Goal: Task Accomplishment & Management: Manage account settings

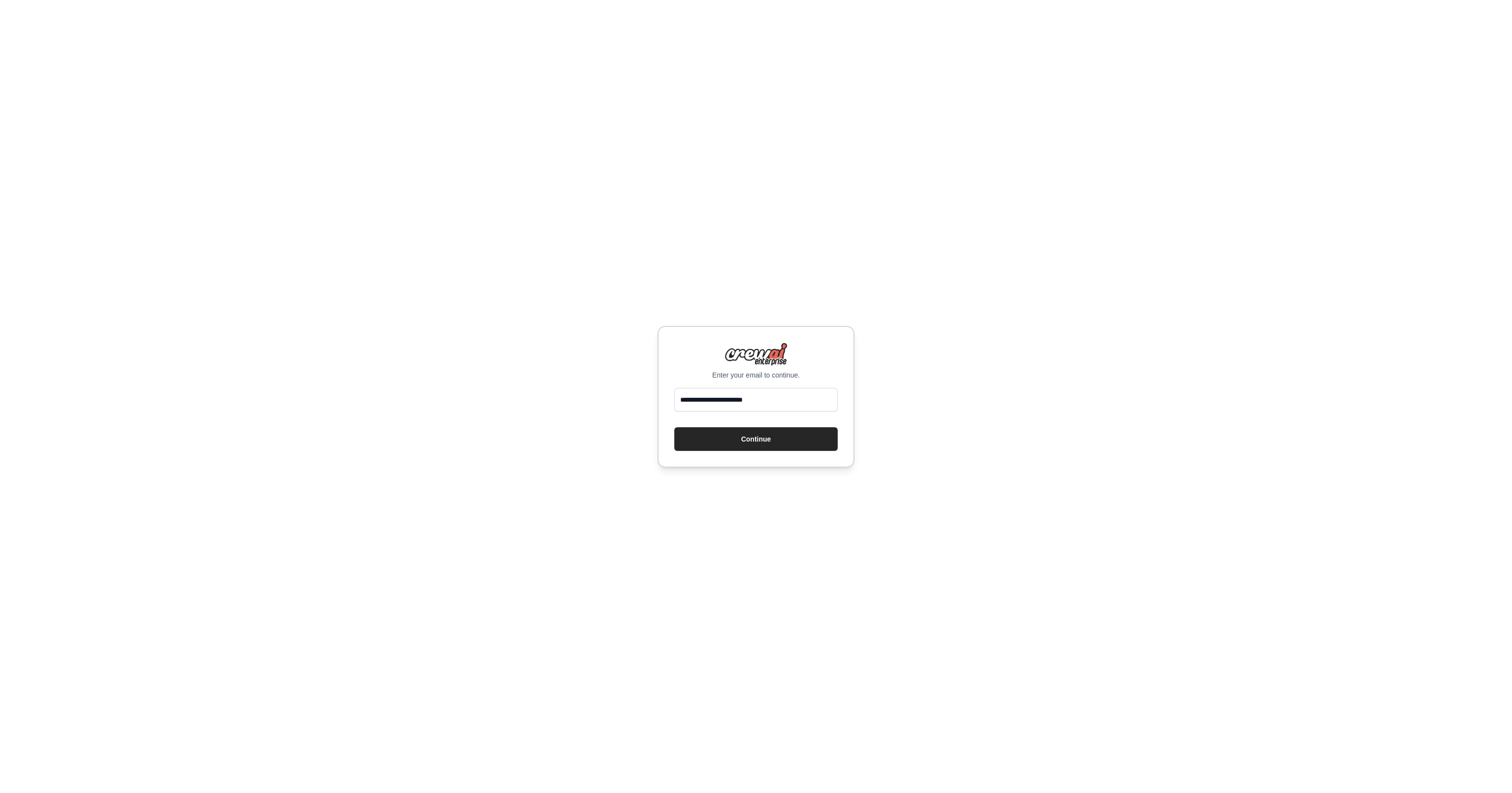
type input "**********"
click at [674, 427] on button "Continue" at bounding box center [756, 439] width 164 height 24
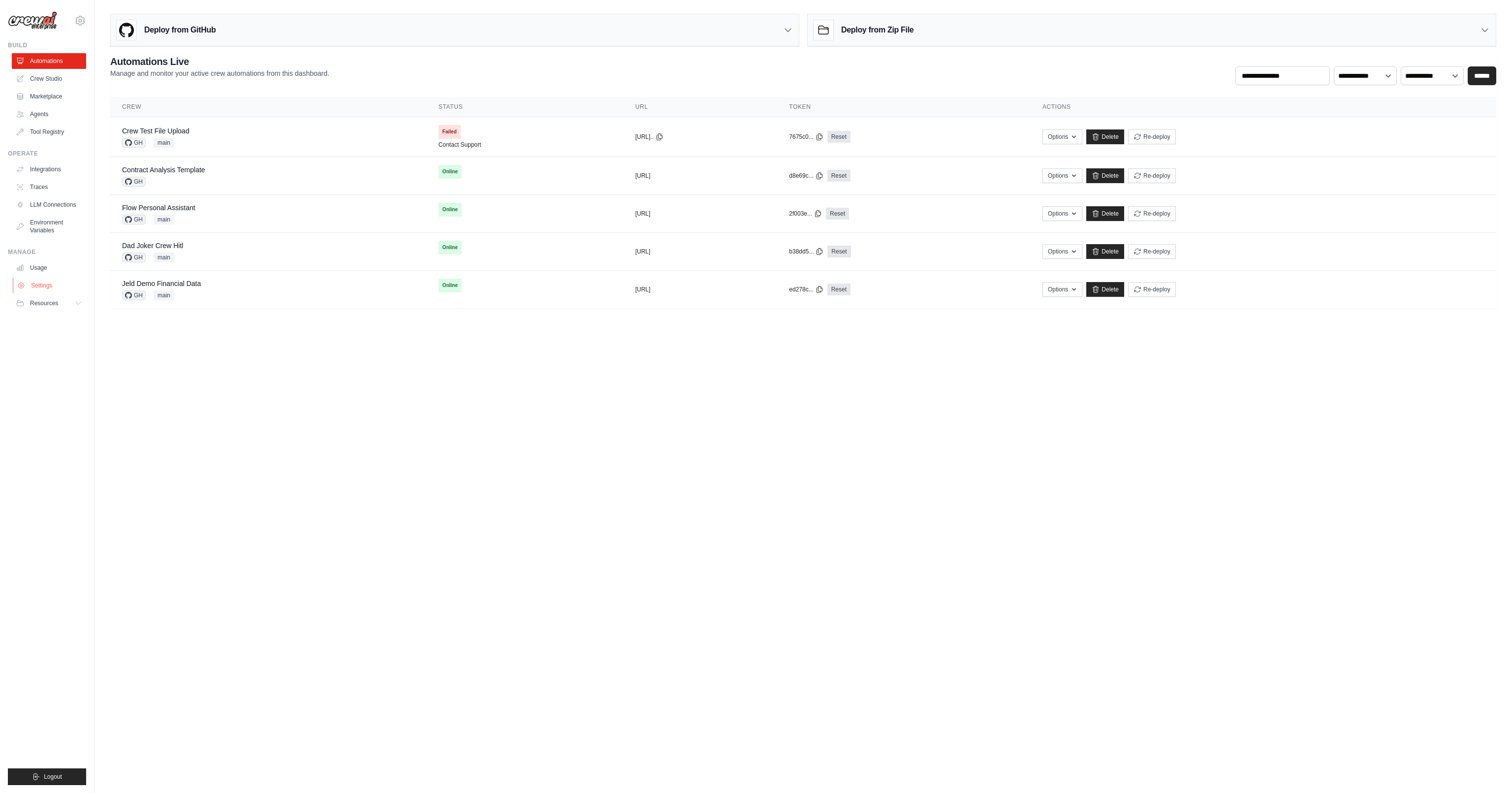
click at [25, 284] on link "Settings" at bounding box center [50, 285] width 74 height 15
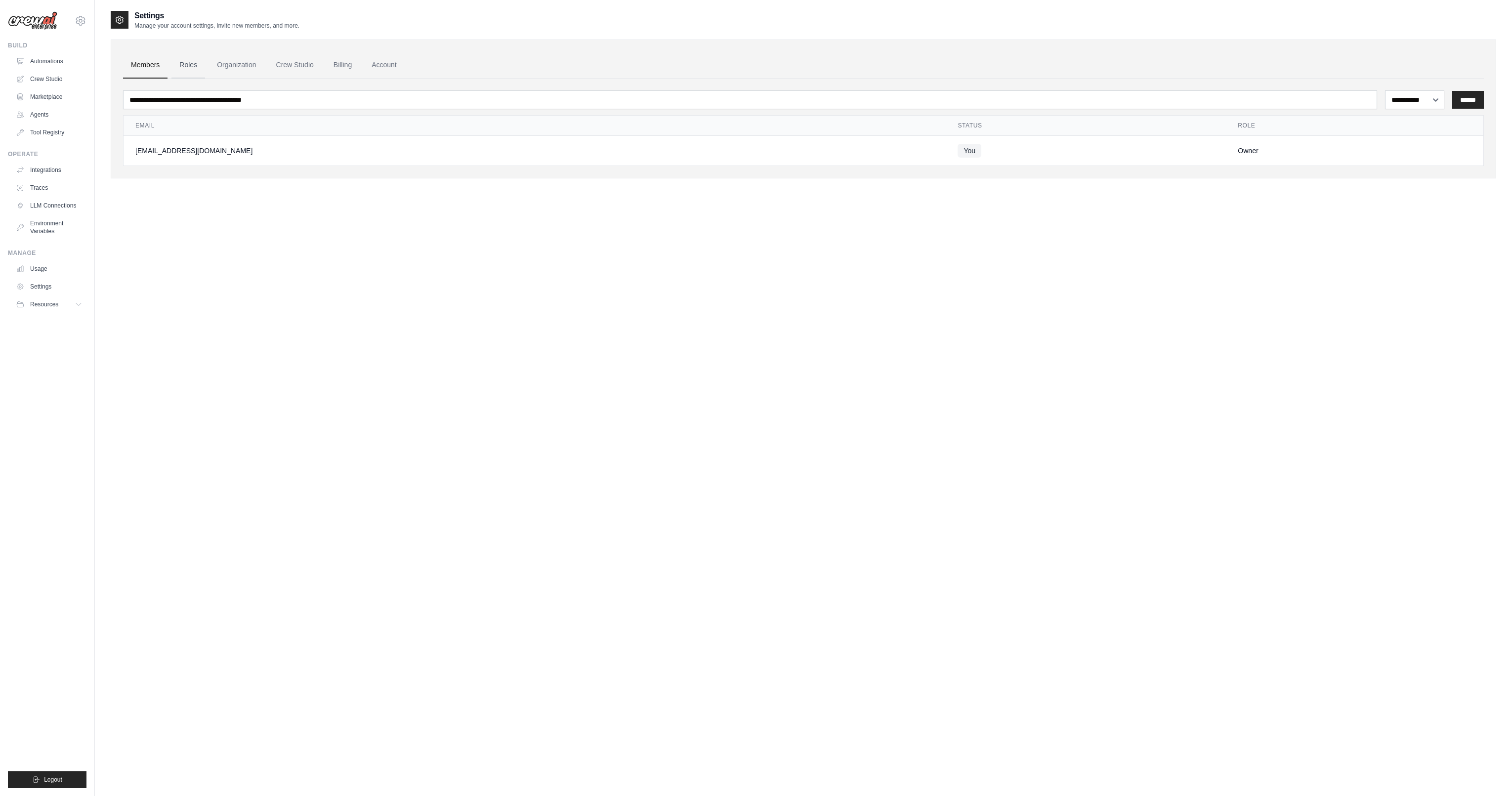
click at [191, 69] on link "Roles" at bounding box center [188, 65] width 34 height 27
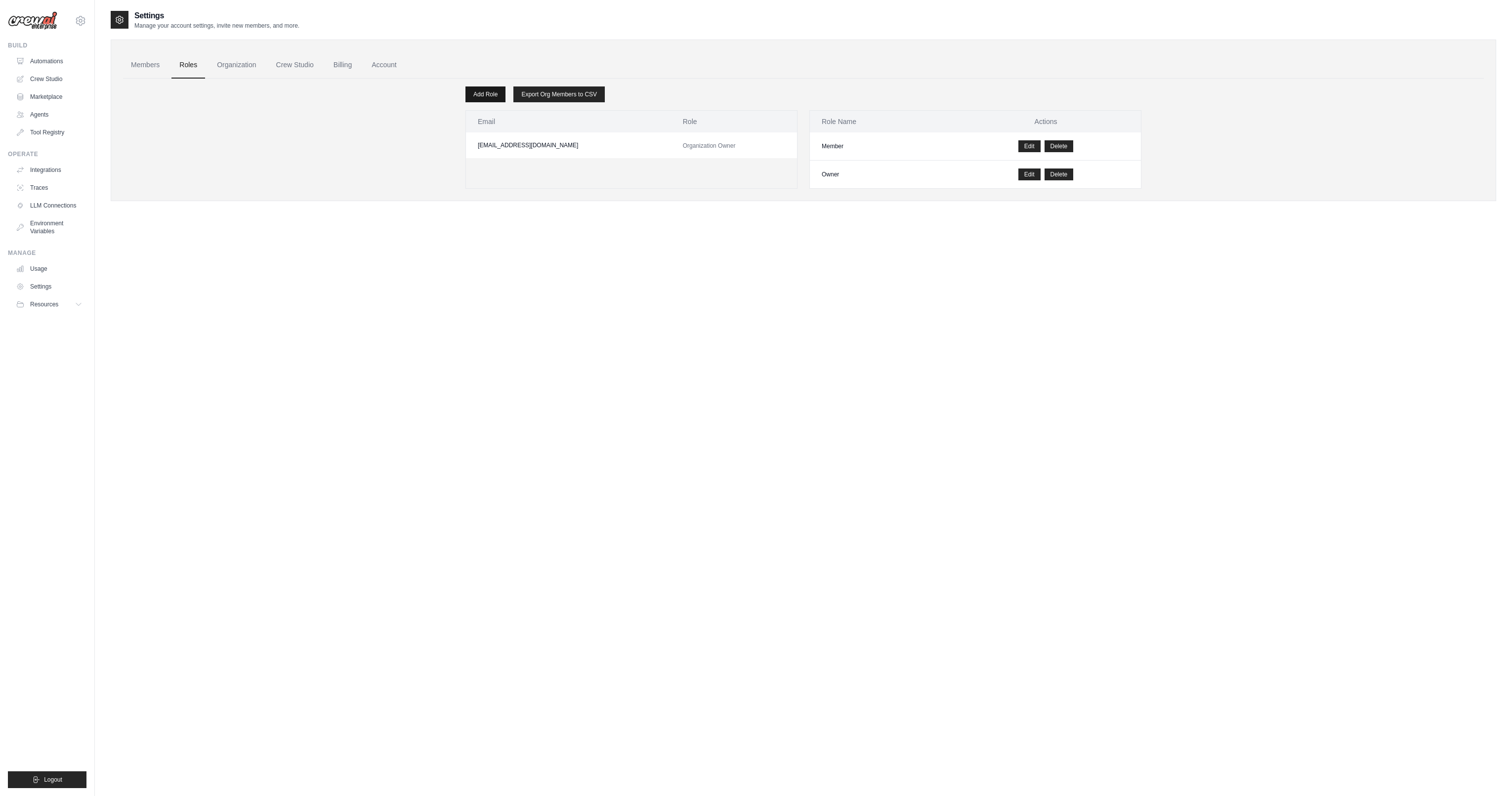
click at [486, 91] on link "Add Role" at bounding box center [485, 94] width 40 height 16
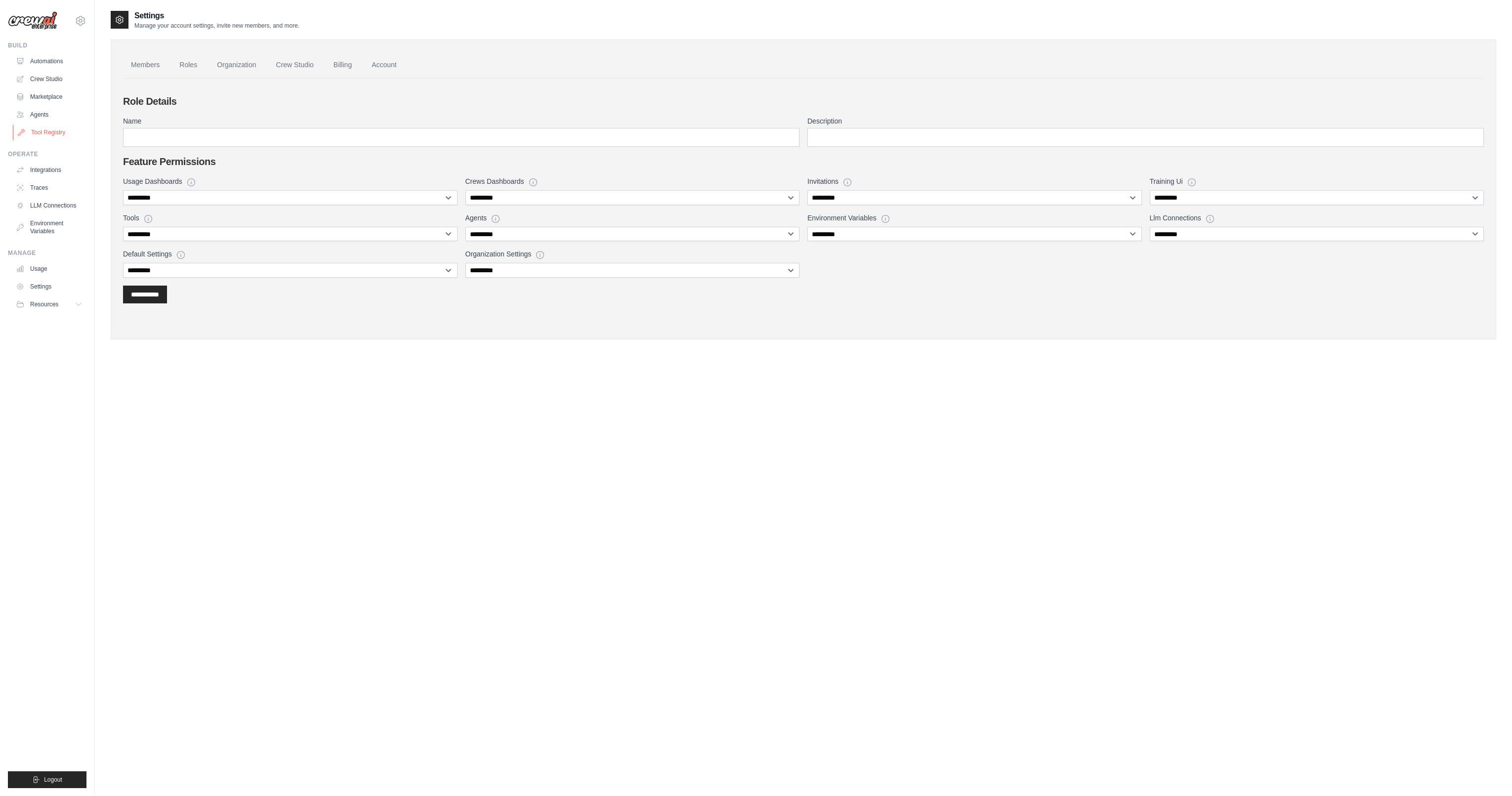
click at [54, 129] on link "Tool Registry" at bounding box center [50, 132] width 75 height 16
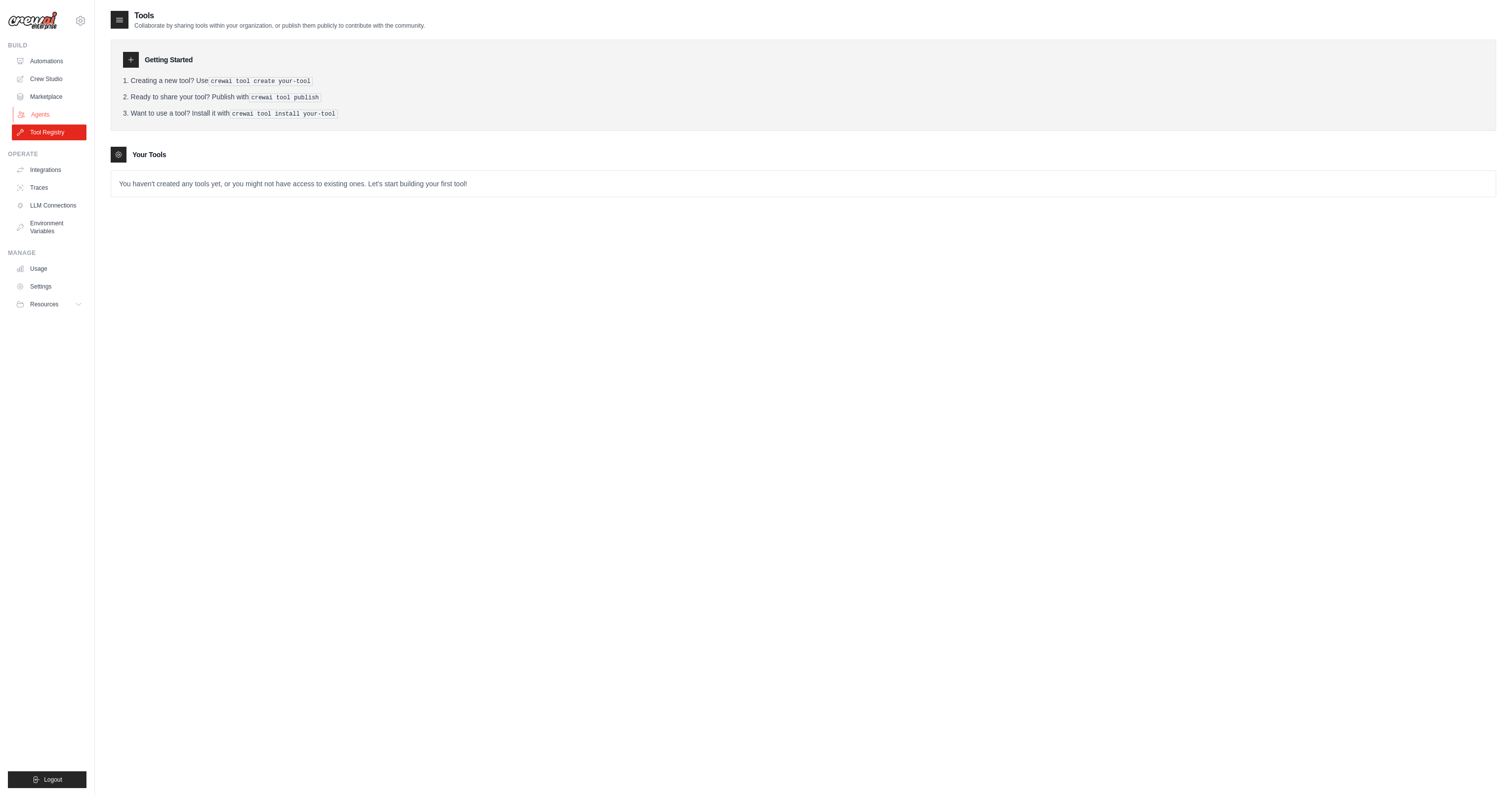
click at [48, 117] on link "Agents" at bounding box center [50, 114] width 75 height 16
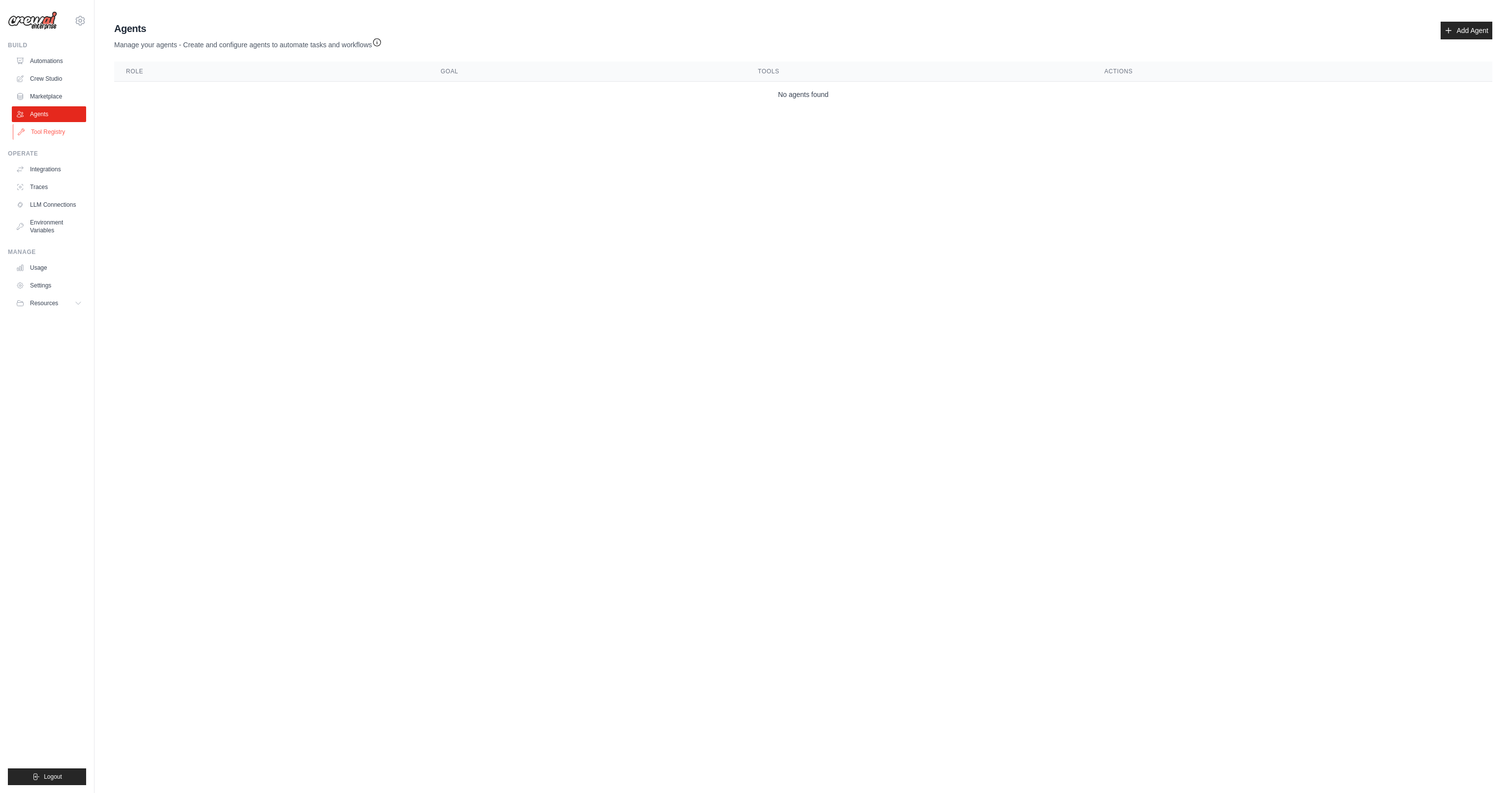
click at [50, 129] on link "Tool Registry" at bounding box center [50, 131] width 74 height 15
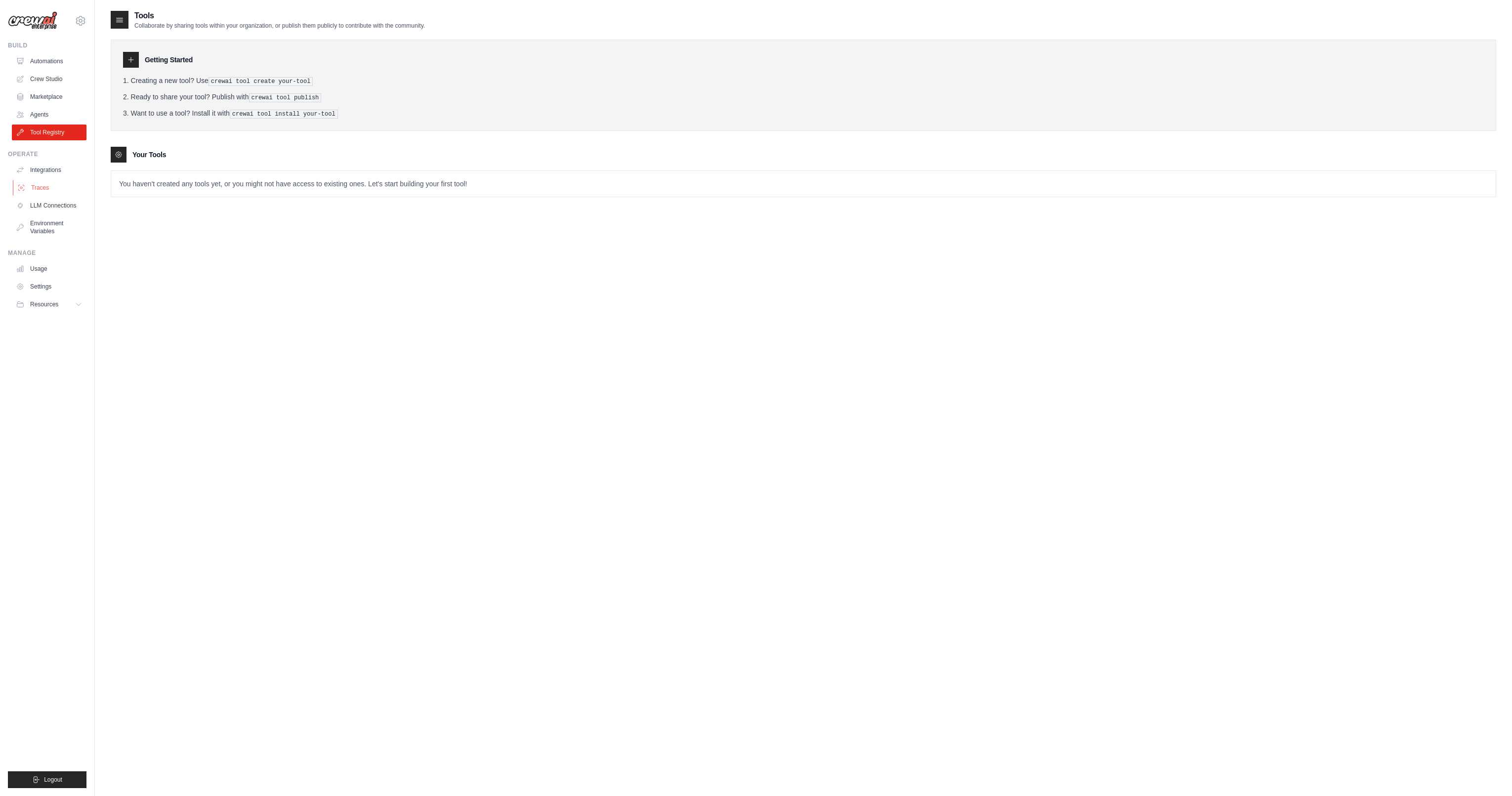
click at [47, 180] on link "Traces" at bounding box center [50, 187] width 75 height 16
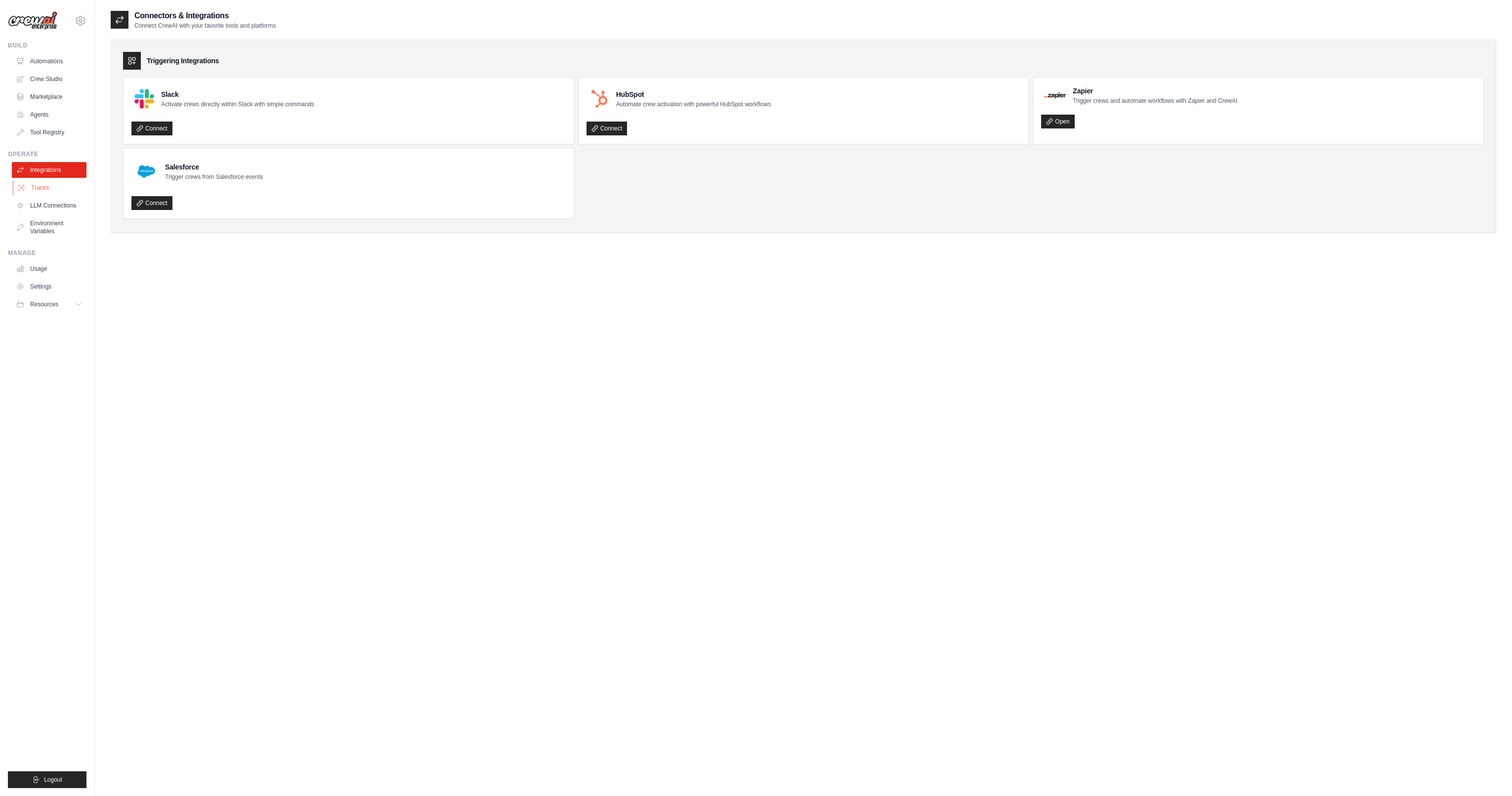
click at [49, 186] on link "Traces" at bounding box center [50, 187] width 75 height 16
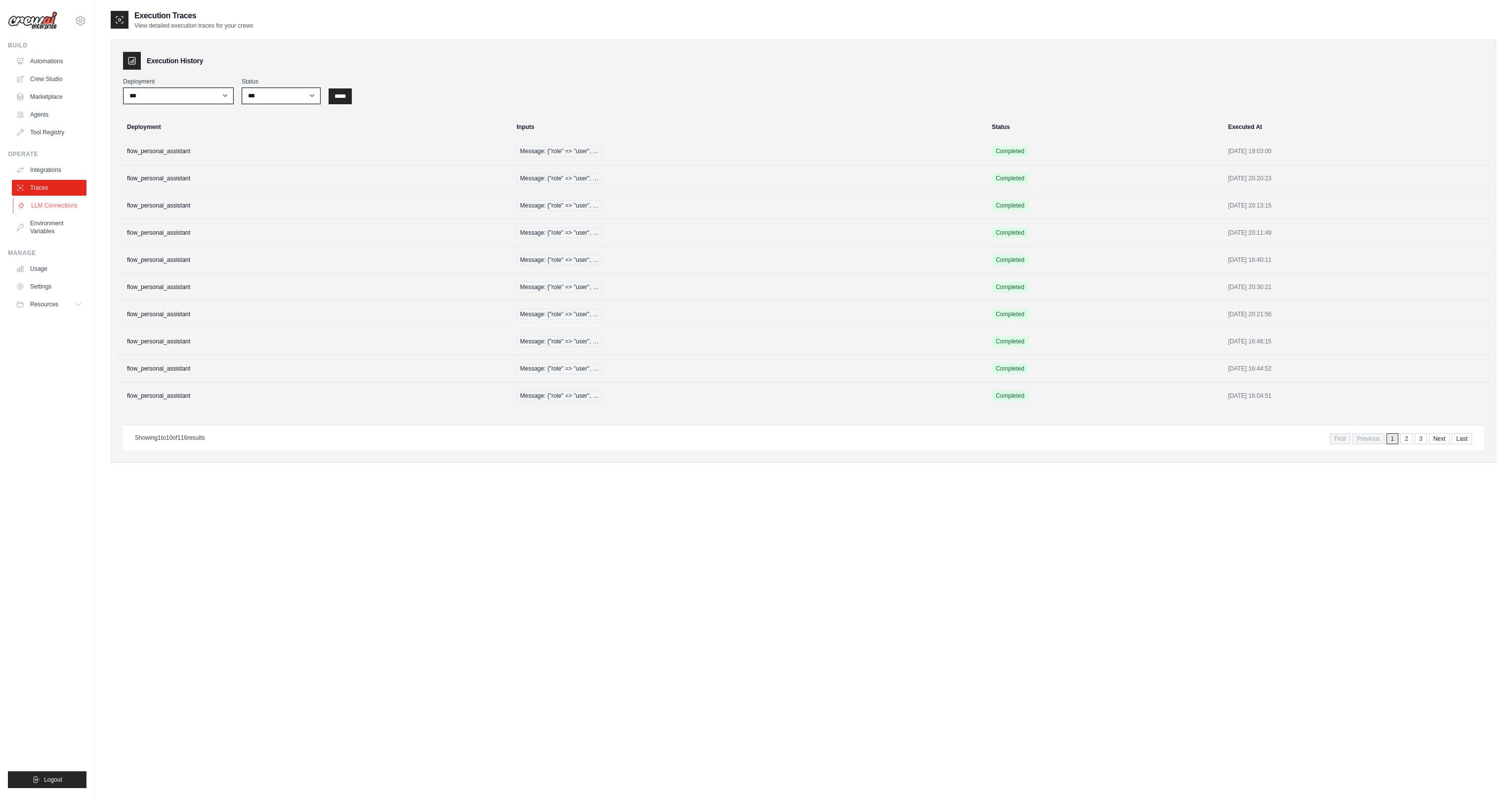
click at [52, 208] on link "LLM Connections" at bounding box center [50, 205] width 75 height 16
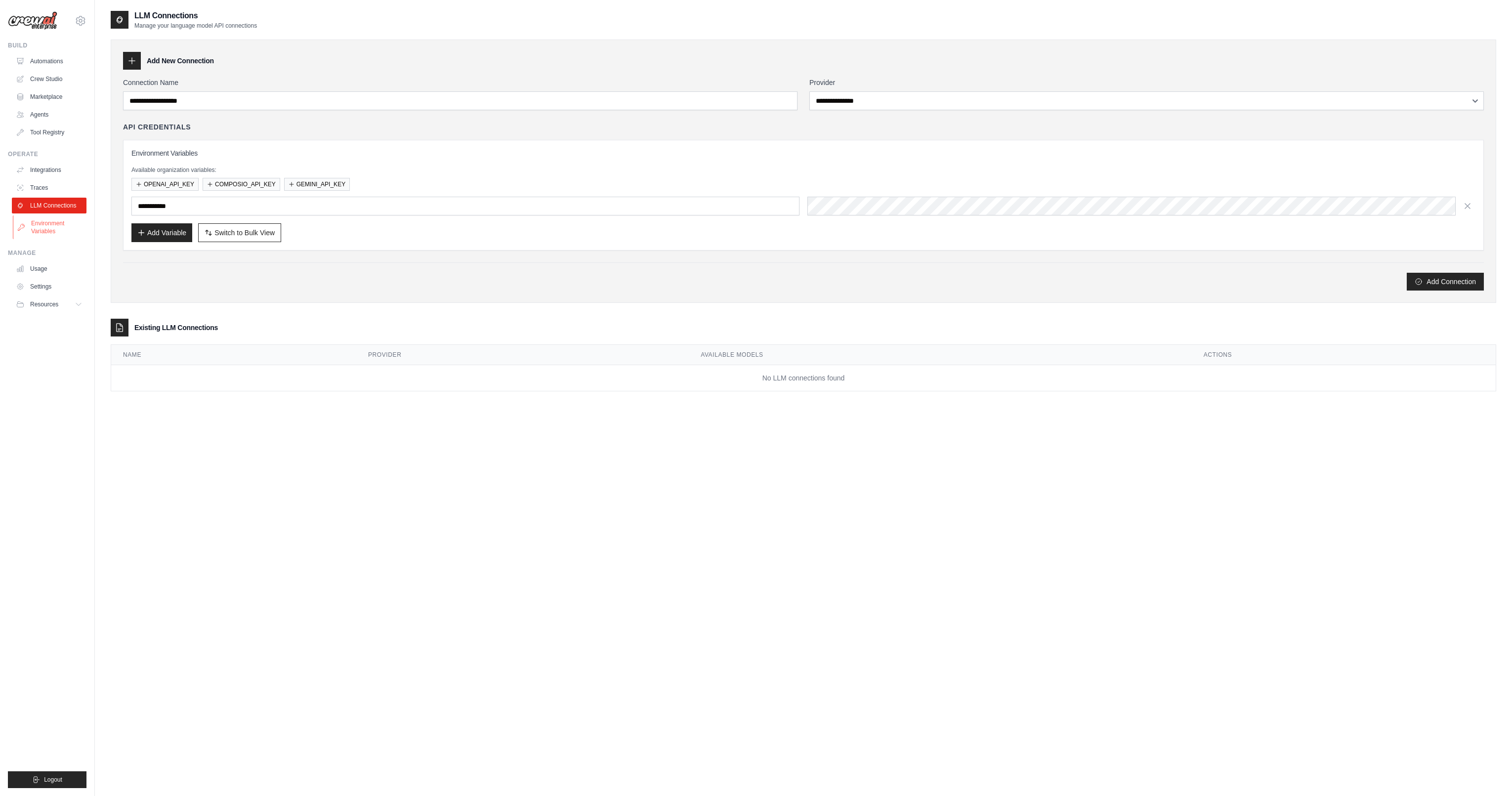
click at [55, 229] on link "Environment Variables" at bounding box center [50, 227] width 75 height 24
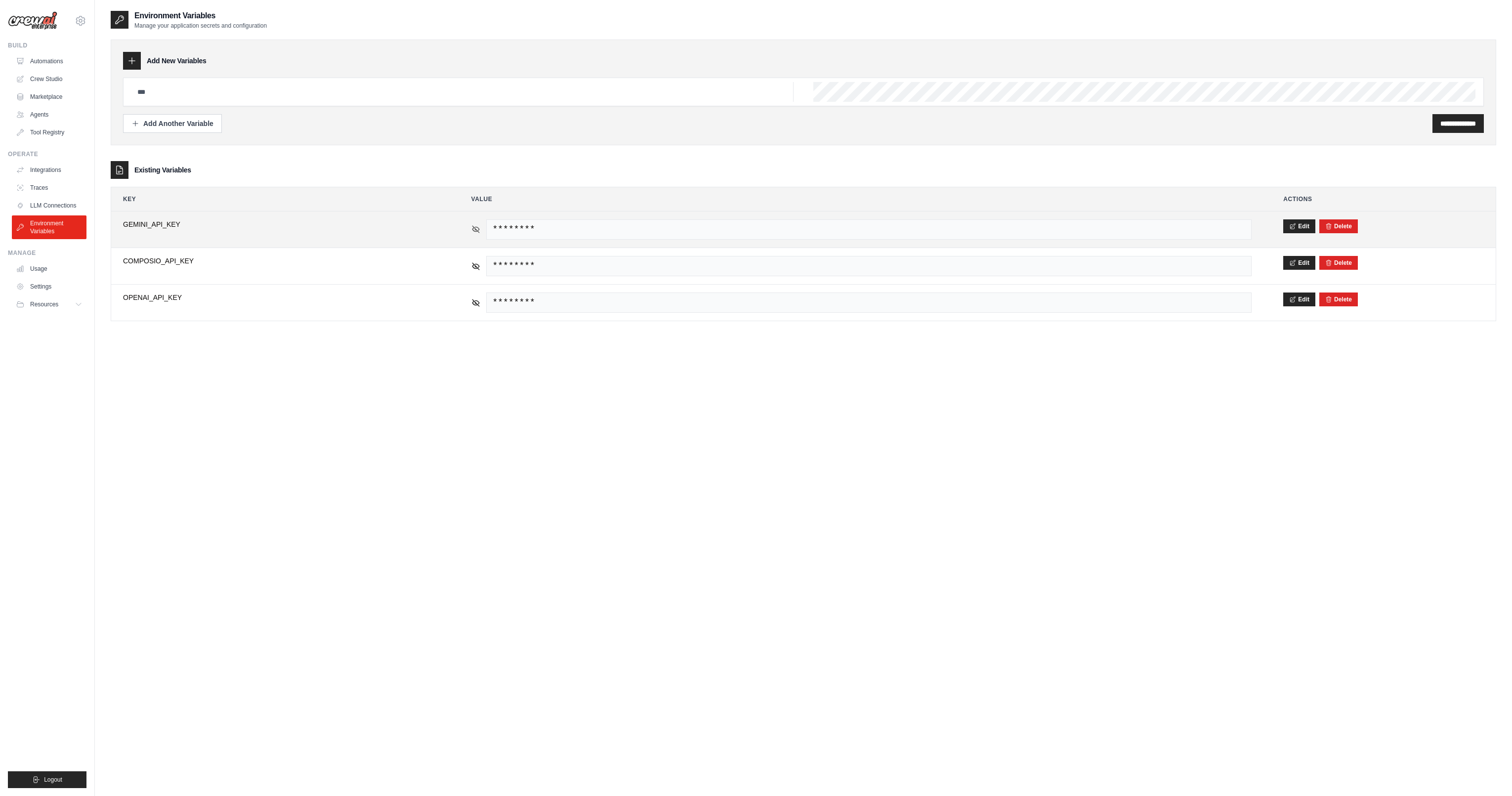
click at [473, 229] on icon at bounding box center [476, 229] width 7 height 4
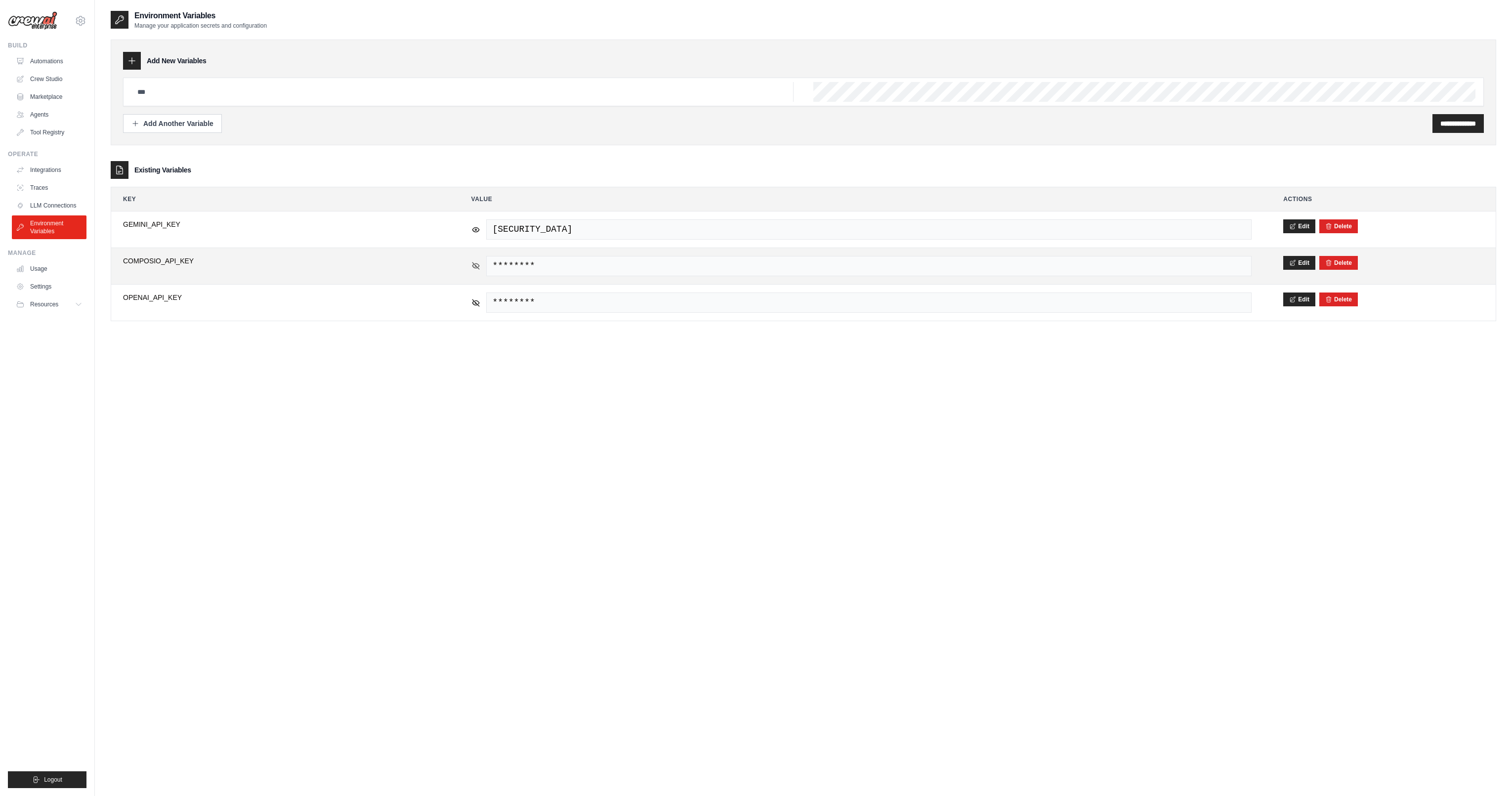
click at [475, 262] on icon at bounding box center [476, 266] width 9 height 9
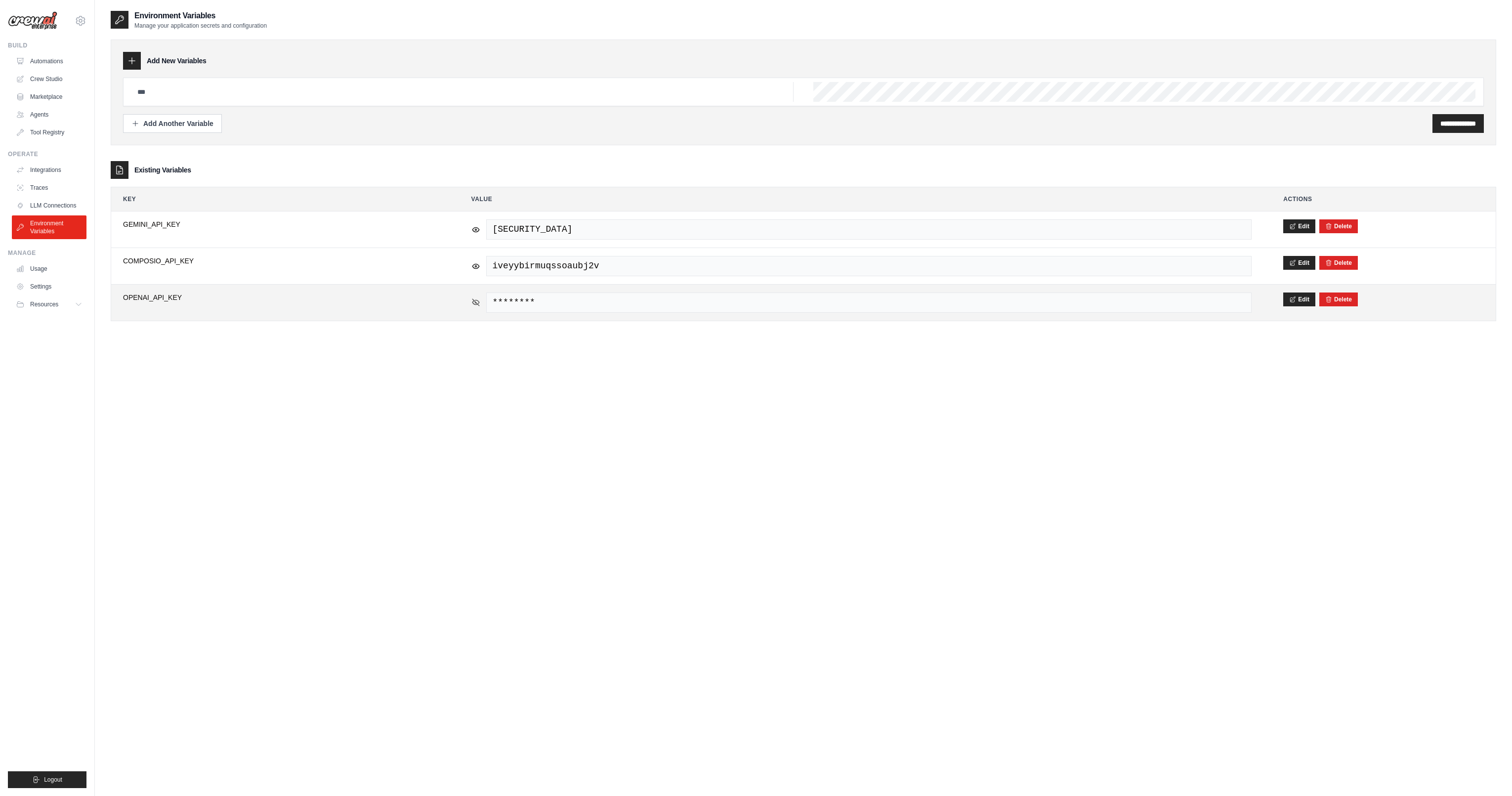
click at [476, 302] on icon at bounding box center [476, 302] width 7 height 4
click at [562, 304] on span "sk-proj-ucghC0cfU_xxkd-u8ubhKOn267MhdJrVGdXyWl3-pmBvEz65Wtw-3w0wCTwUHv19r3ELuqB…" at bounding box center [869, 302] width 766 height 21
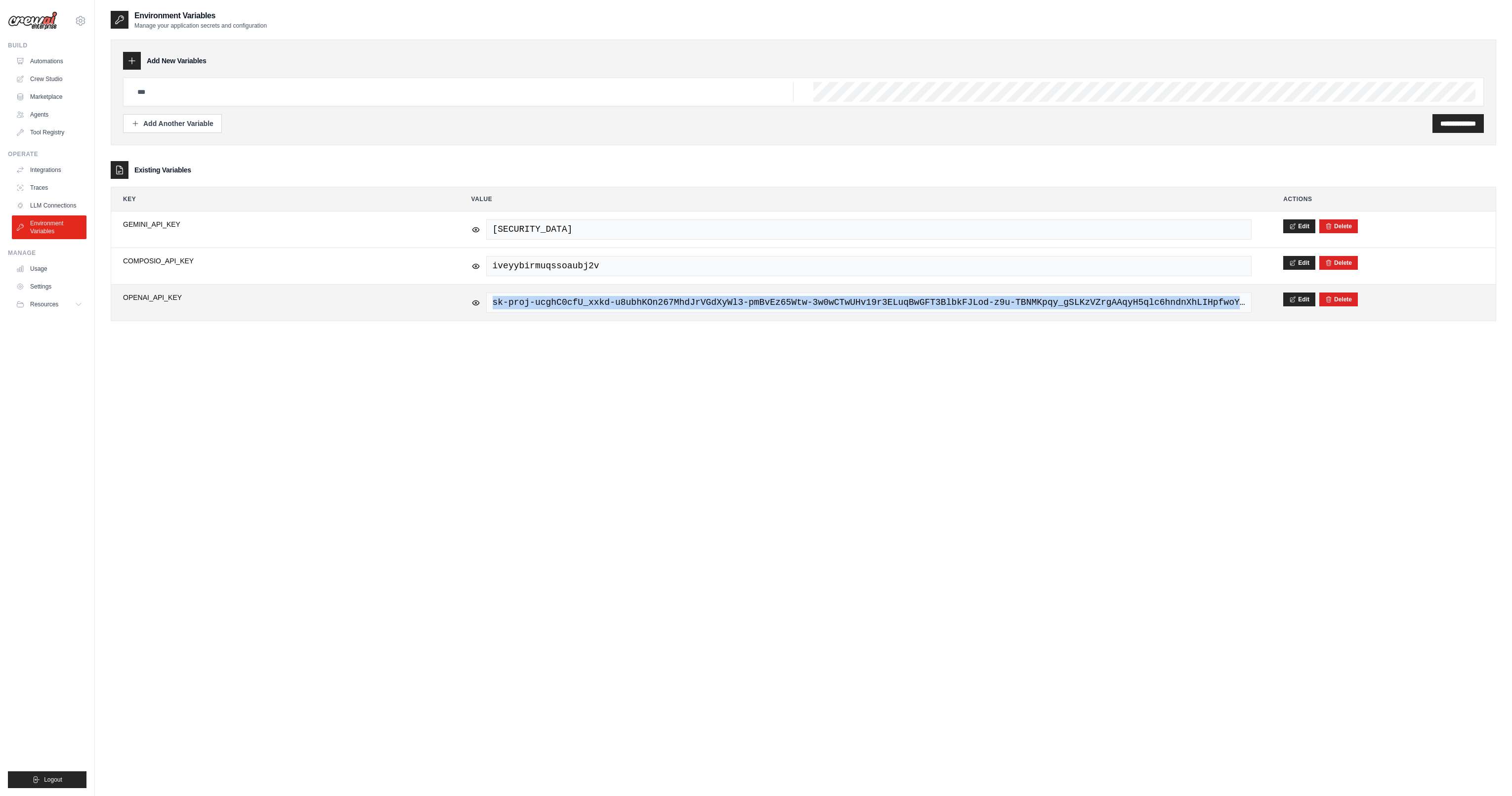
click at [562, 304] on span "sk-proj-ucghC0cfU_xxkd-u8ubhKOn267MhdJrVGdXyWl3-pmBvEz65Wtw-3w0wCTwUHv19r3ELuqB…" at bounding box center [869, 302] width 766 height 21
click at [57, 83] on link "Crew Studio" at bounding box center [50, 78] width 75 height 16
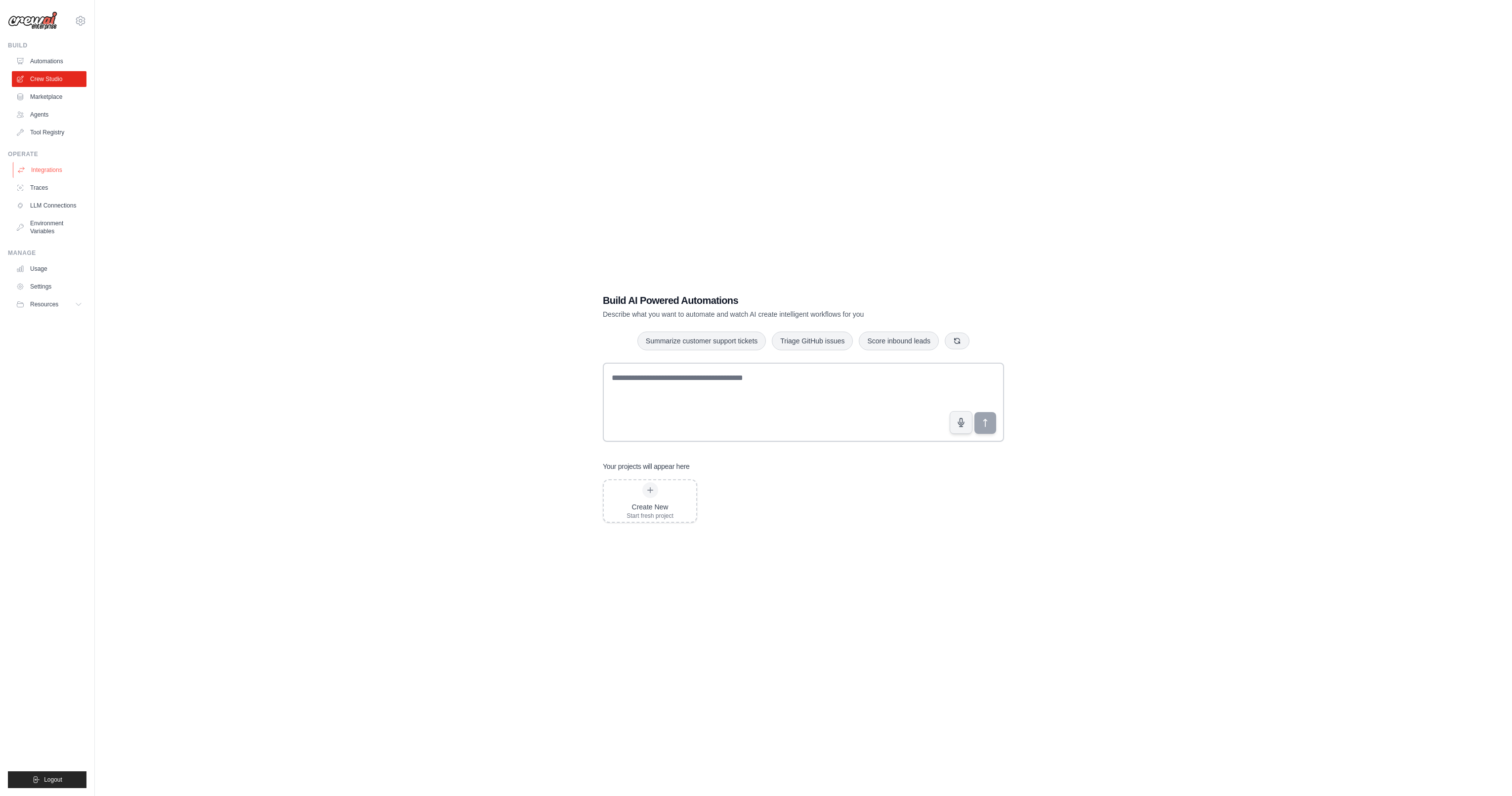
click at [60, 174] on link "Integrations" at bounding box center [50, 170] width 75 height 16
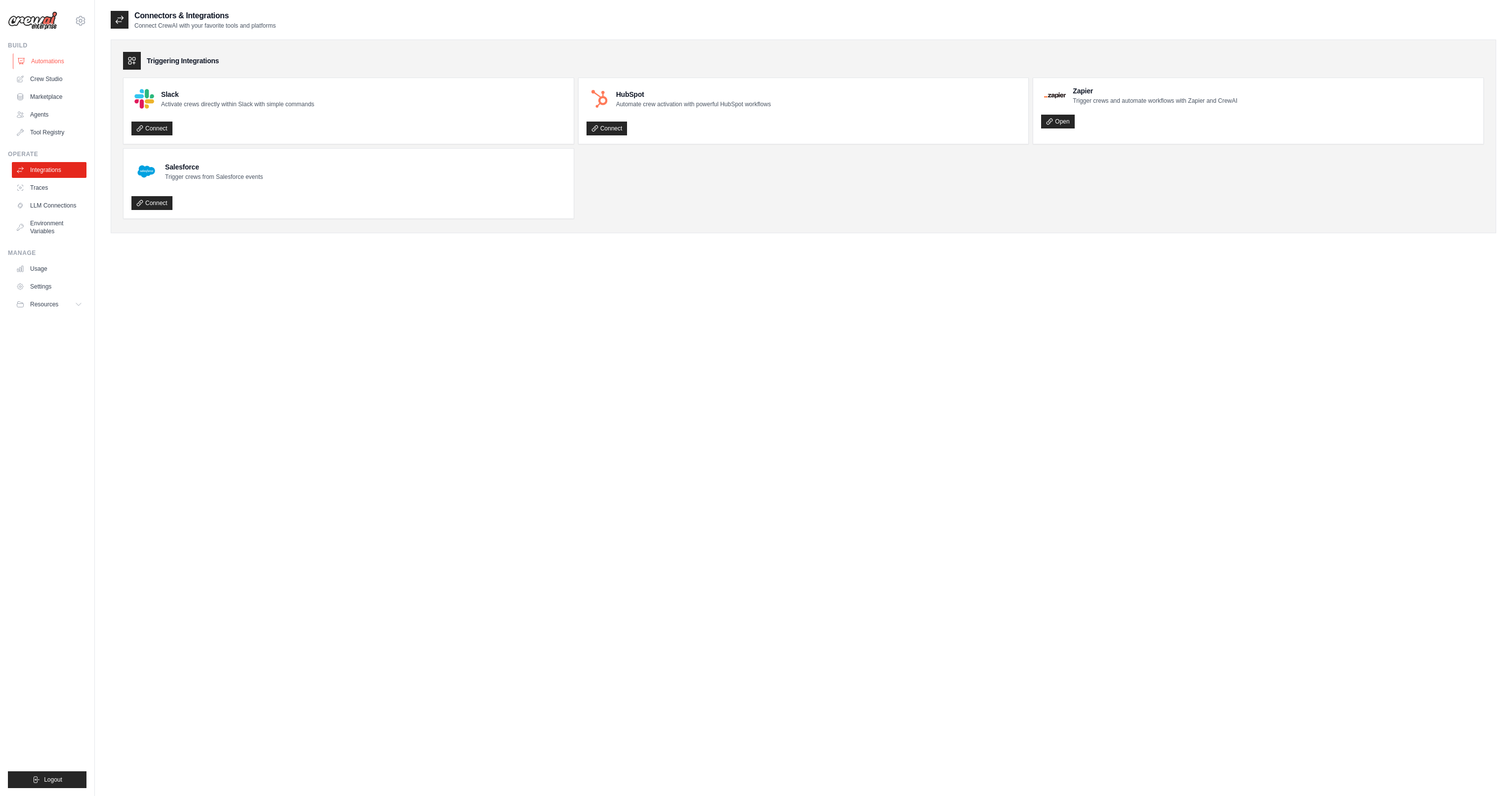
click at [41, 59] on link "Automations" at bounding box center [50, 61] width 75 height 16
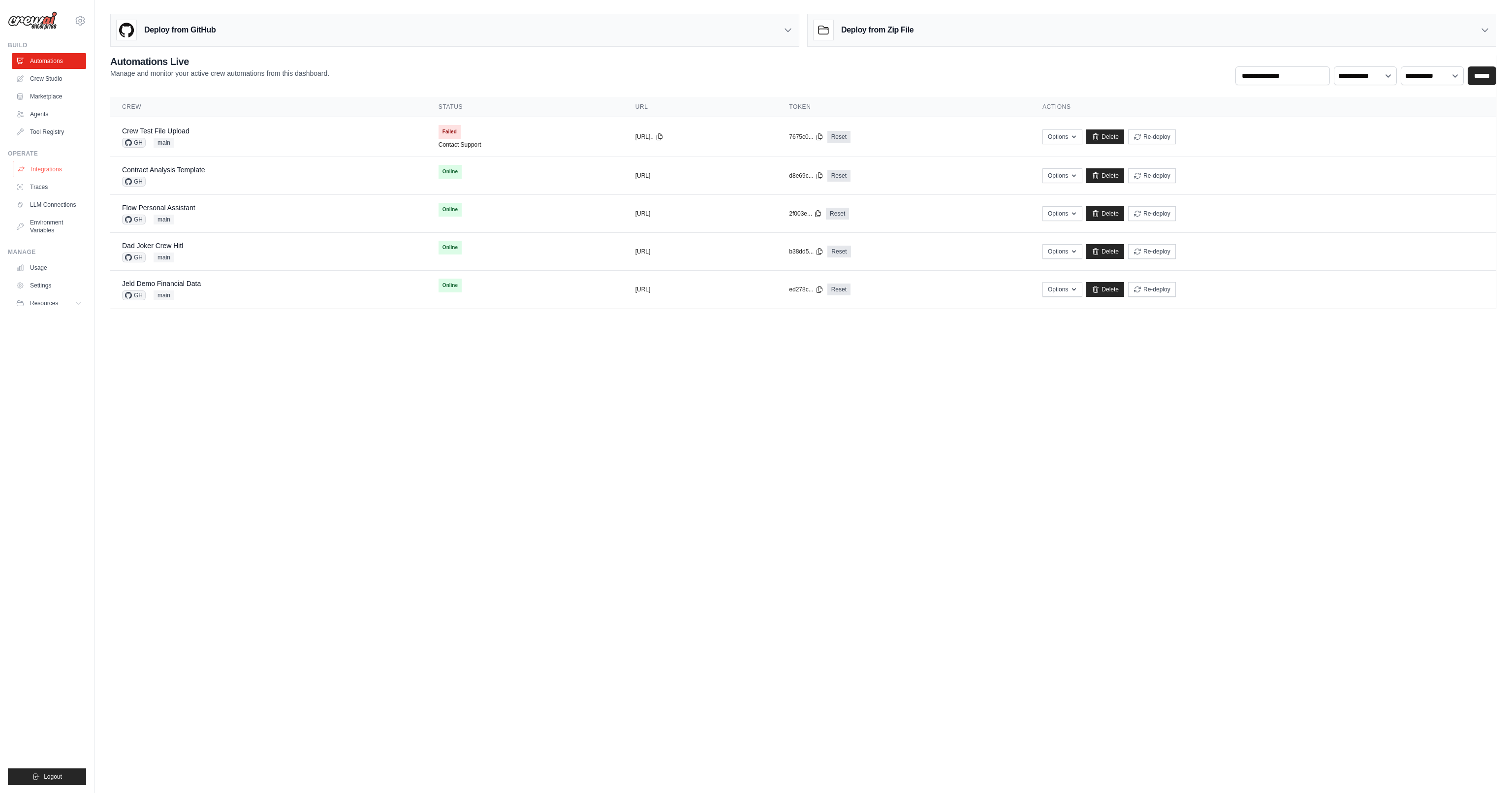
click at [48, 173] on link "Integrations" at bounding box center [50, 169] width 74 height 15
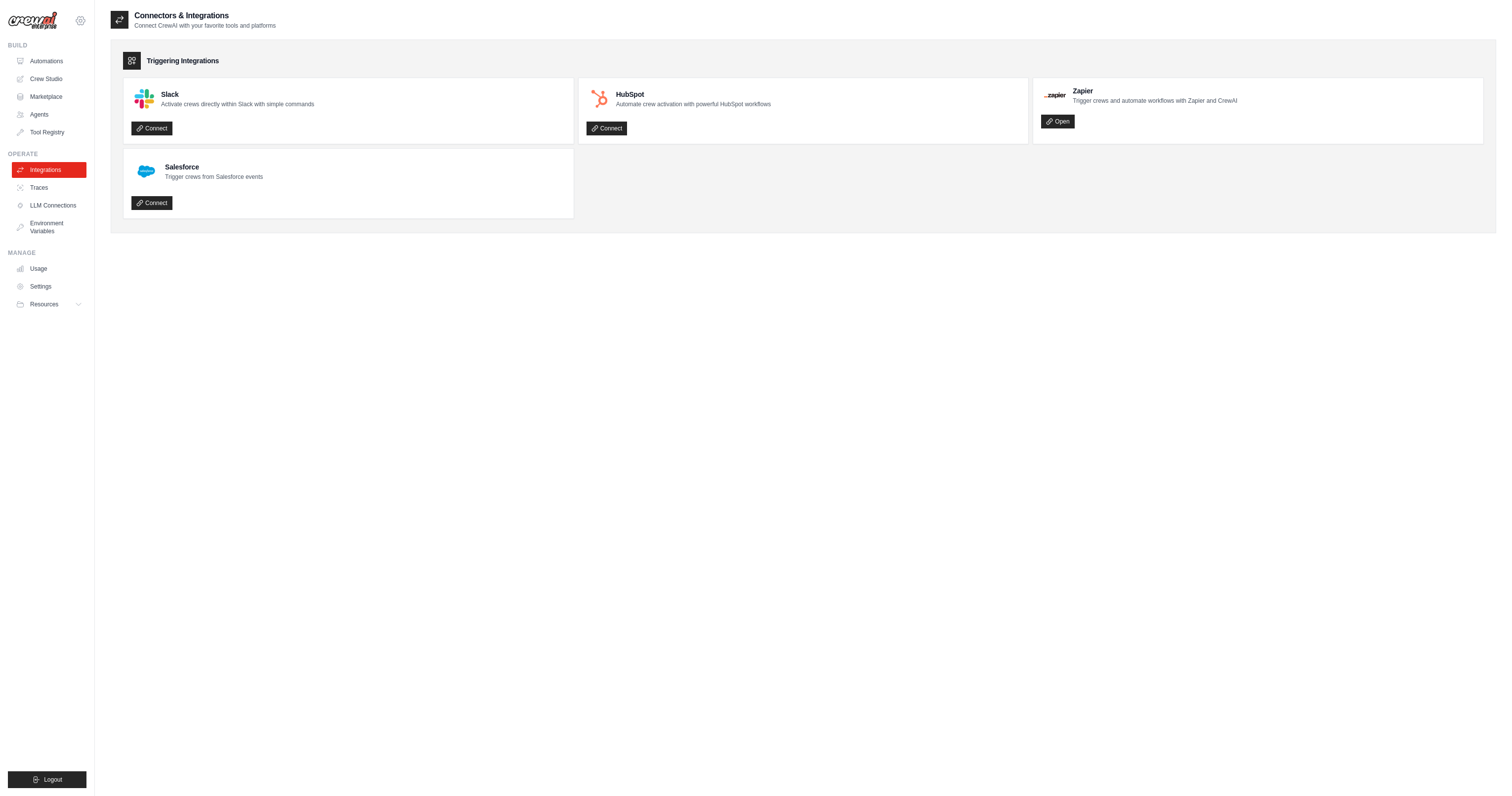
click at [78, 22] on icon at bounding box center [80, 21] width 12 height 12
click at [292, 342] on div "Connectors & Integrations Connect CrewAI with your favorite tools and platforms…" at bounding box center [804, 408] width 1386 height 796
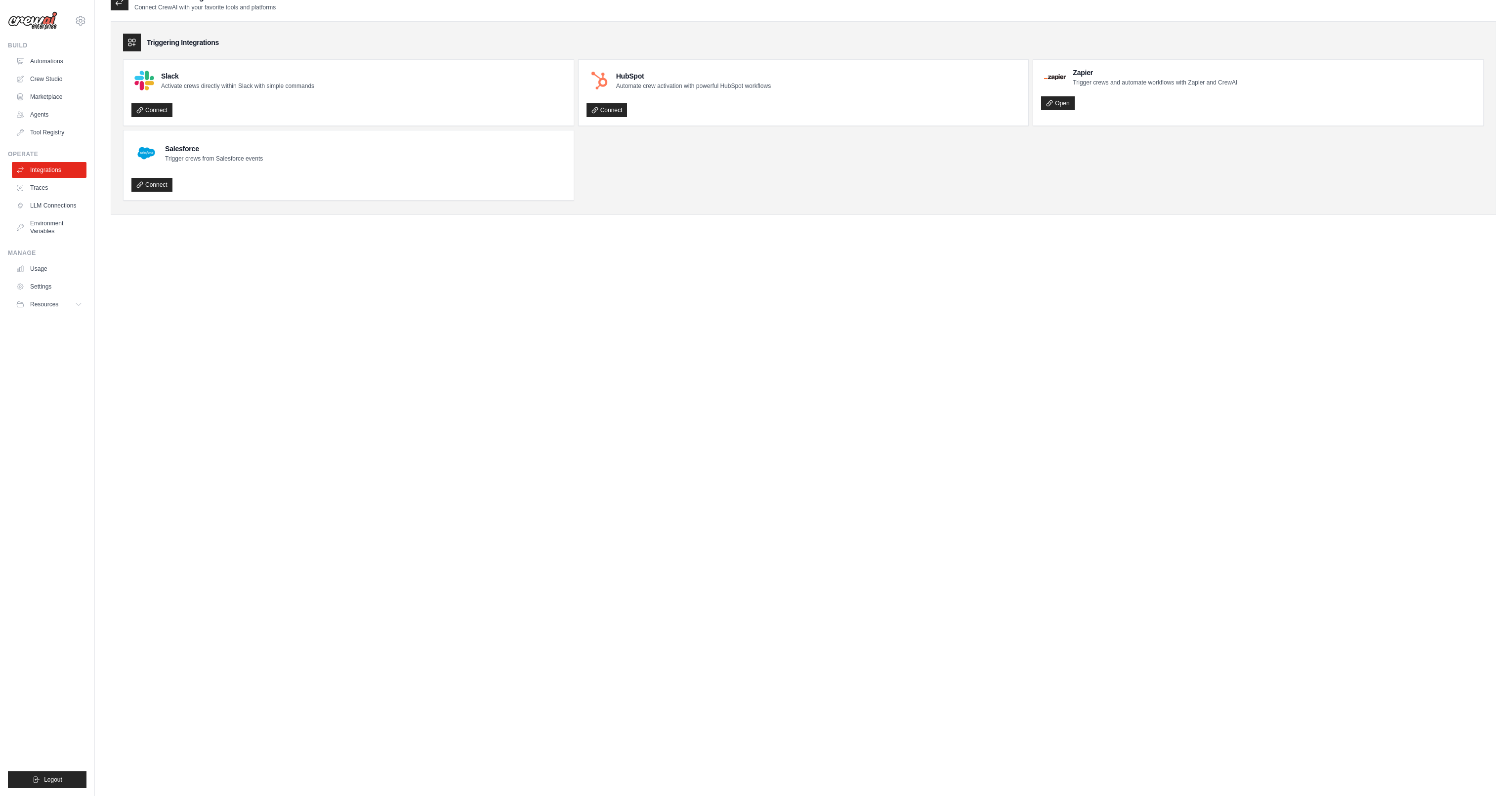
scroll to position [20, 0]
click at [63, 77] on link "Crew Studio" at bounding box center [50, 78] width 75 height 16
click at [68, 100] on link "Marketplace" at bounding box center [50, 96] width 75 height 16
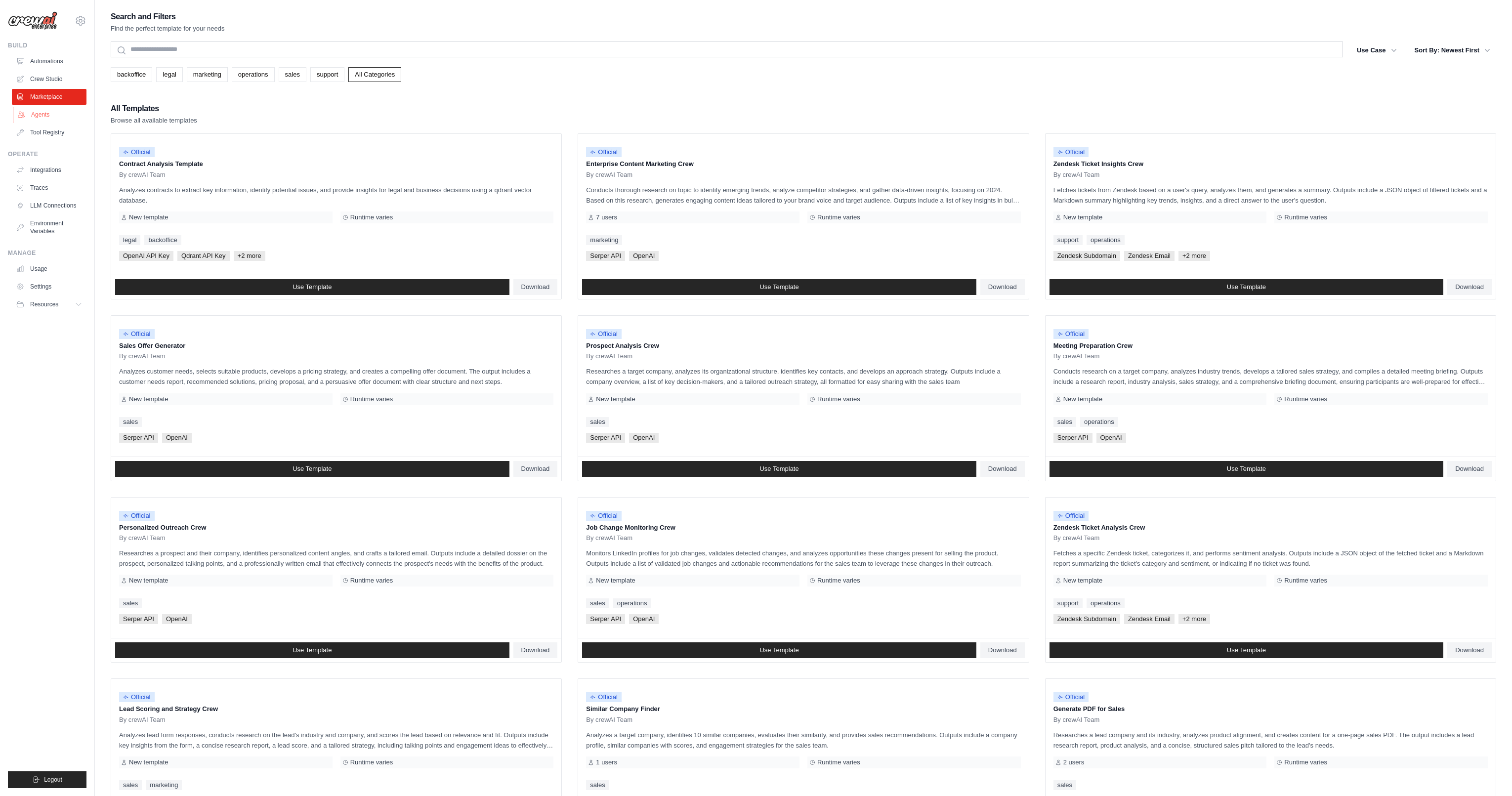
click at [42, 109] on link "Agents" at bounding box center [50, 114] width 75 height 16
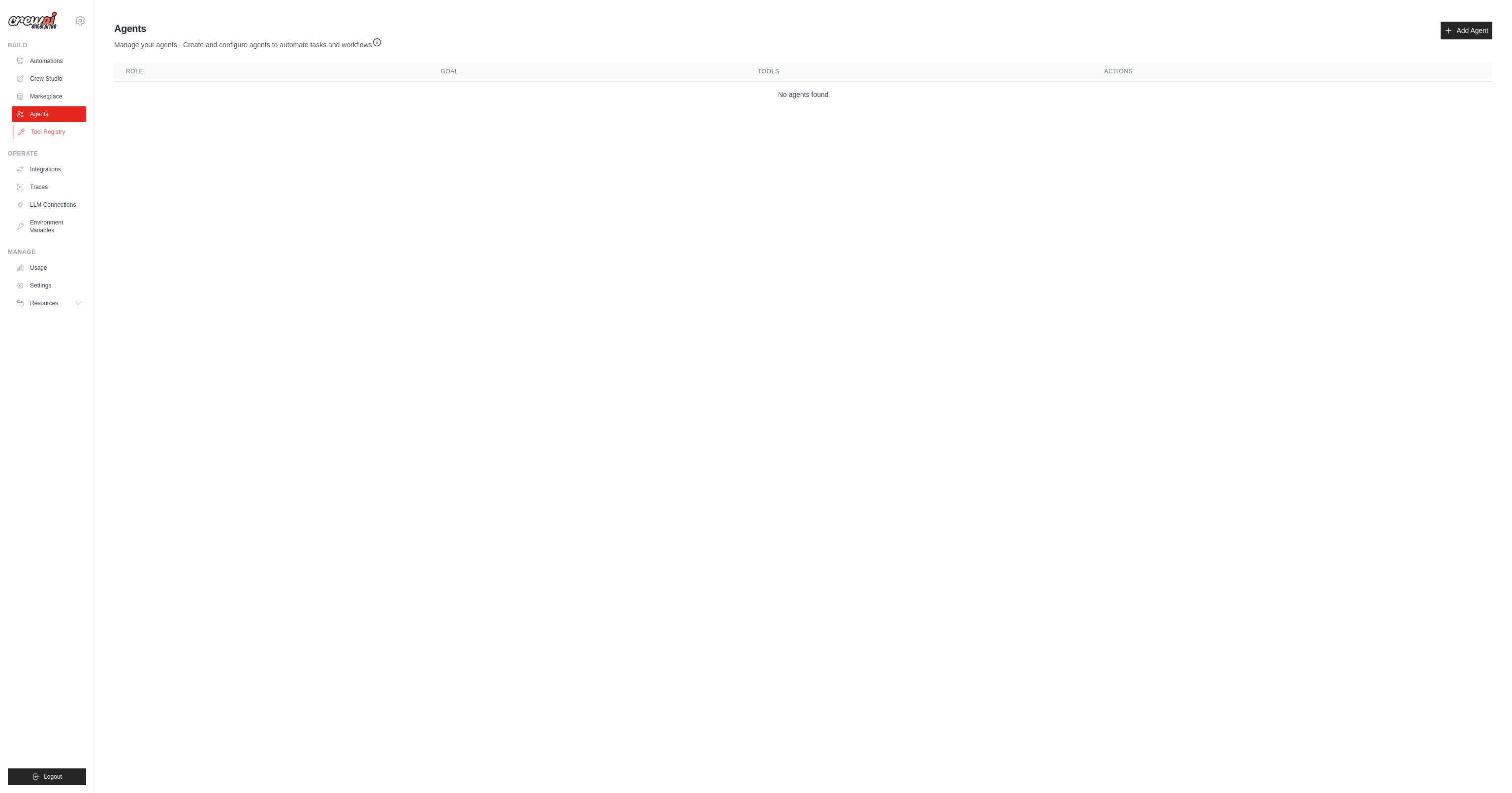
click at [48, 133] on link "Tool Registry" at bounding box center [50, 131] width 74 height 15
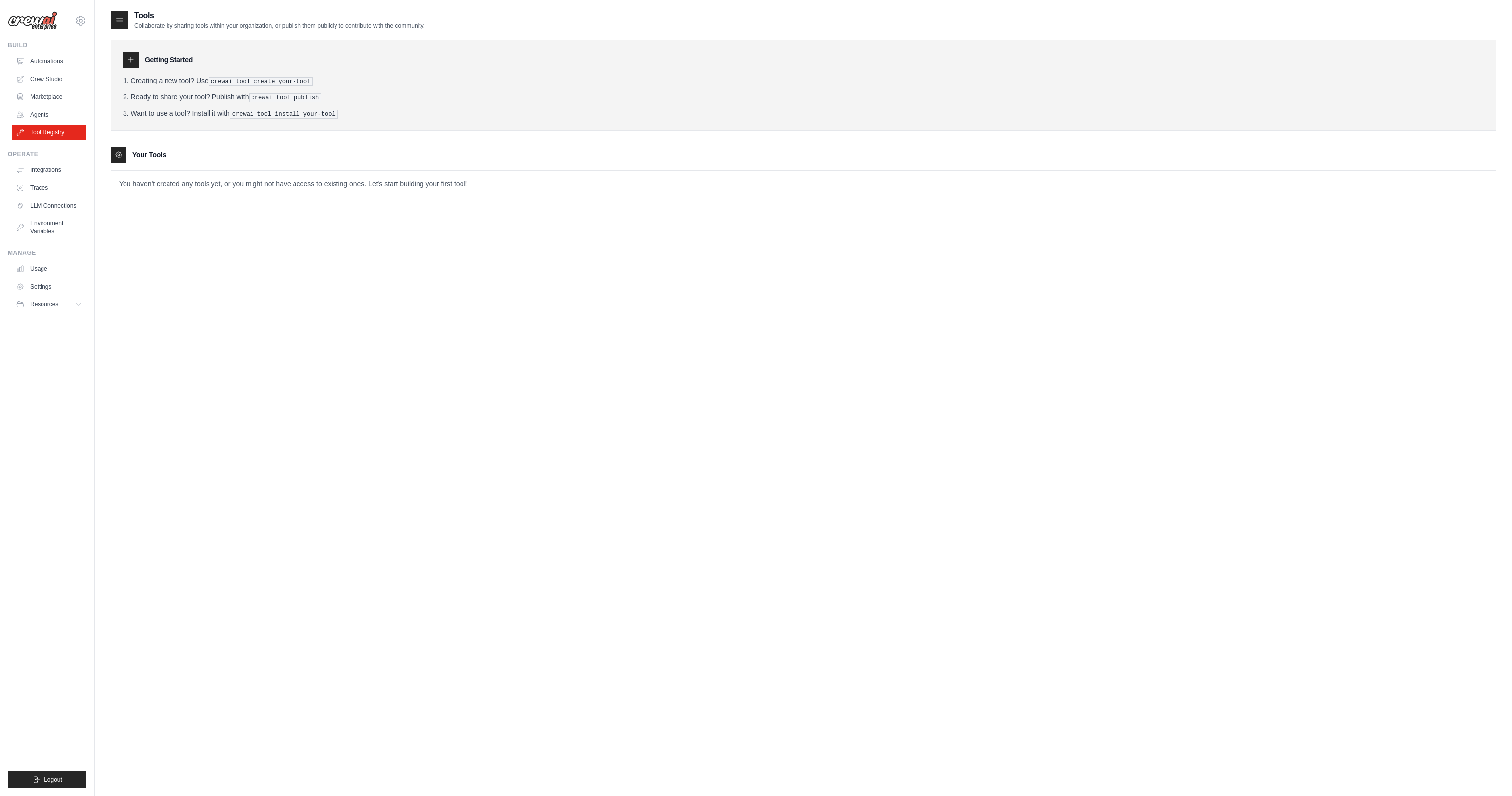
click at [223, 81] on pre "crewai tool create your-tool" at bounding box center [261, 81] width 104 height 9
click at [263, 244] on div "Tools Collaborate by sharing tools within your organization, or publish them pu…" at bounding box center [804, 408] width 1386 height 796
click at [44, 83] on link "Crew Studio" at bounding box center [50, 78] width 75 height 16
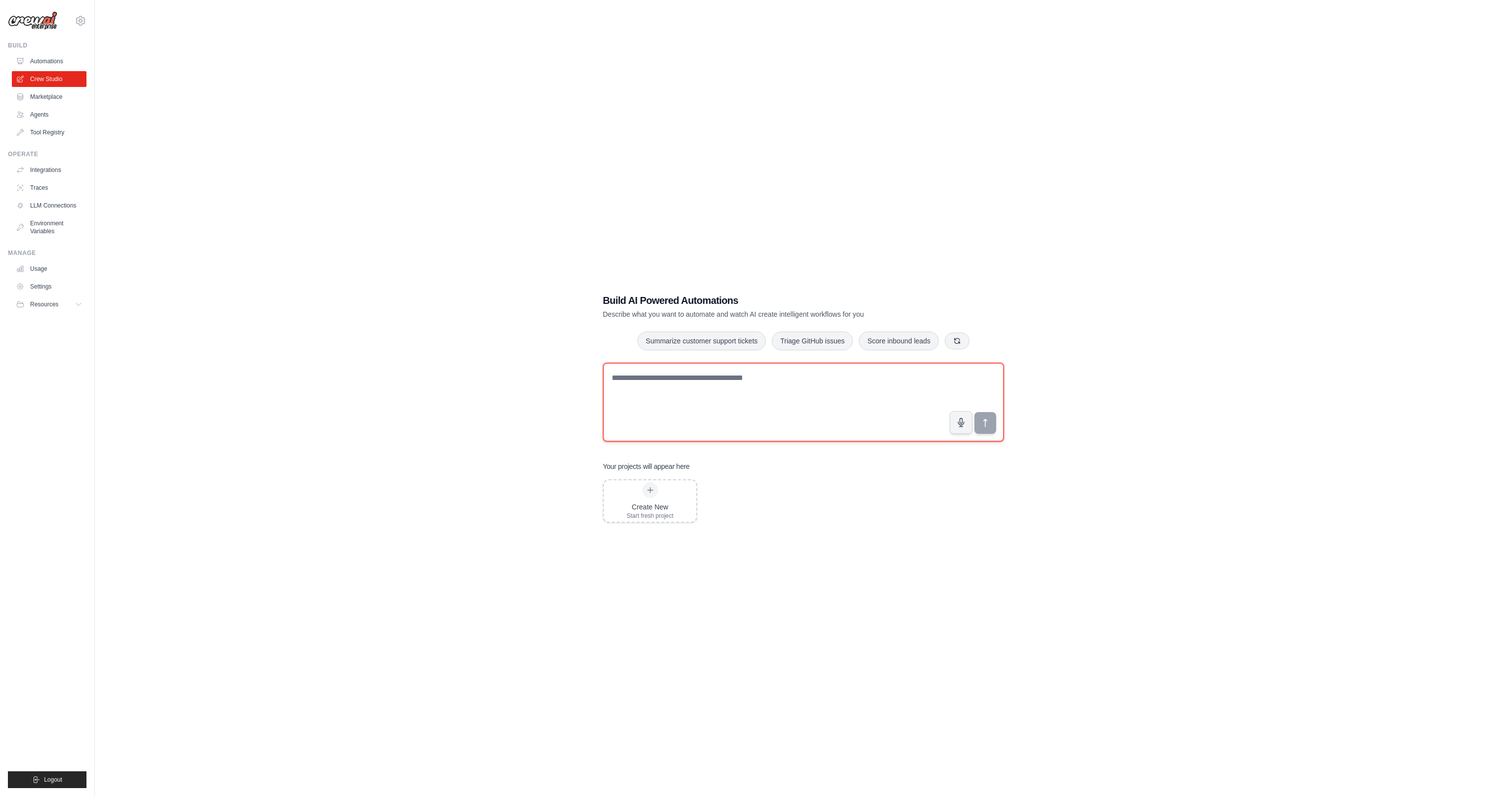
click at [700, 405] on textarea at bounding box center [803, 402] width 401 height 79
type textarea "*"
type textarea "**********"
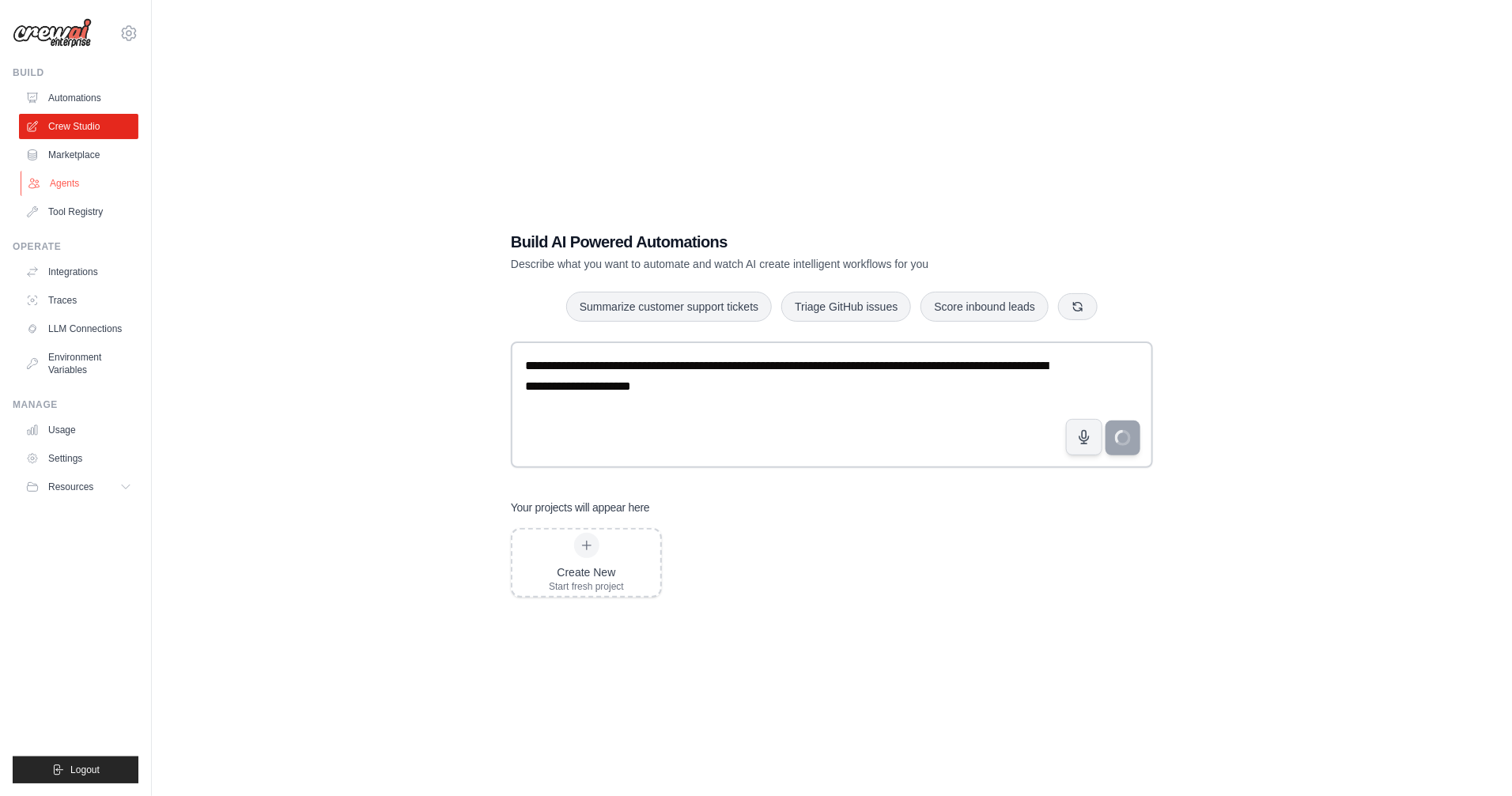
click at [80, 185] on link "Agents" at bounding box center [81, 183] width 119 height 25
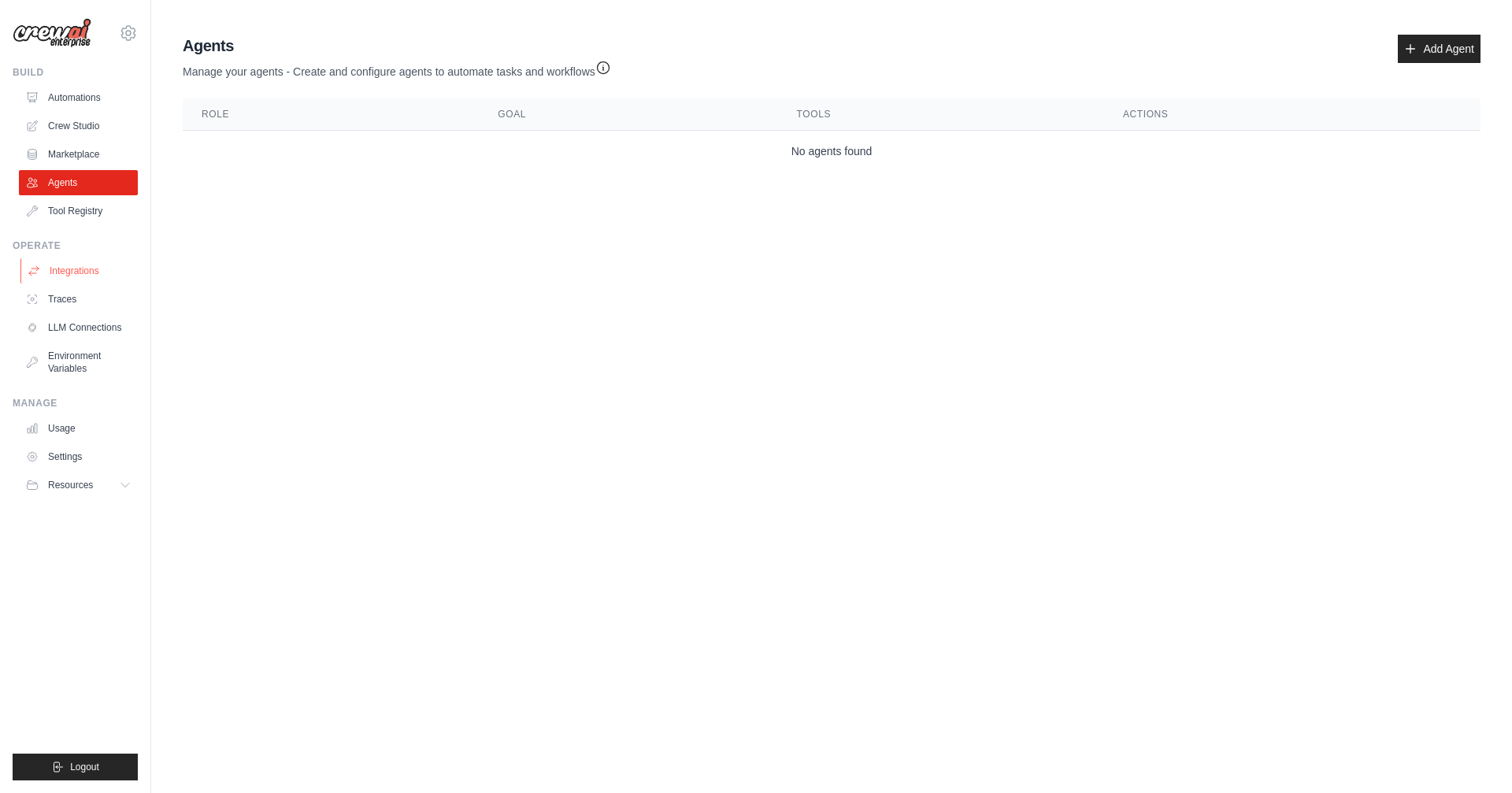
click at [74, 276] on link "Integrations" at bounding box center [80, 271] width 119 height 25
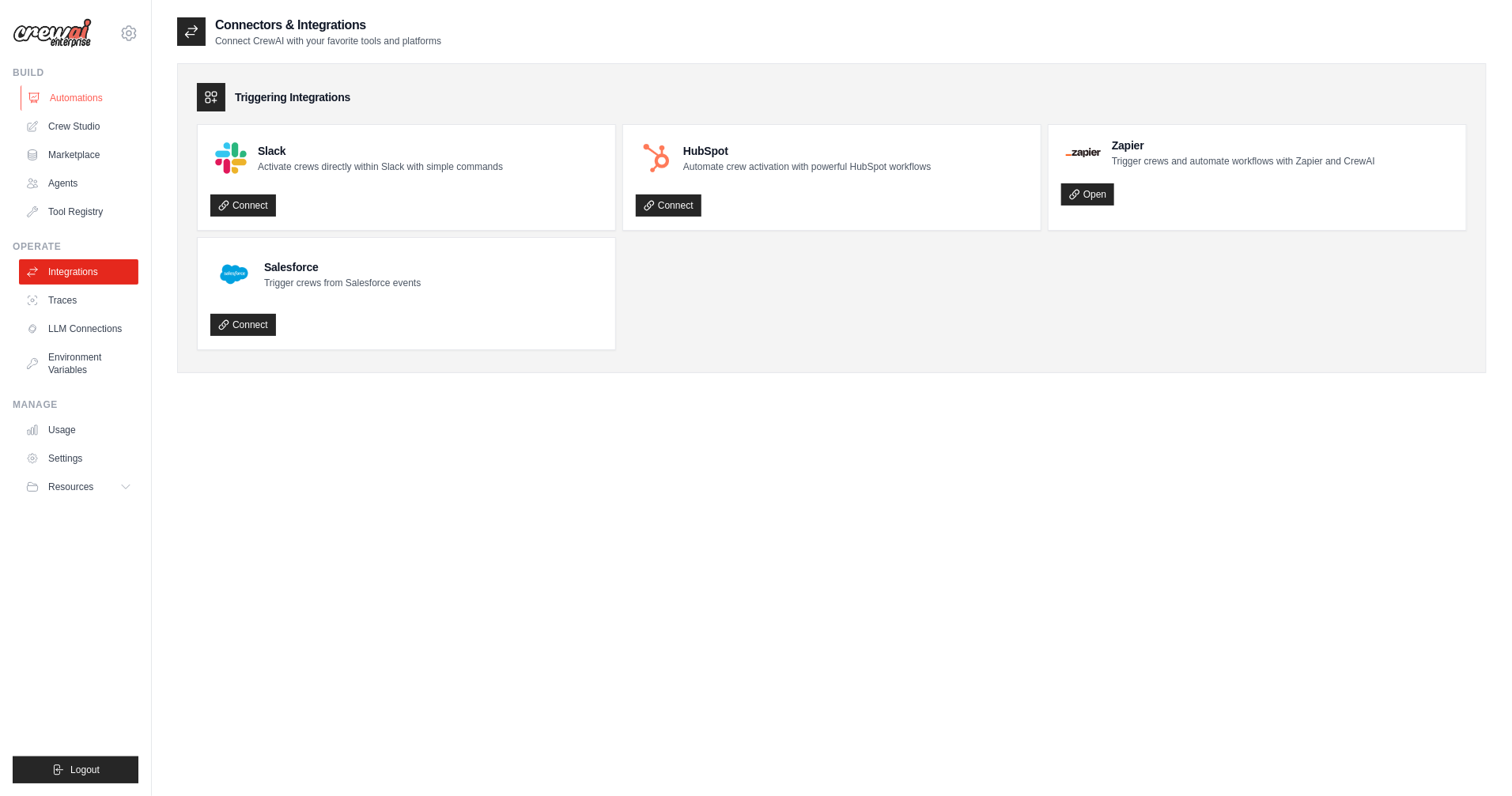
click at [90, 96] on link "Automations" at bounding box center [81, 98] width 119 height 25
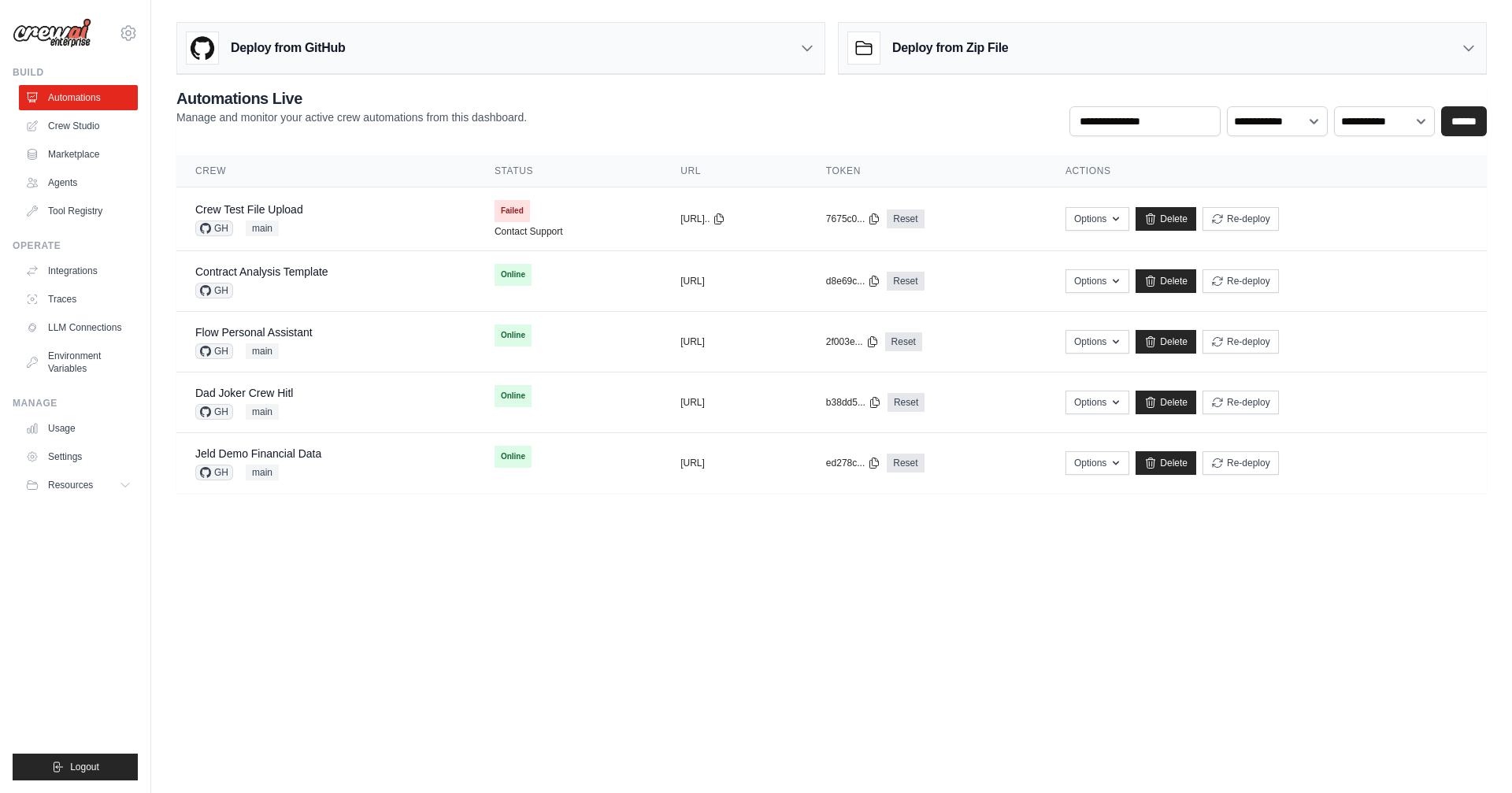
click at [82, 123] on link "Crew Studio" at bounding box center [78, 125] width 119 height 25
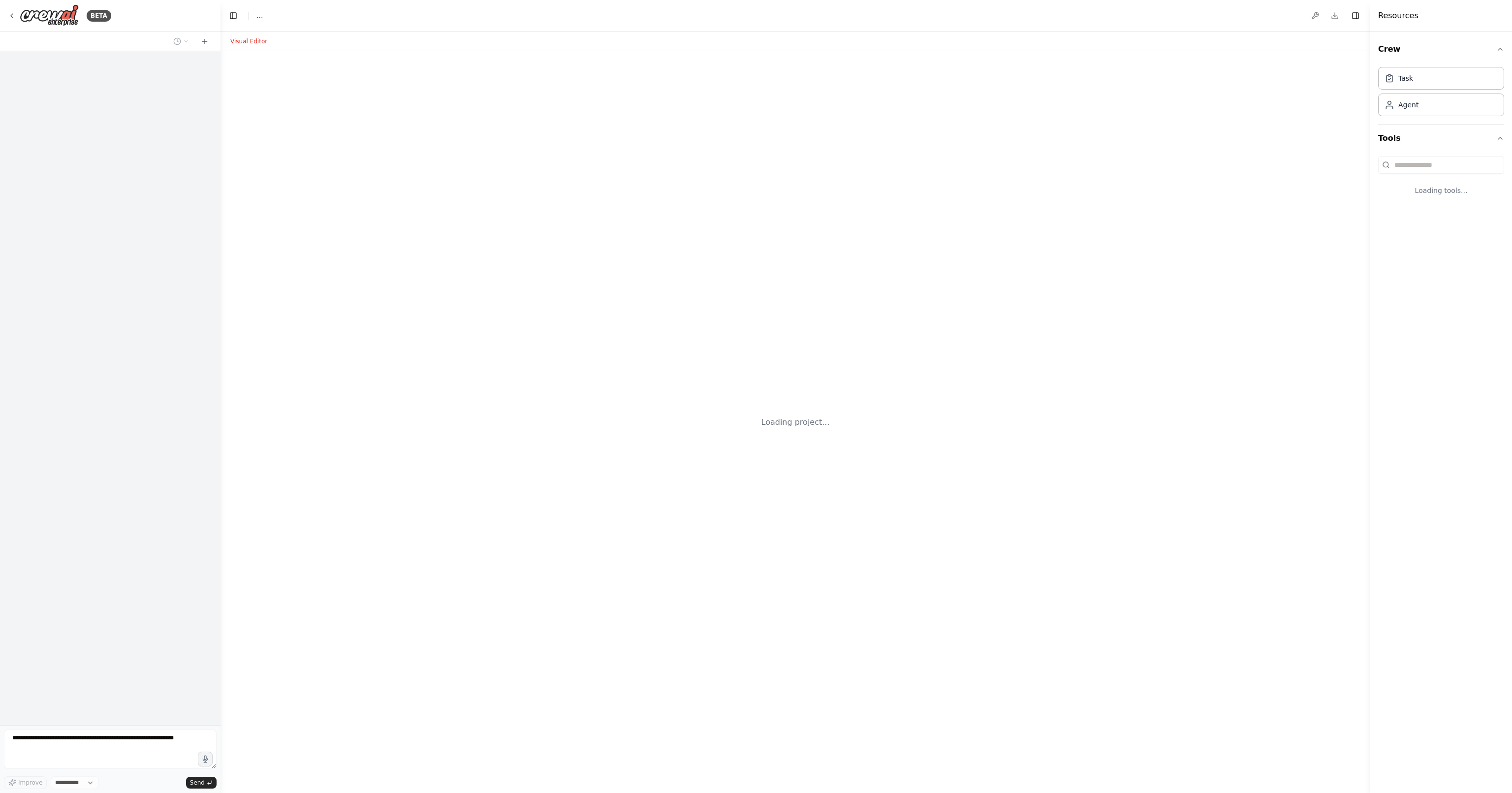
select select "****"
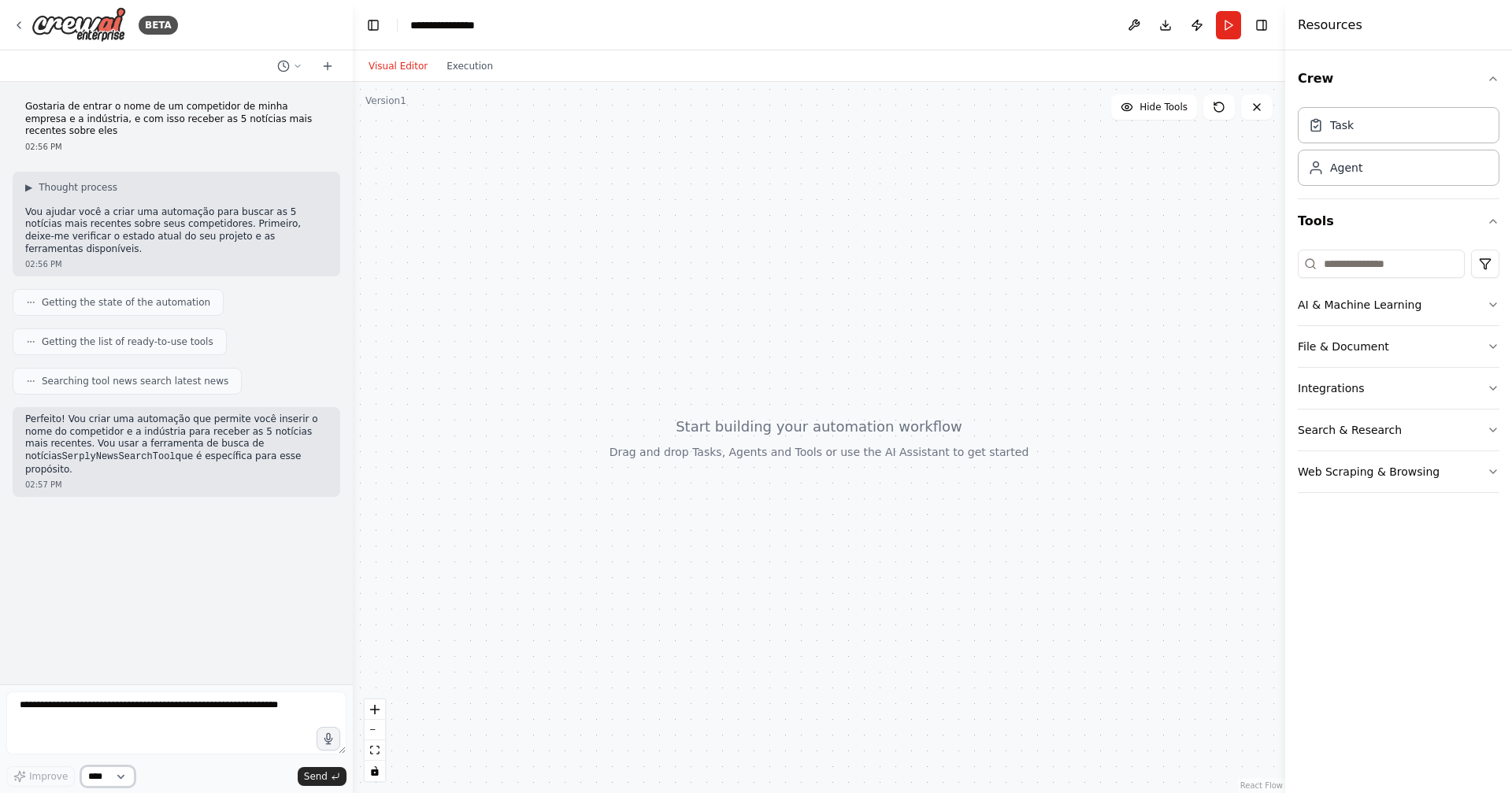
click at [119, 777] on select "****" at bounding box center [108, 776] width 54 height 21
click at [81, 766] on select "****" at bounding box center [108, 776] width 54 height 21
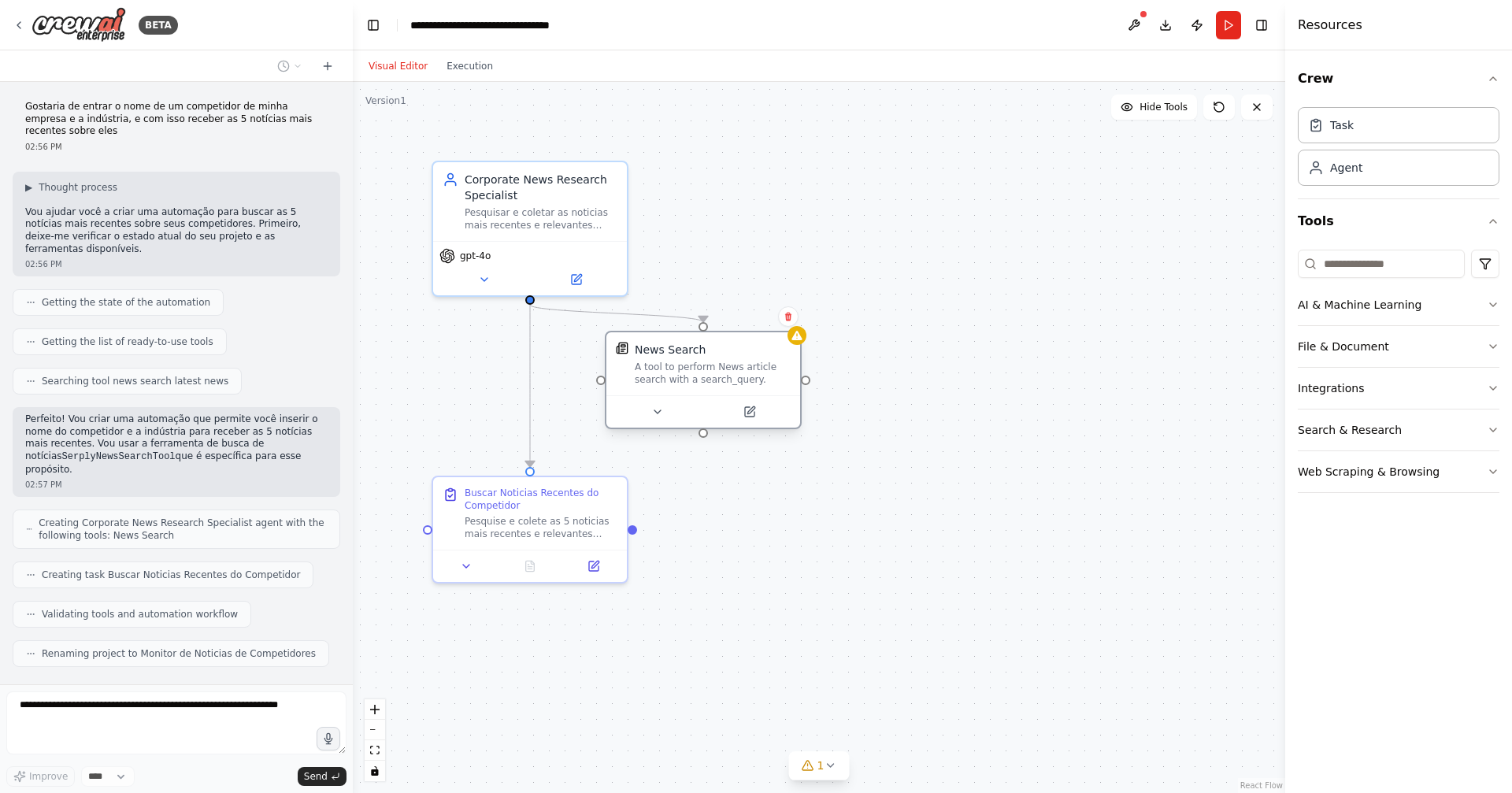
drag, startPoint x: 649, startPoint y: 377, endPoint x: 714, endPoint y: 356, distance: 68.3
click at [714, 356] on div "News Search A tool to perform News article search with a search_query." at bounding box center [712, 364] width 156 height 44
click at [668, 412] on button at bounding box center [657, 411] width 89 height 19
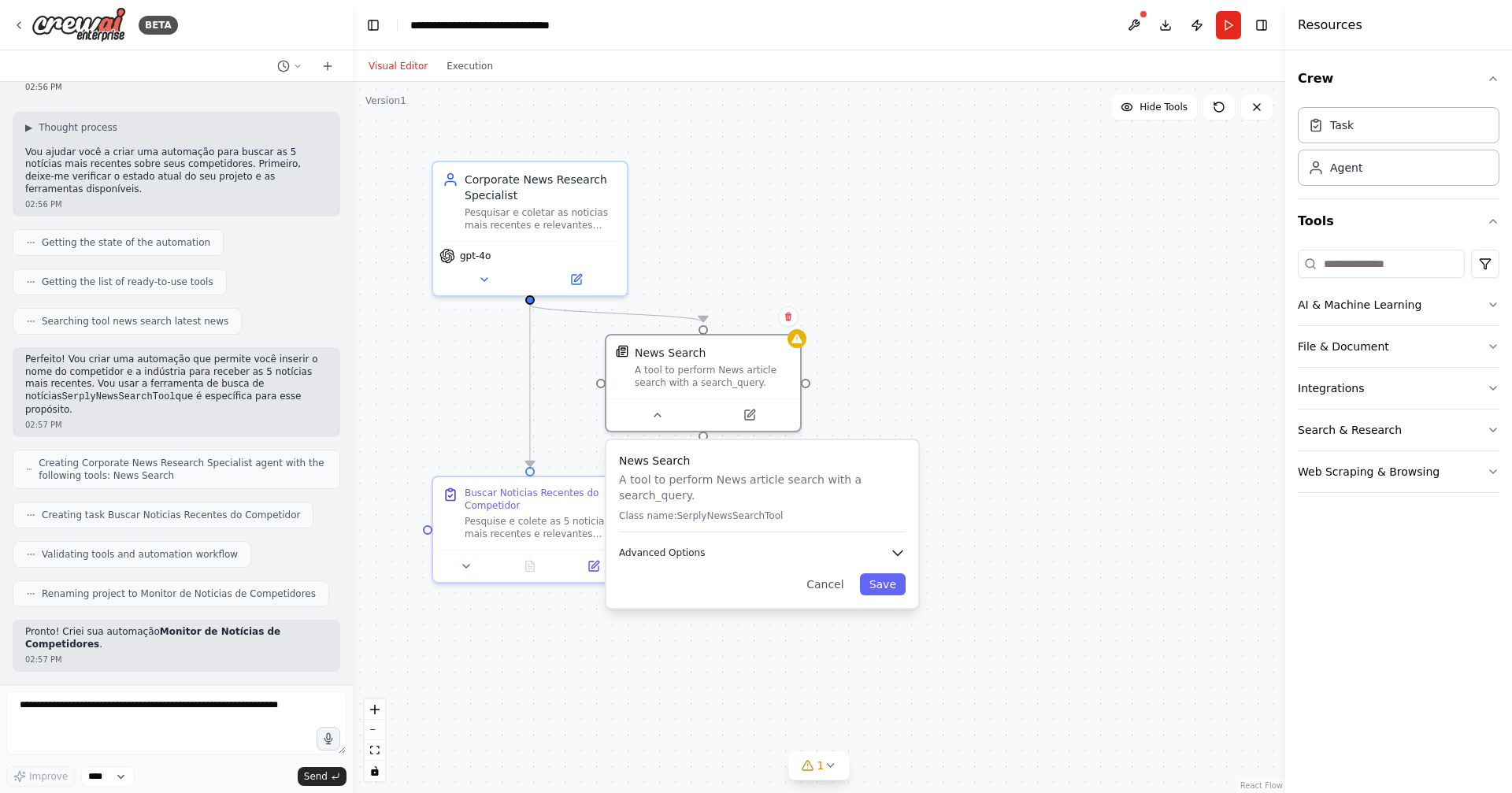
click at [898, 546] on icon "button" at bounding box center [898, 553] width 16 height 16
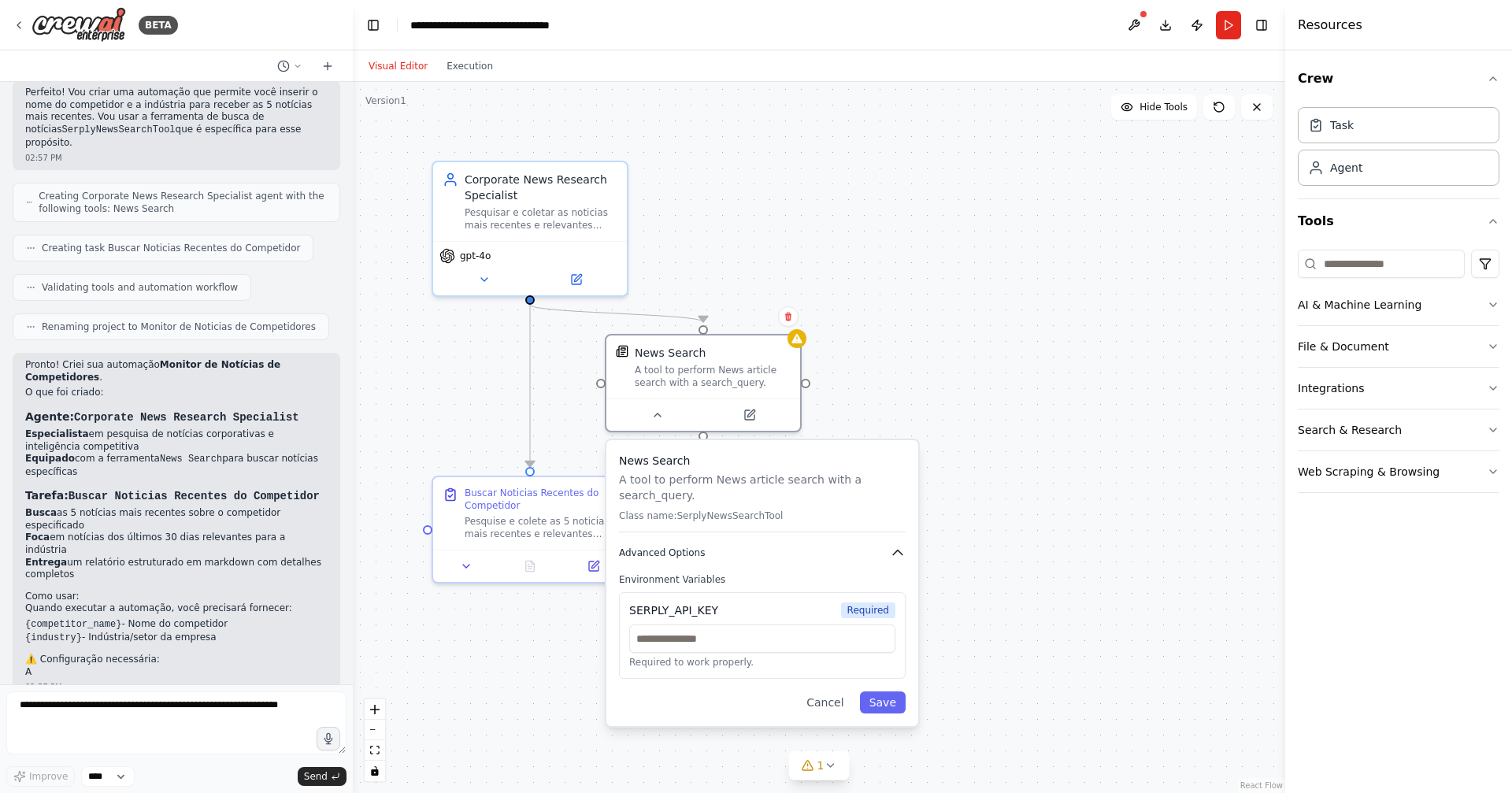
click at [895, 552] on icon "button" at bounding box center [898, 552] width 10 height 5
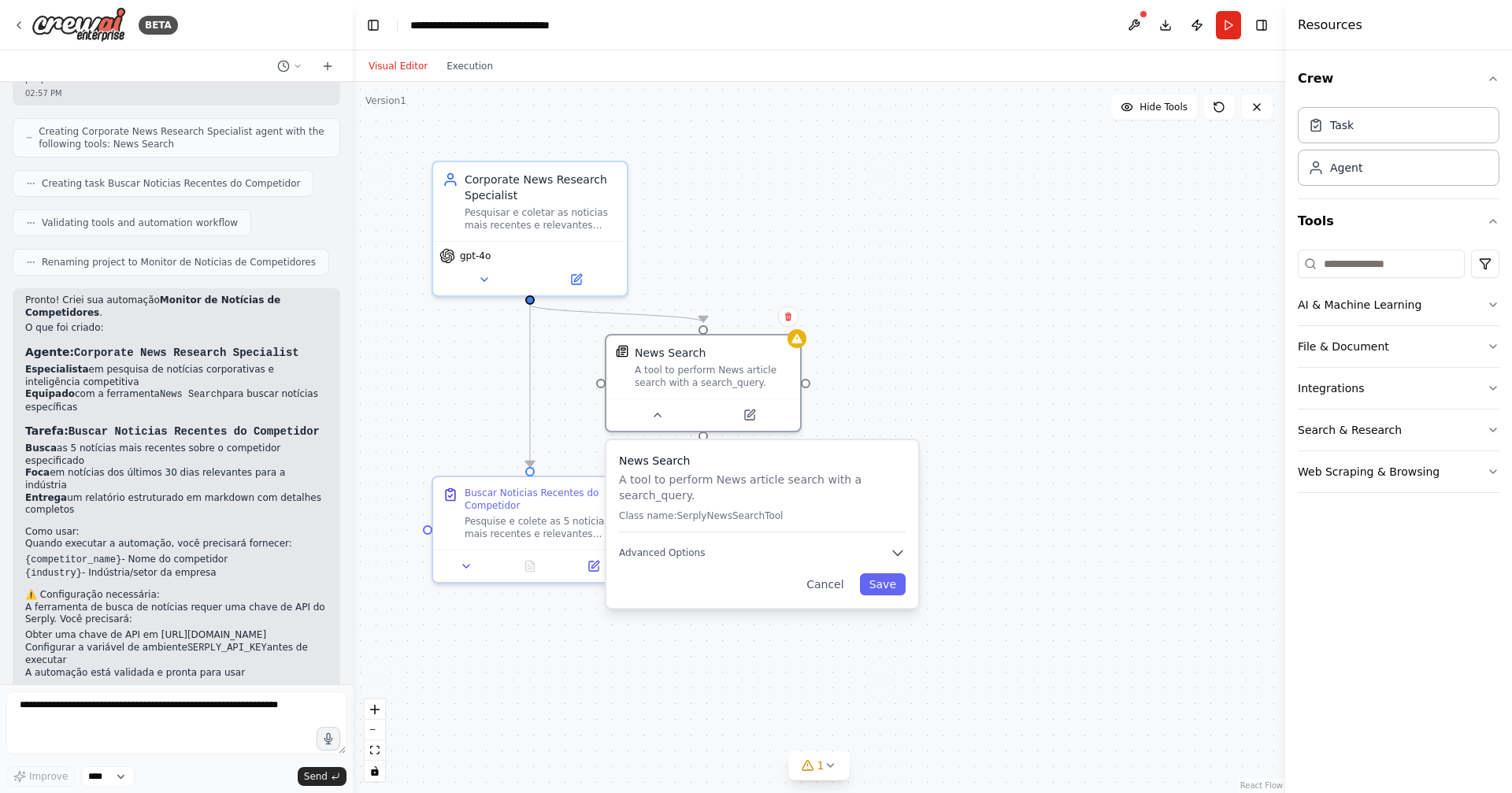
scroll to position [404, 0]
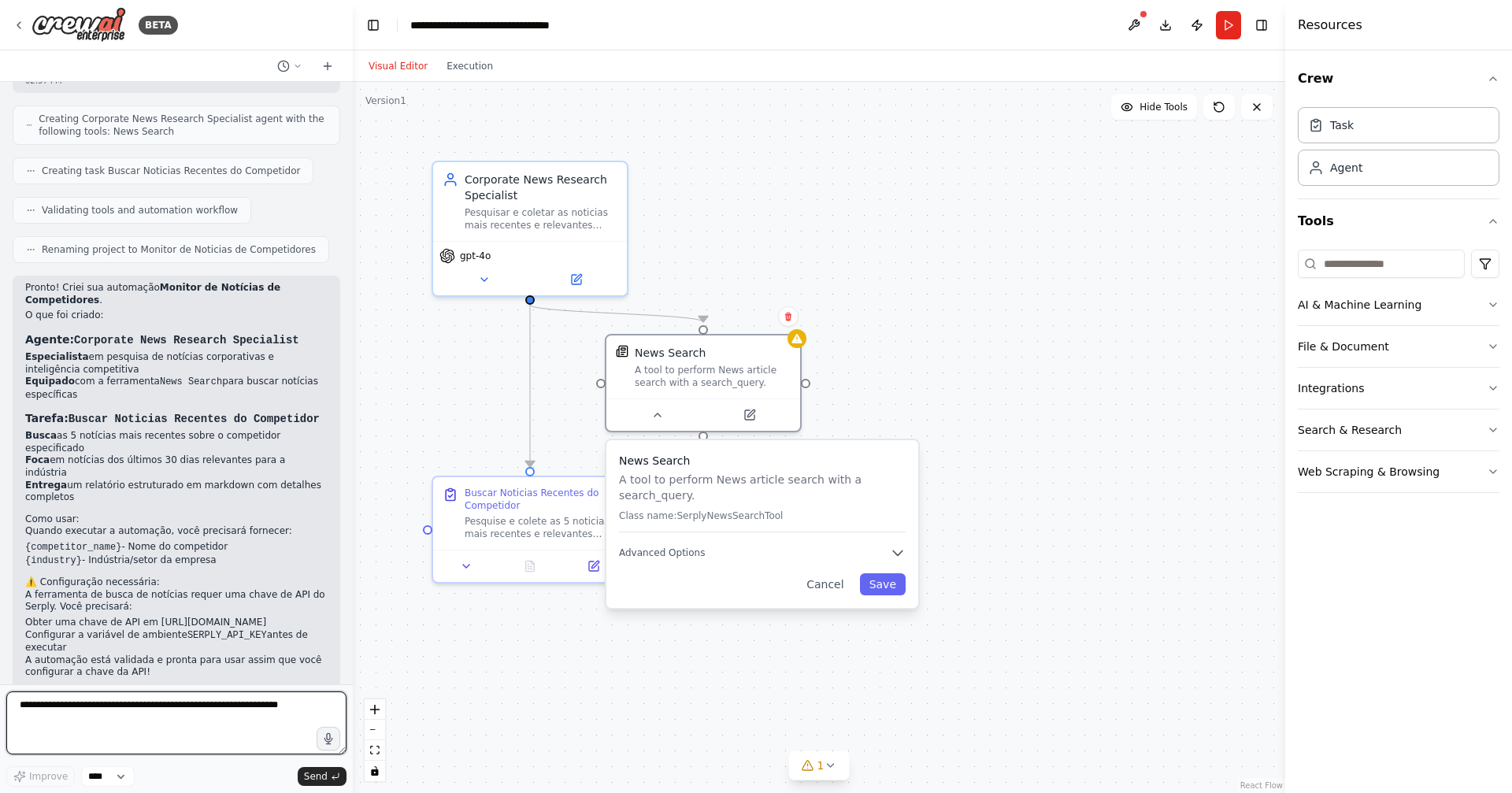
click at [140, 708] on textarea at bounding box center [175, 724] width 340 height 63
type textarea "**********"
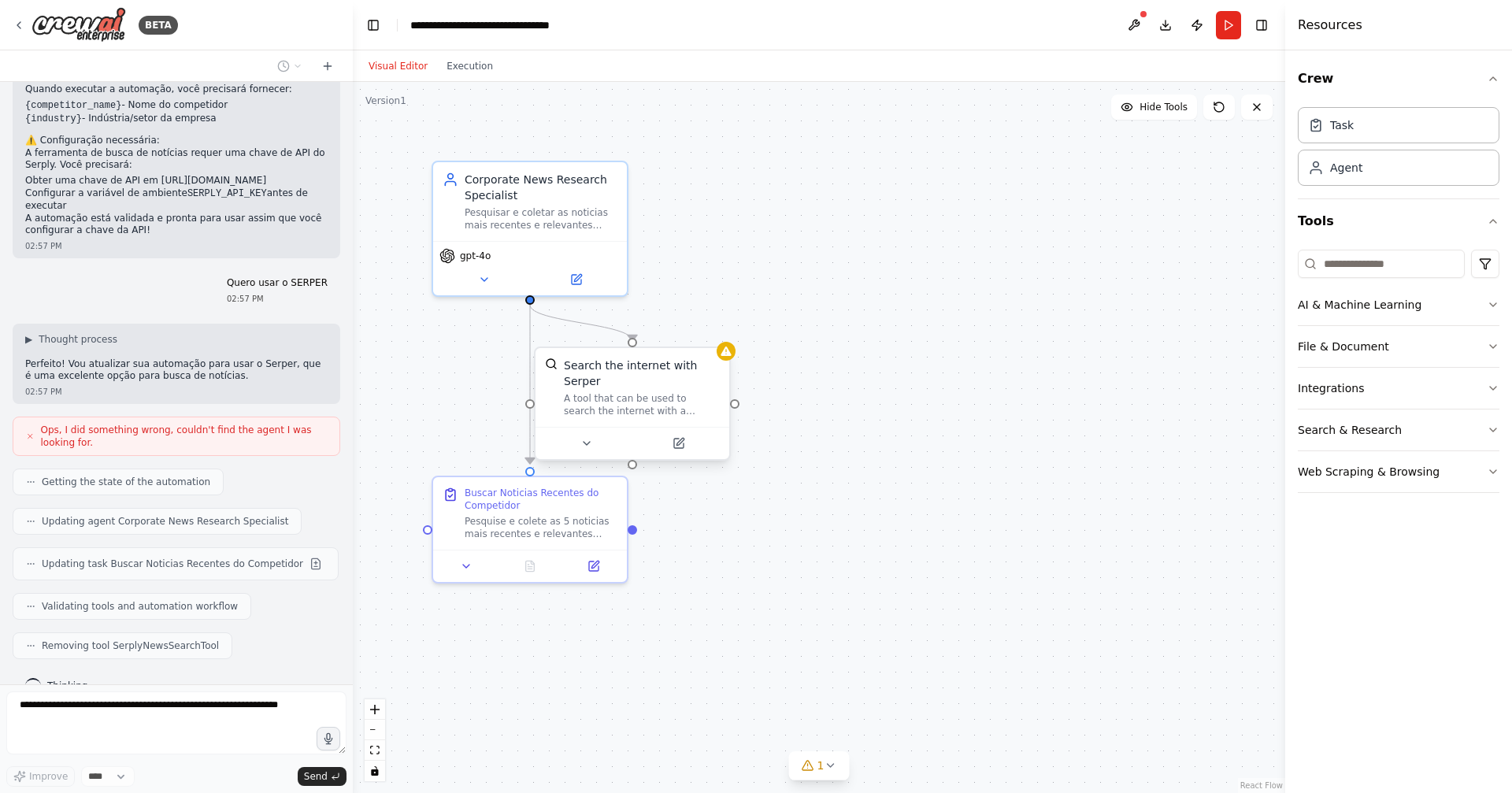
scroll to position [885, 0]
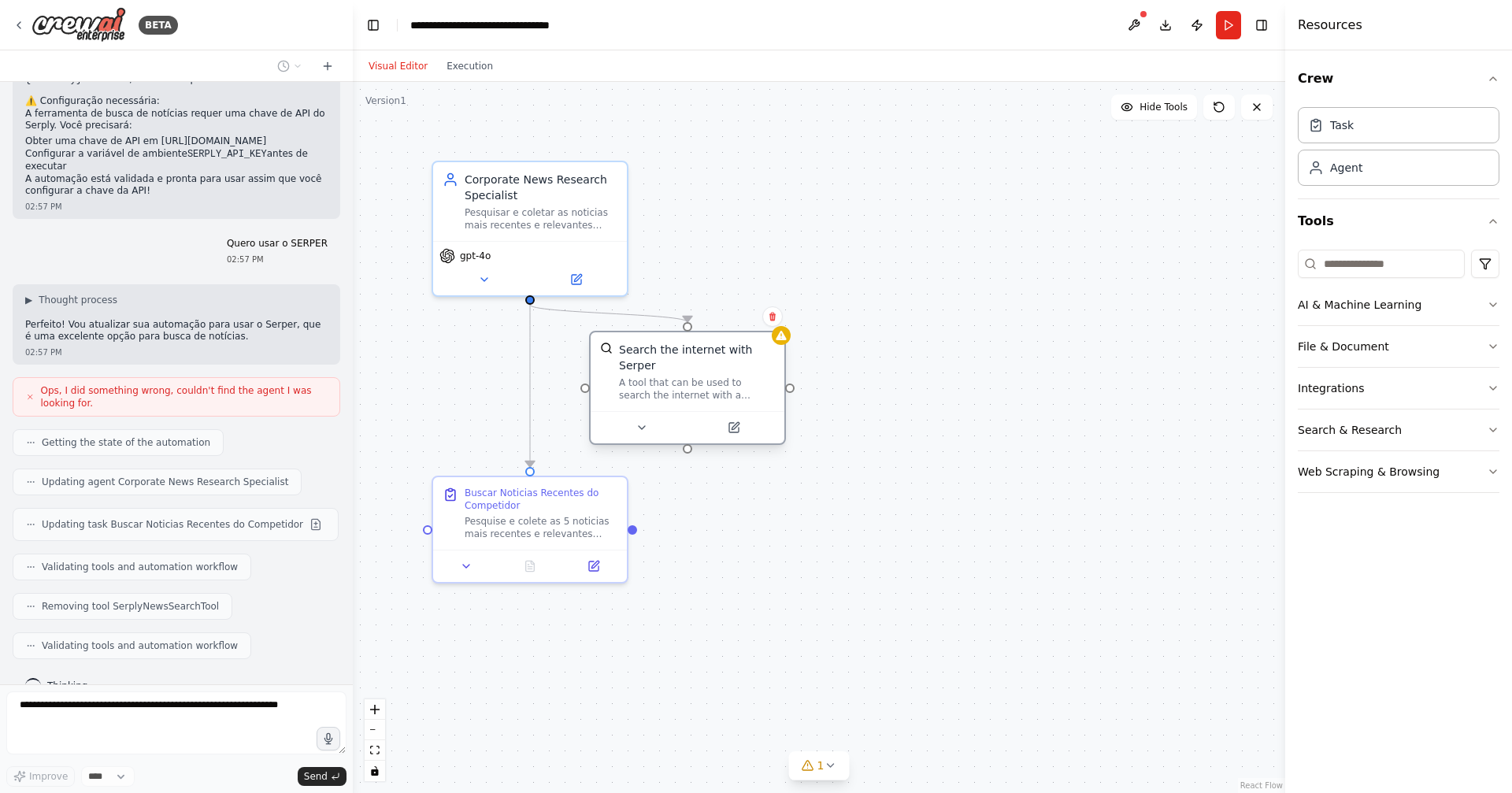
drag, startPoint x: 692, startPoint y: 389, endPoint x: 804, endPoint y: 354, distance: 117.3
click at [775, 354] on div "Search the internet with Serper A tool that can be used to search the internet …" at bounding box center [696, 372] width 156 height 59
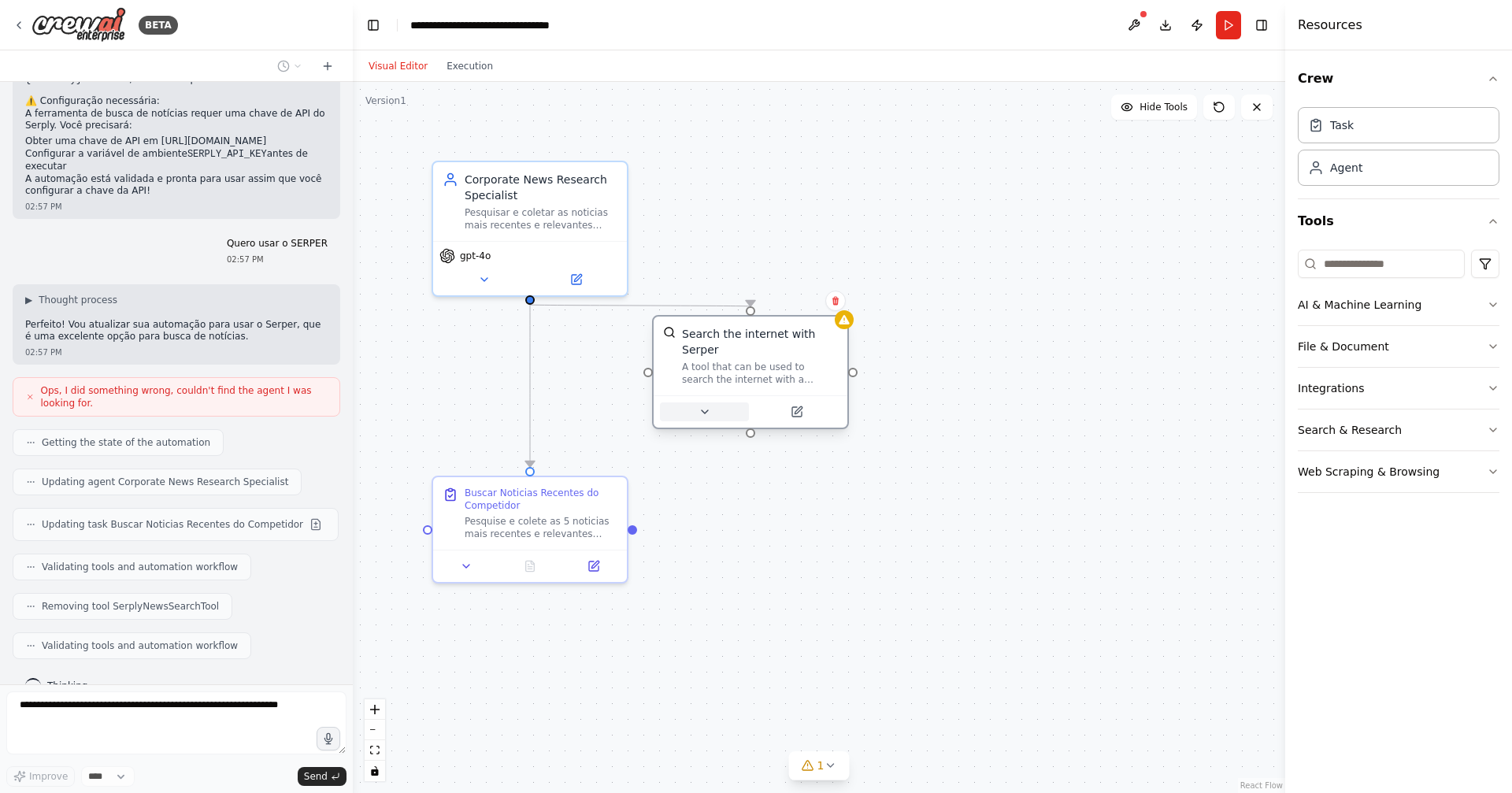
click at [711, 415] on button at bounding box center [705, 411] width 89 height 19
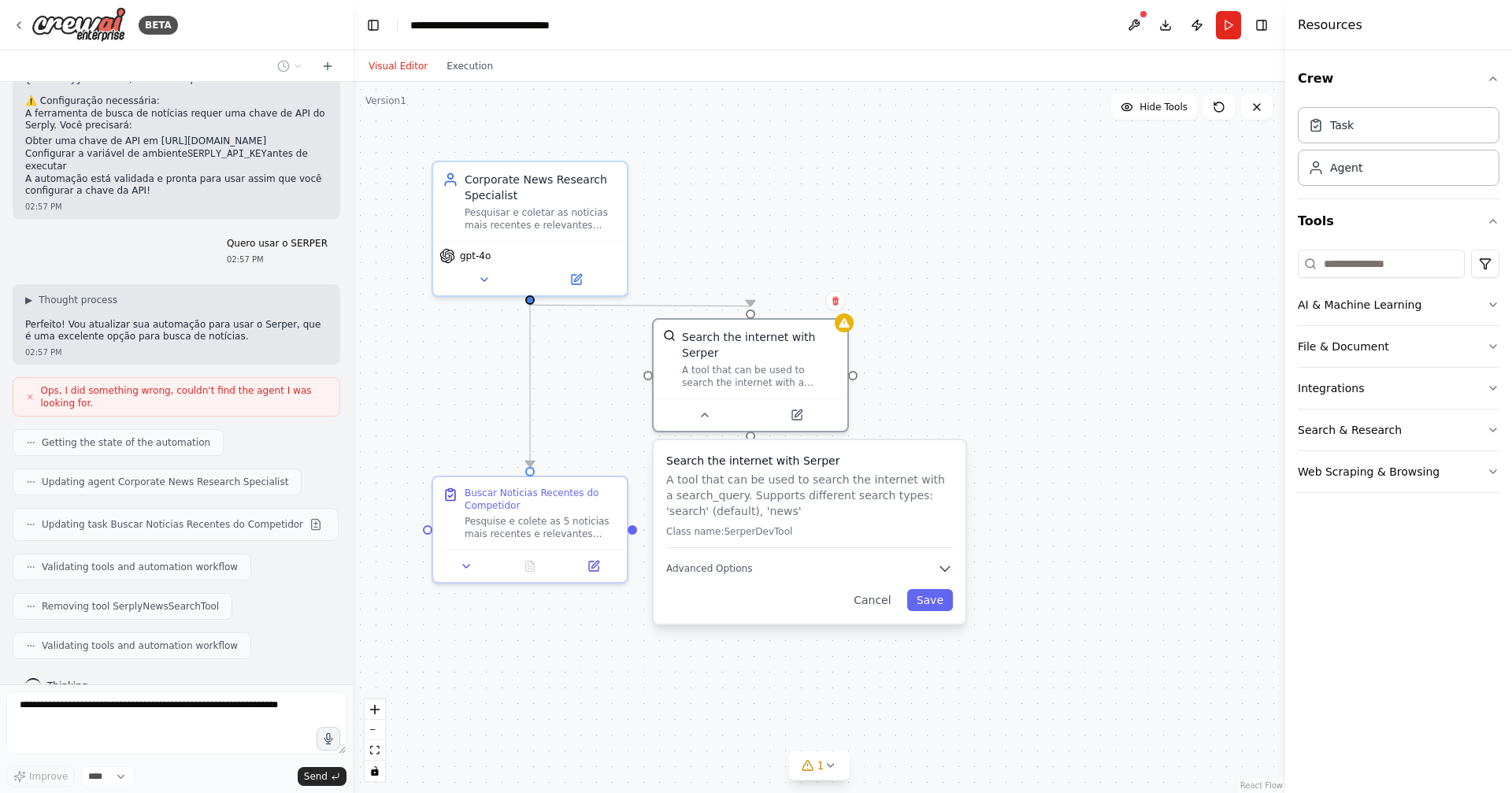
scroll to position [896, 0]
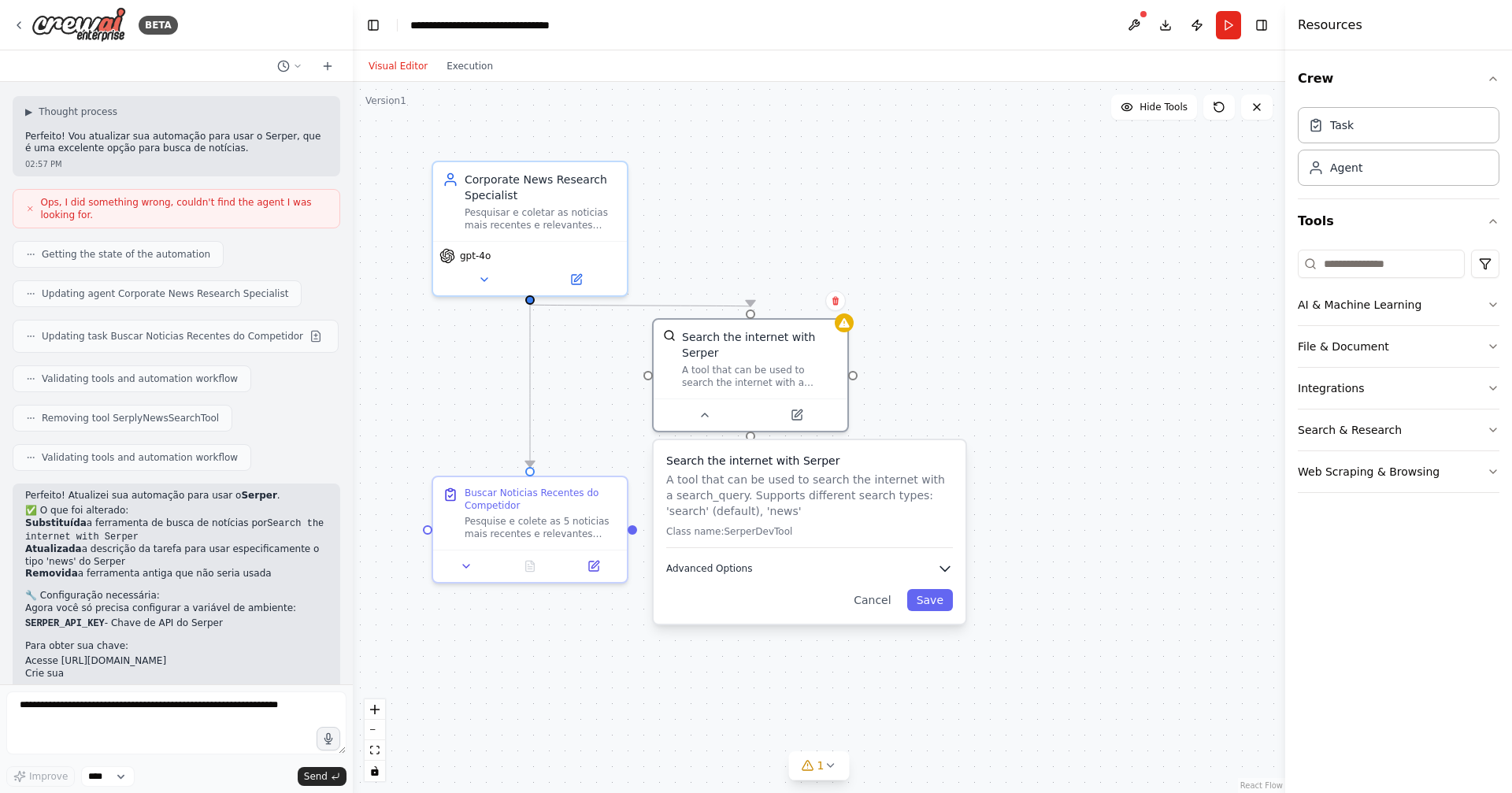
click at [931, 565] on button "Advanced Options" at bounding box center [809, 569] width 287 height 16
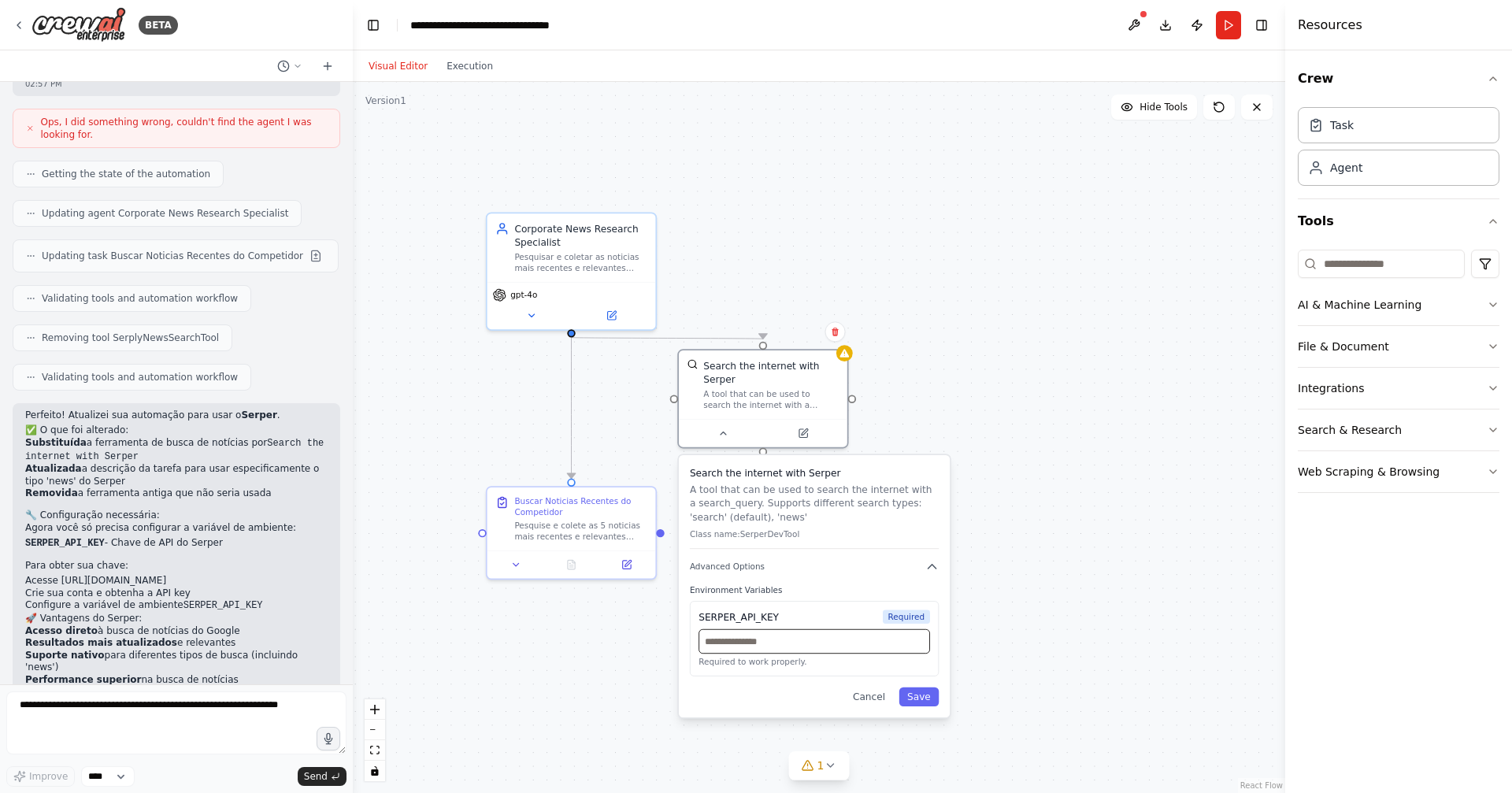
click at [791, 638] on input "text" at bounding box center [815, 641] width 232 height 25
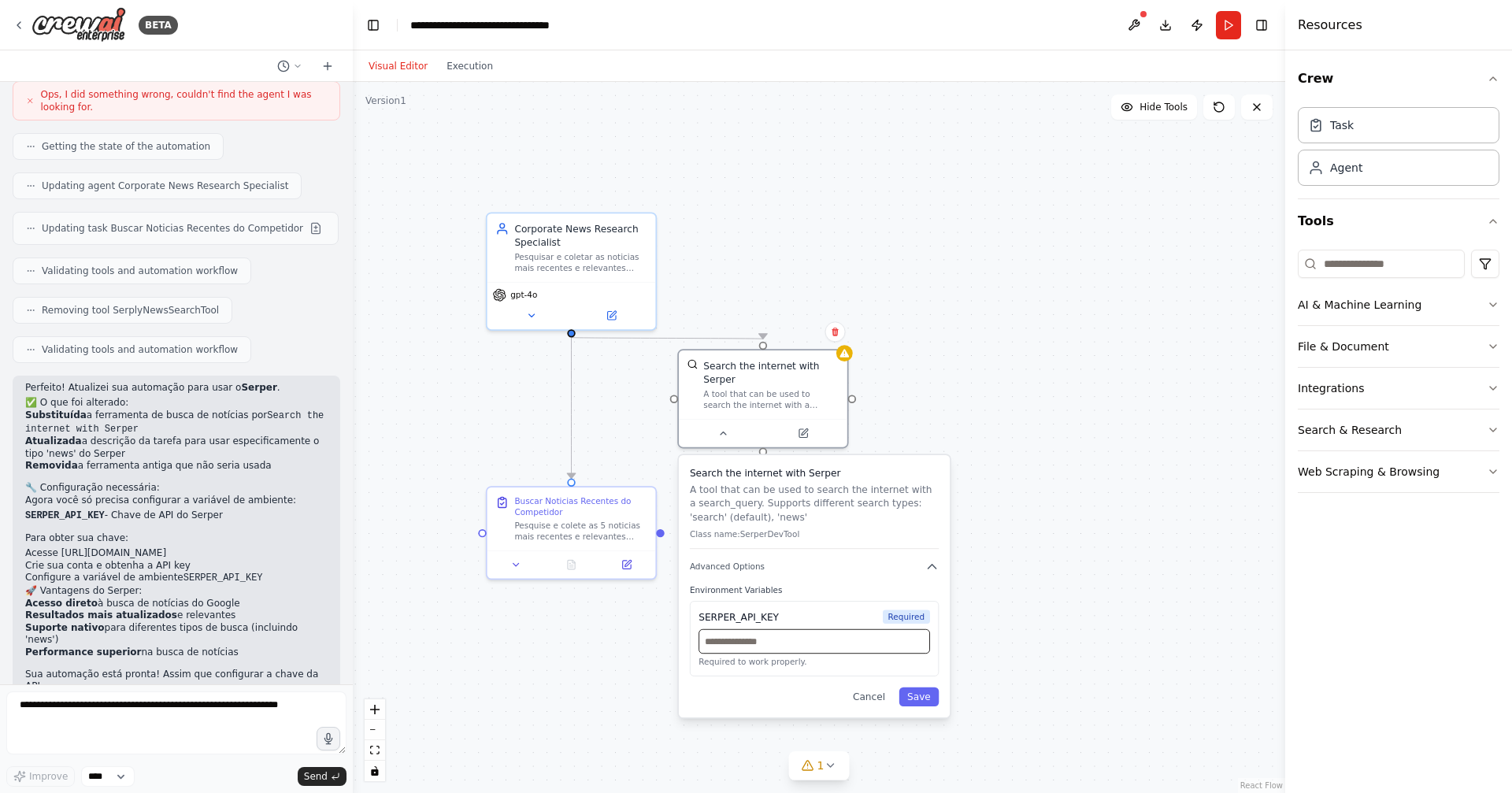
paste input "**********"
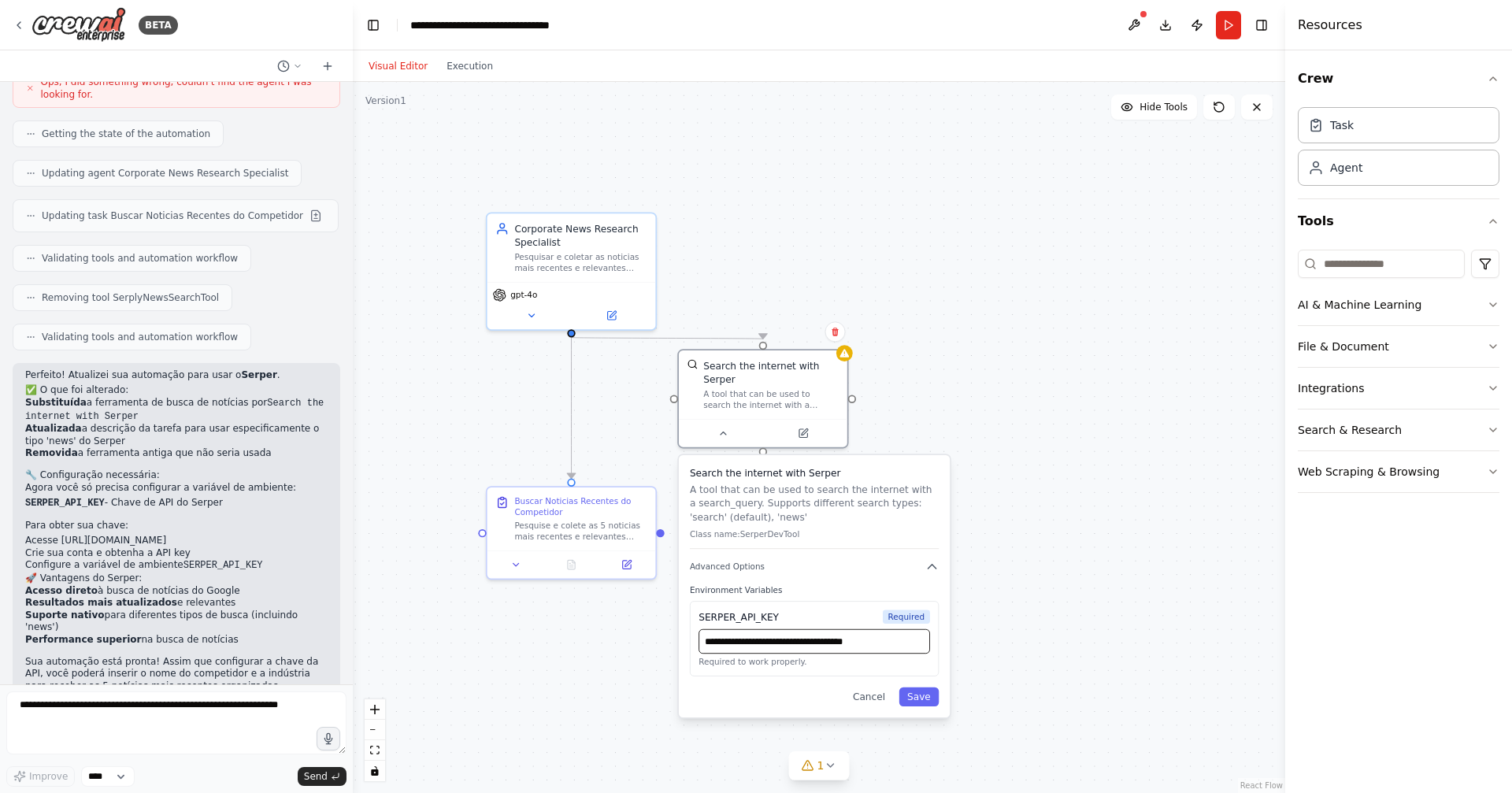
scroll to position [1205, 0]
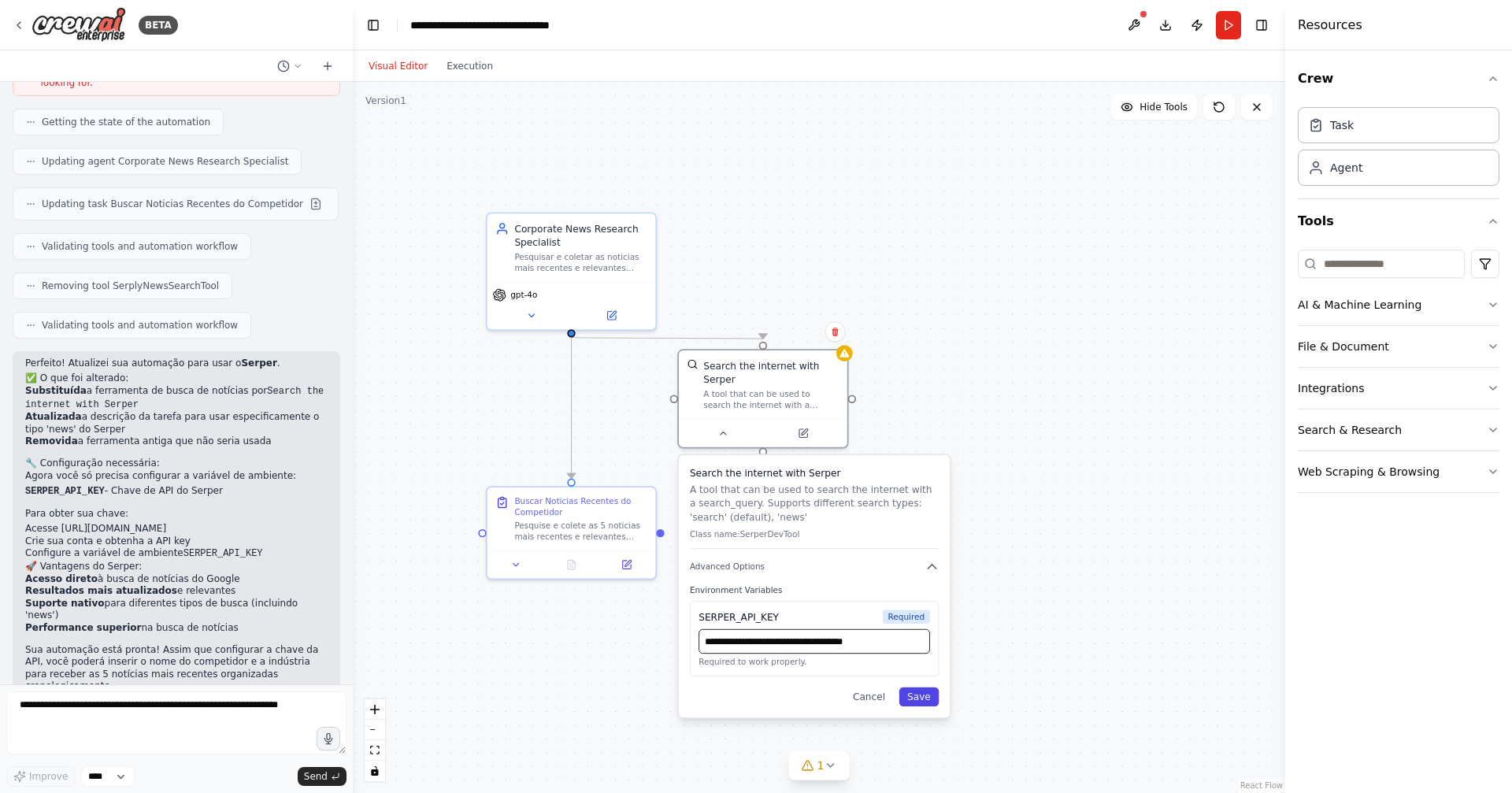
type input "**********"
click at [910, 696] on button "Save" at bounding box center [919, 697] width 41 height 19
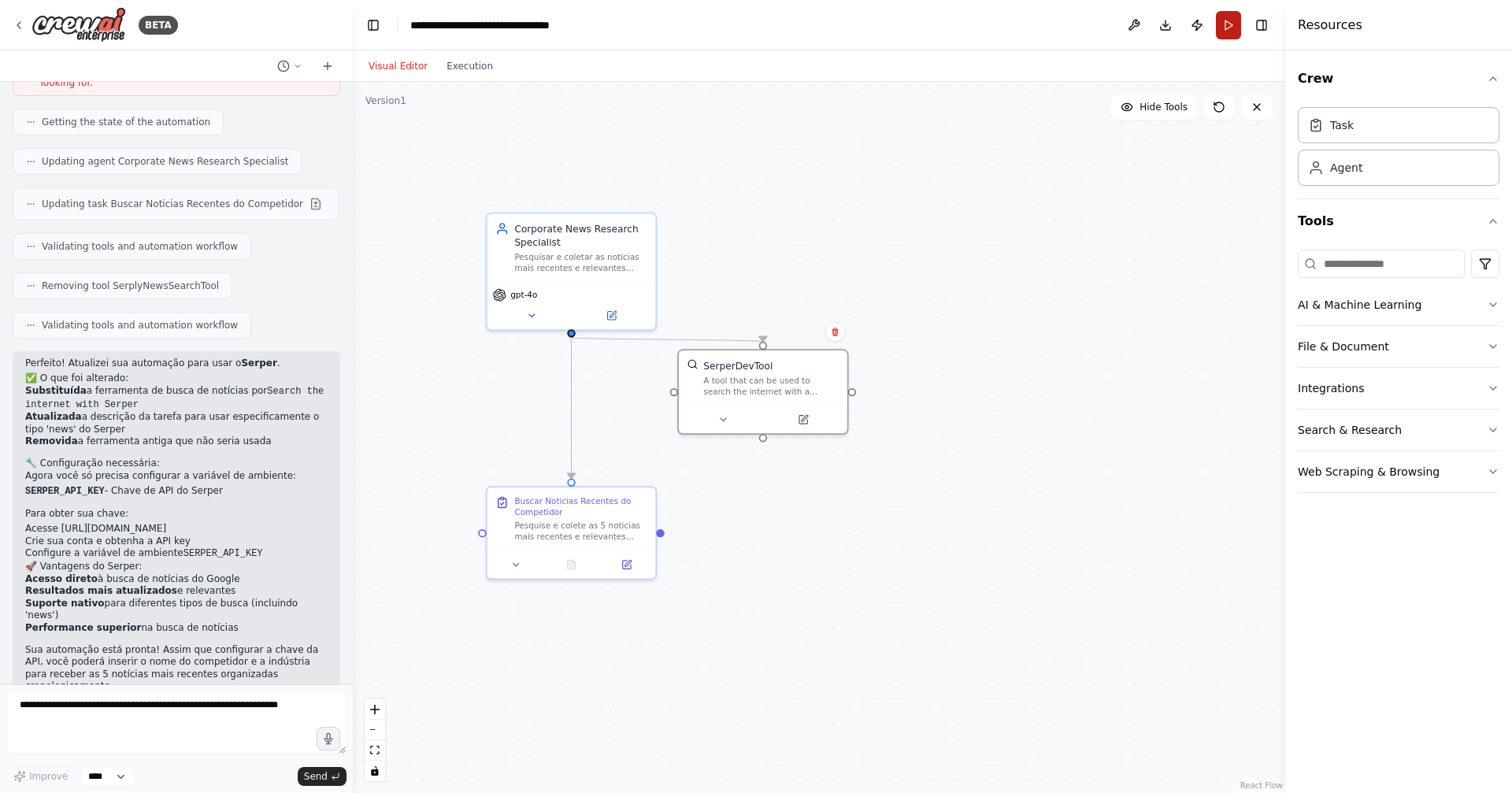
click at [1230, 29] on button "Run" at bounding box center [1228, 25] width 25 height 29
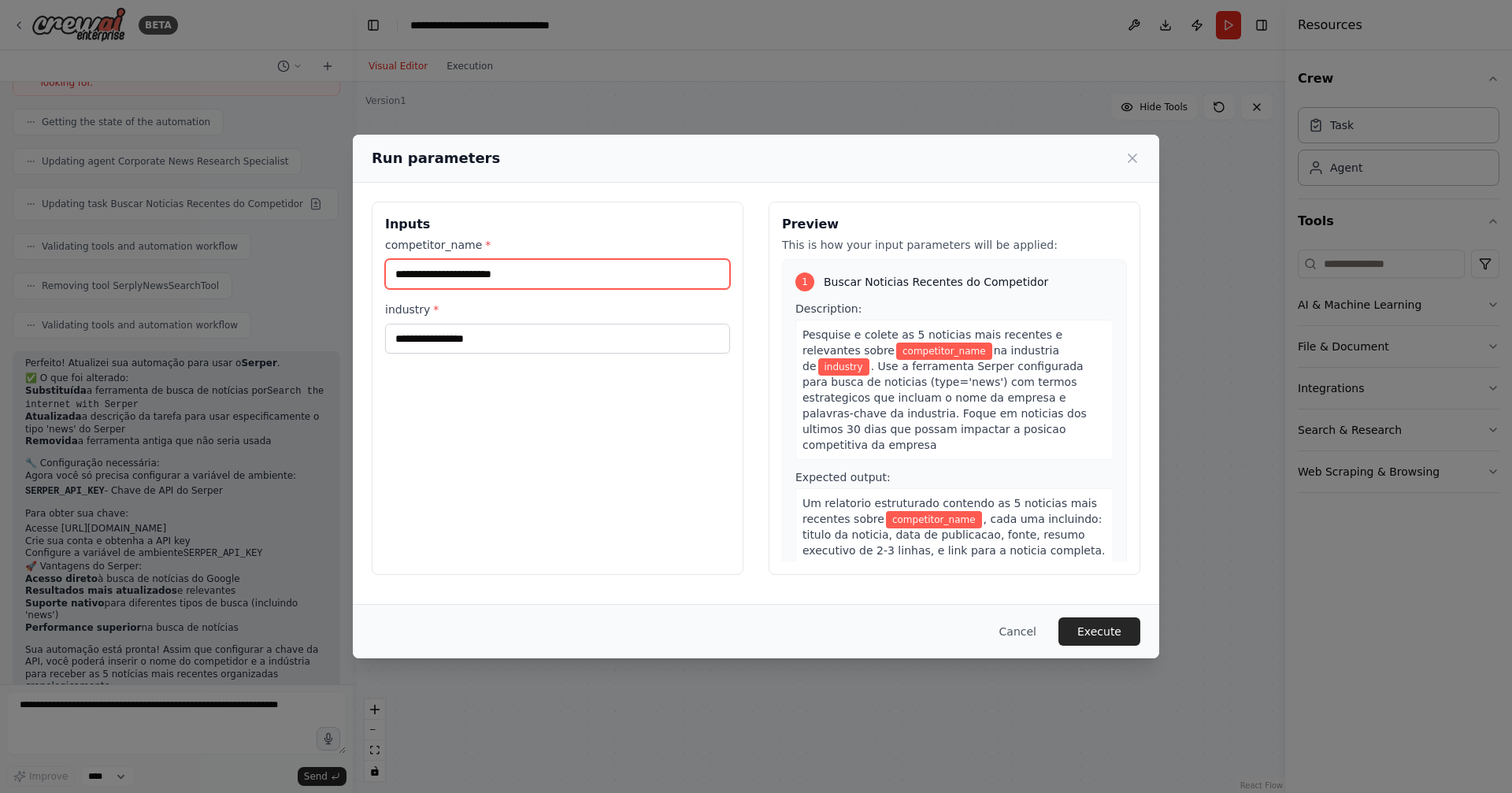
click at [559, 278] on input "competitor_name *" at bounding box center [557, 274] width 345 height 30
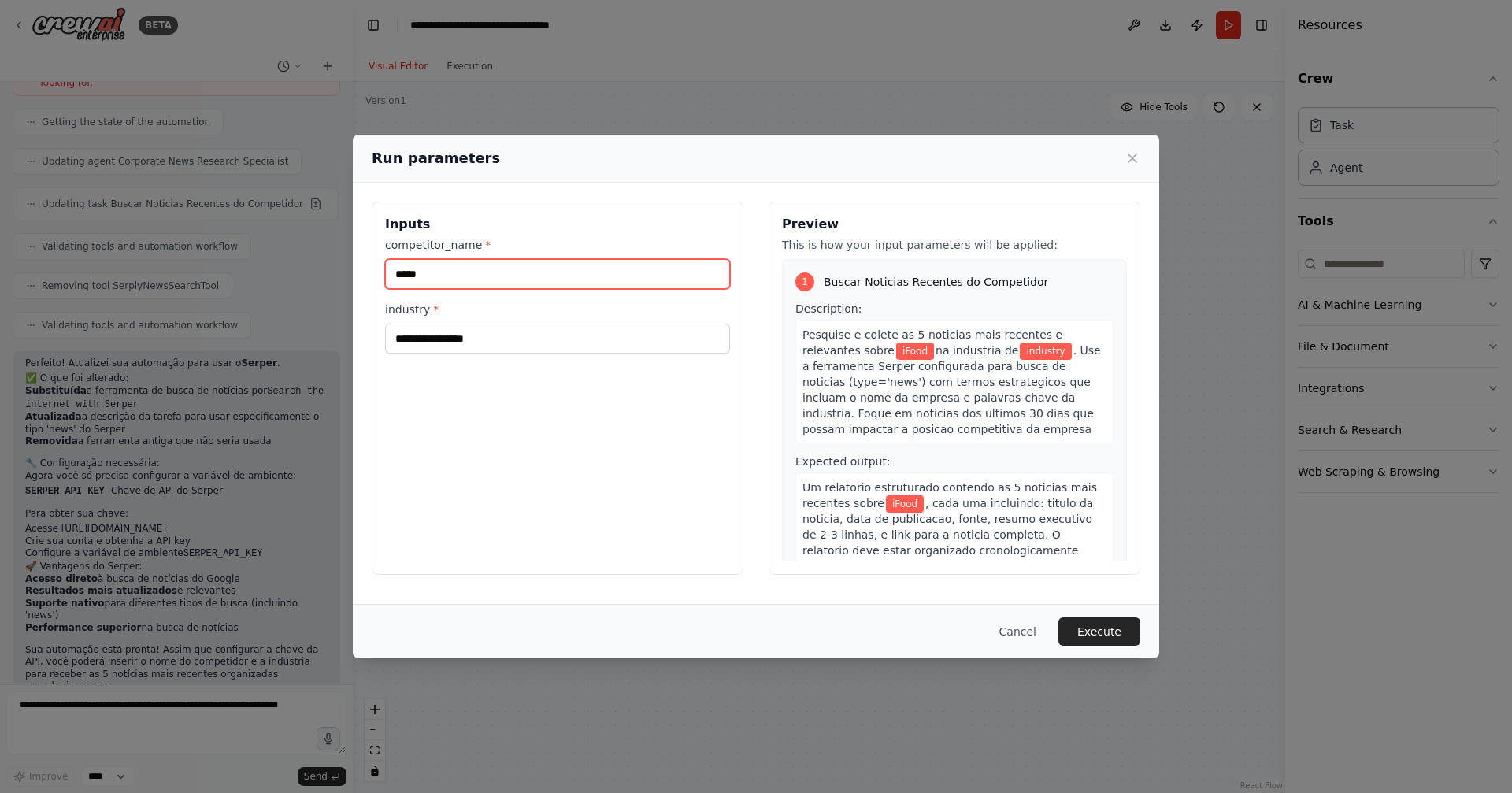
type input "*****"
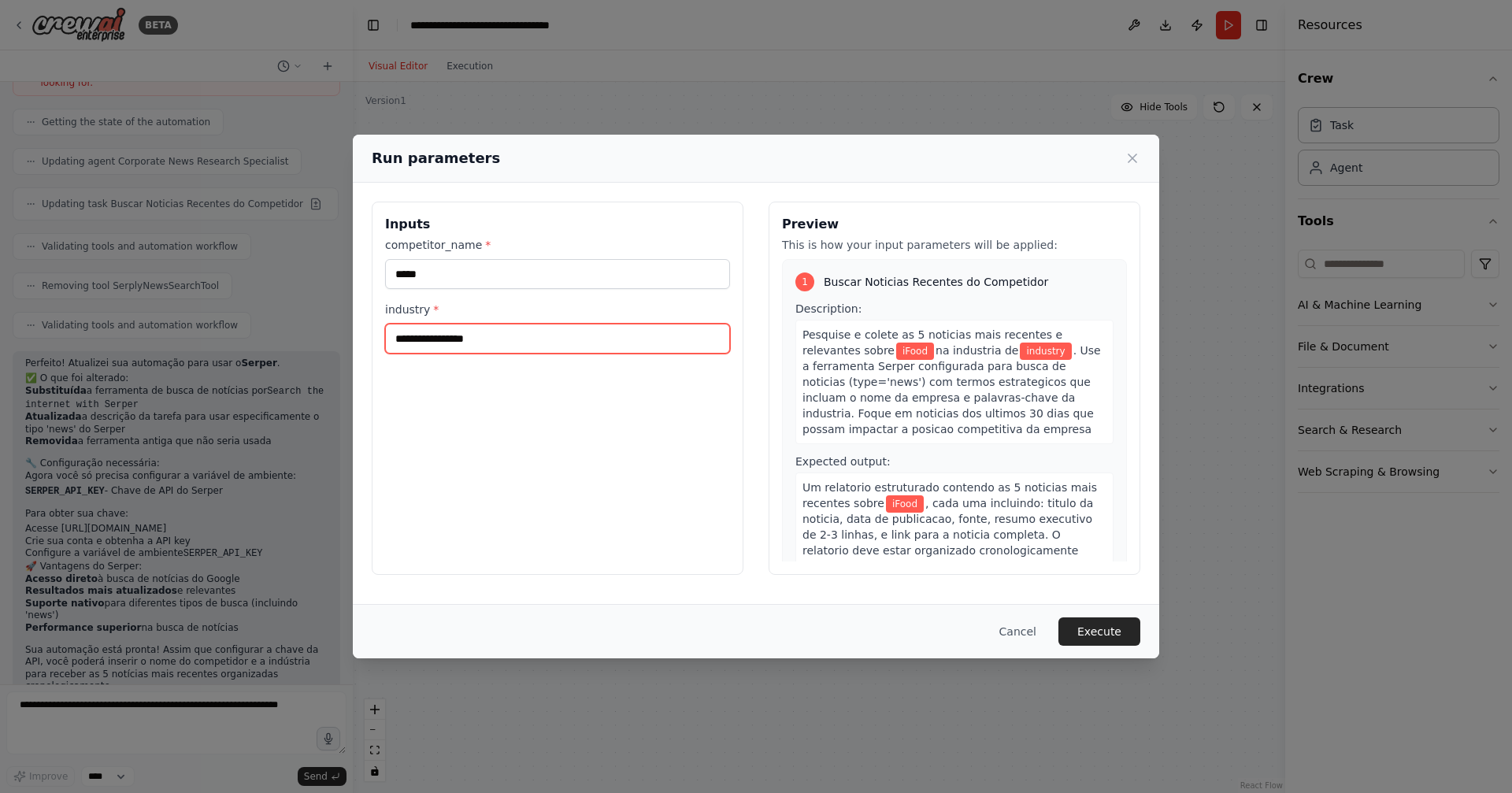
type input "*"
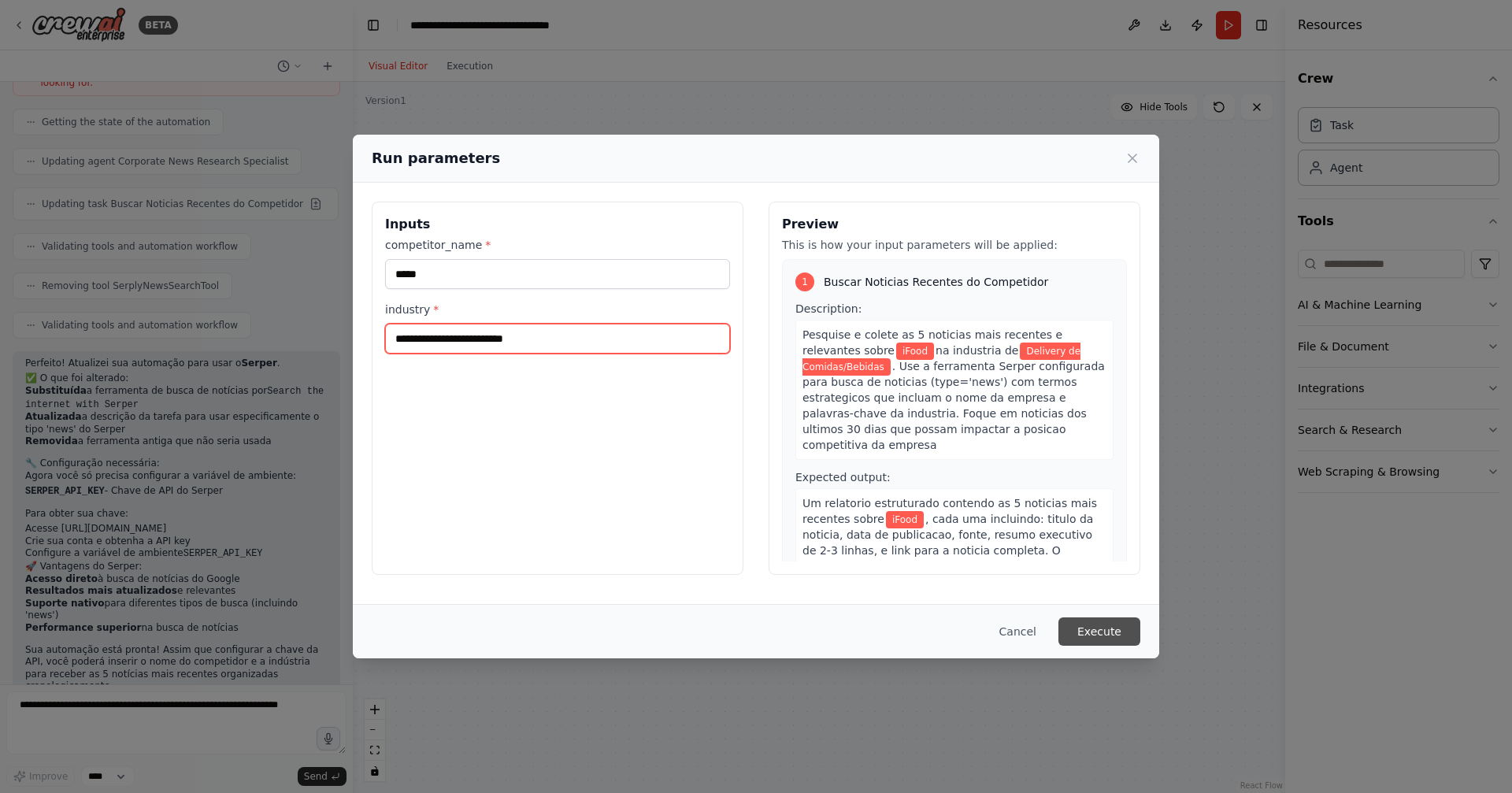
type input "**********"
click at [1099, 627] on button "Execute" at bounding box center [1100, 631] width 82 height 29
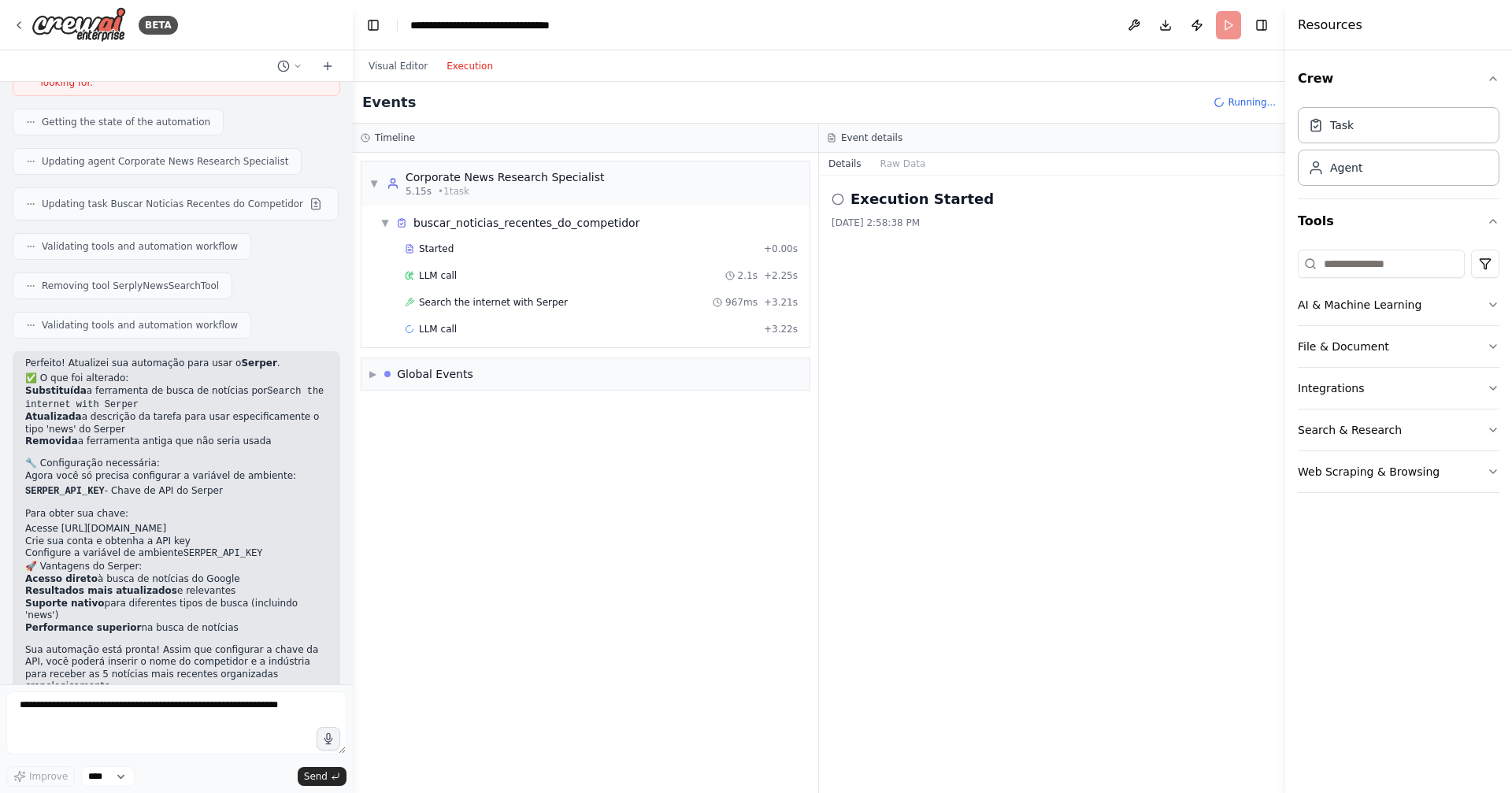
click at [473, 65] on button "Execution" at bounding box center [470, 65] width 65 height 19
click at [526, 278] on div "LLM call 2.1s + 2.25s" at bounding box center [601, 276] width 393 height 13
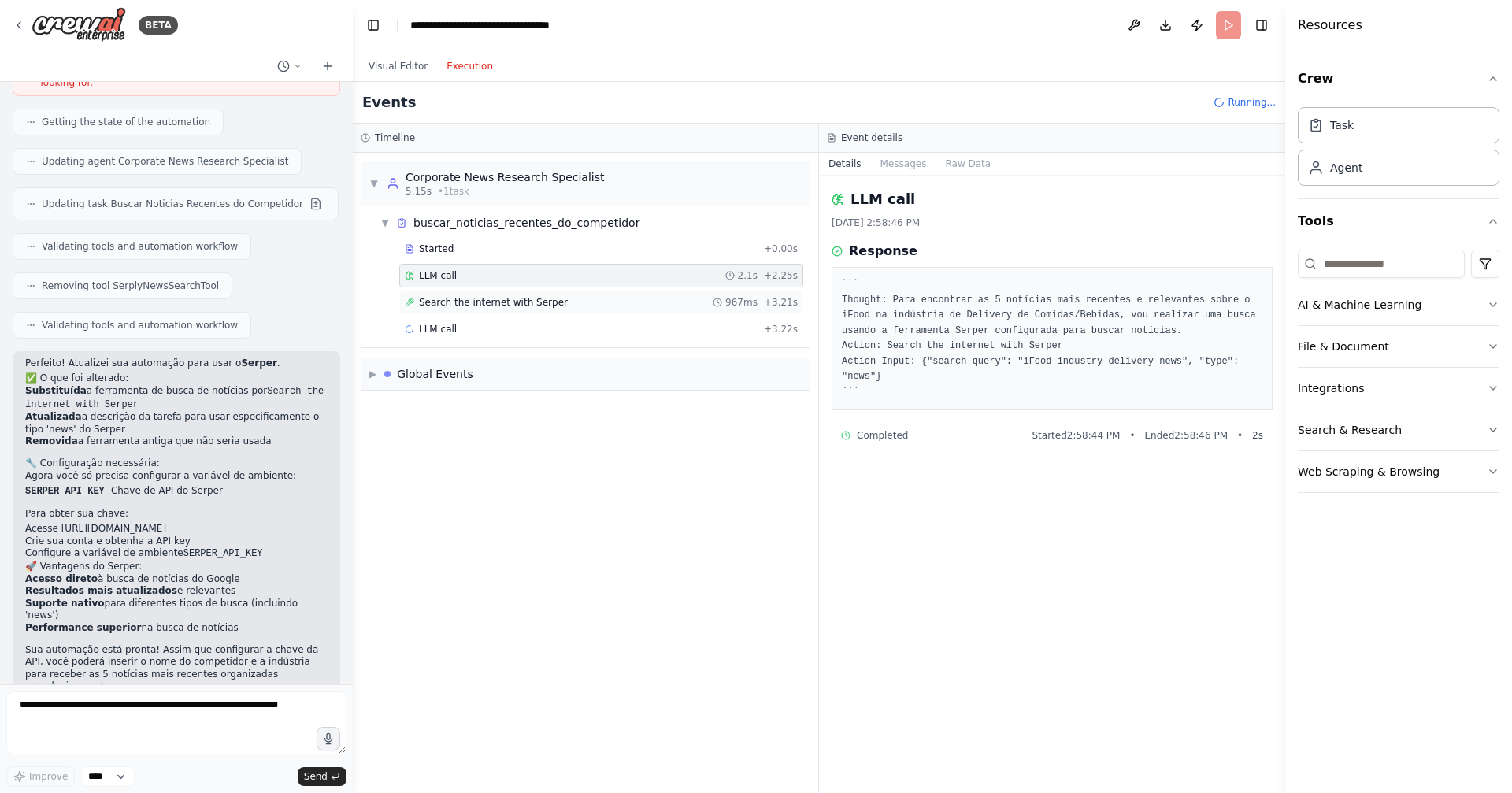
click at [523, 297] on span "Search the internet with Serper" at bounding box center [494, 302] width 149 height 13
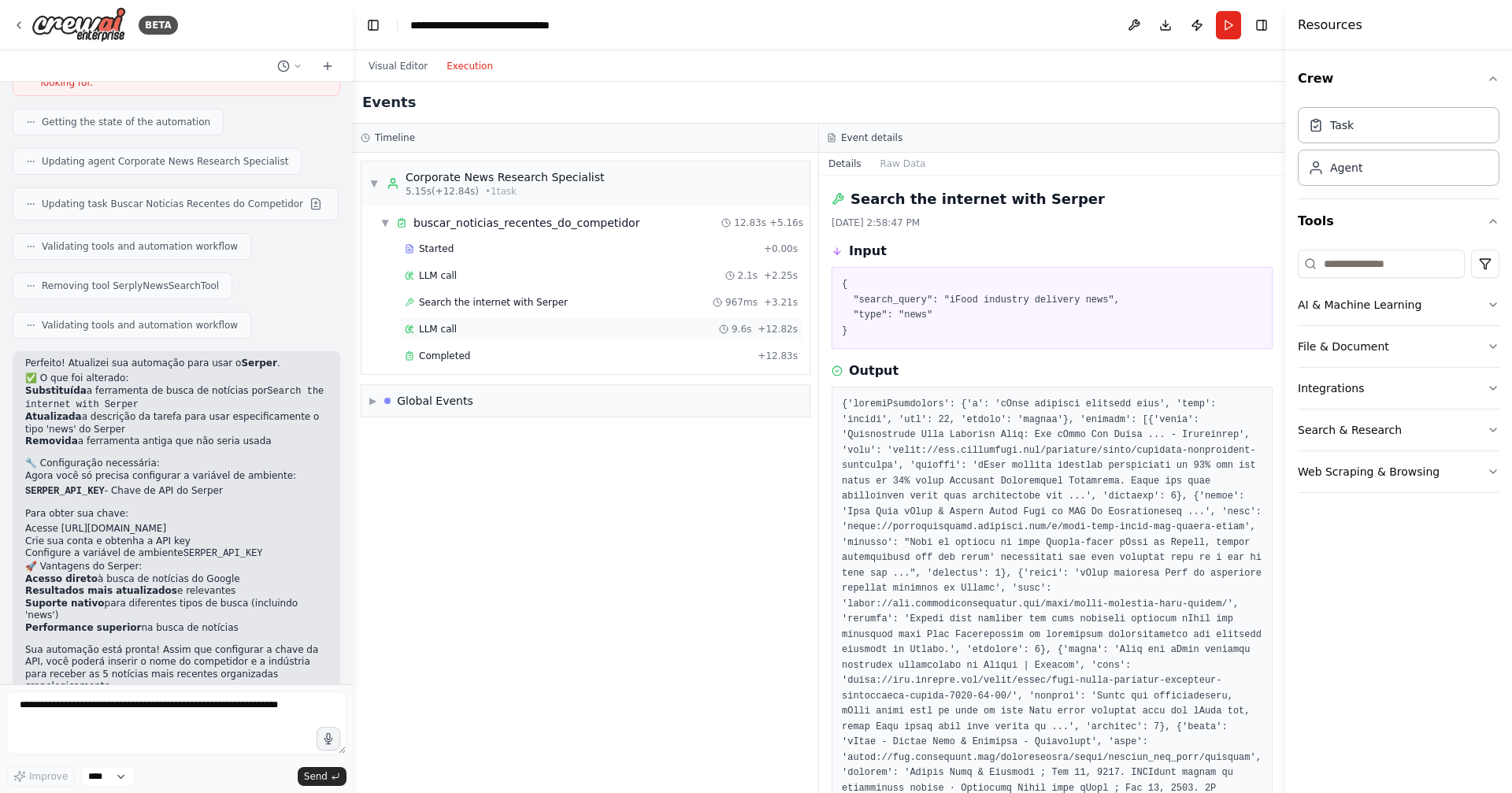
click at [508, 323] on div "LLM call 9.6s + 12.82s" at bounding box center [601, 329] width 393 height 13
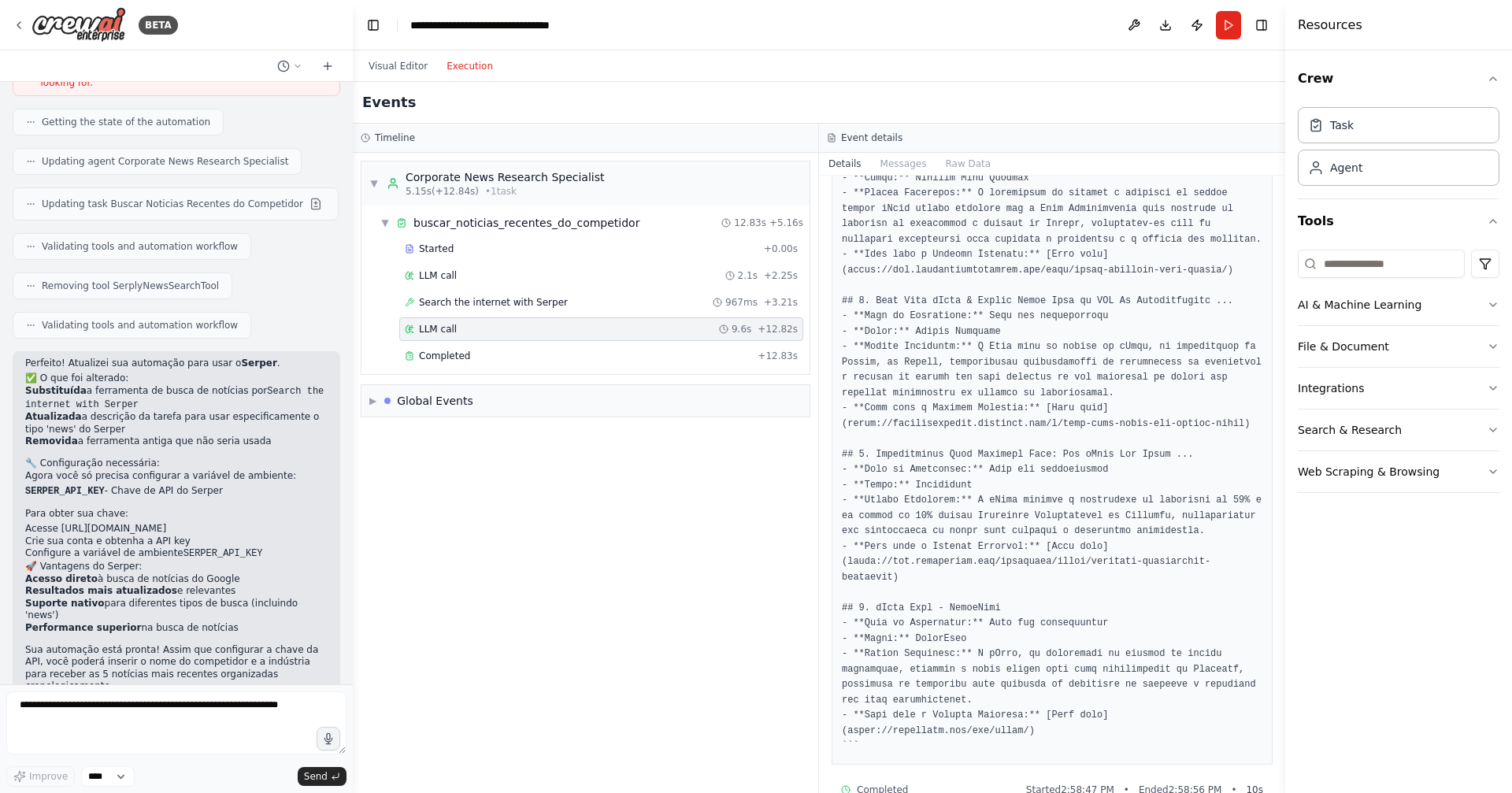
scroll to position [507, 0]
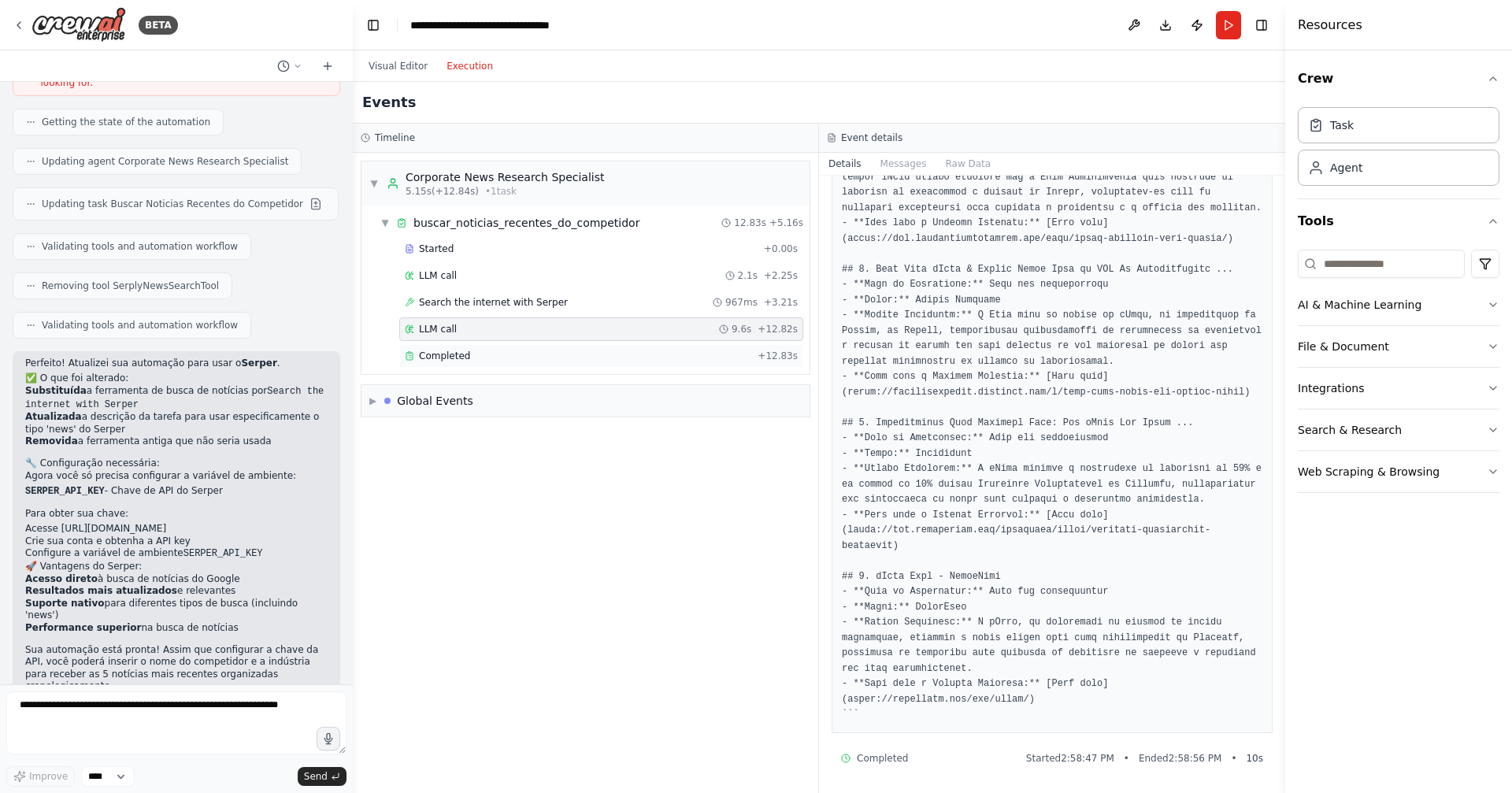
click at [498, 363] on div "Completed + 12.83s" at bounding box center [602, 356] width 405 height 24
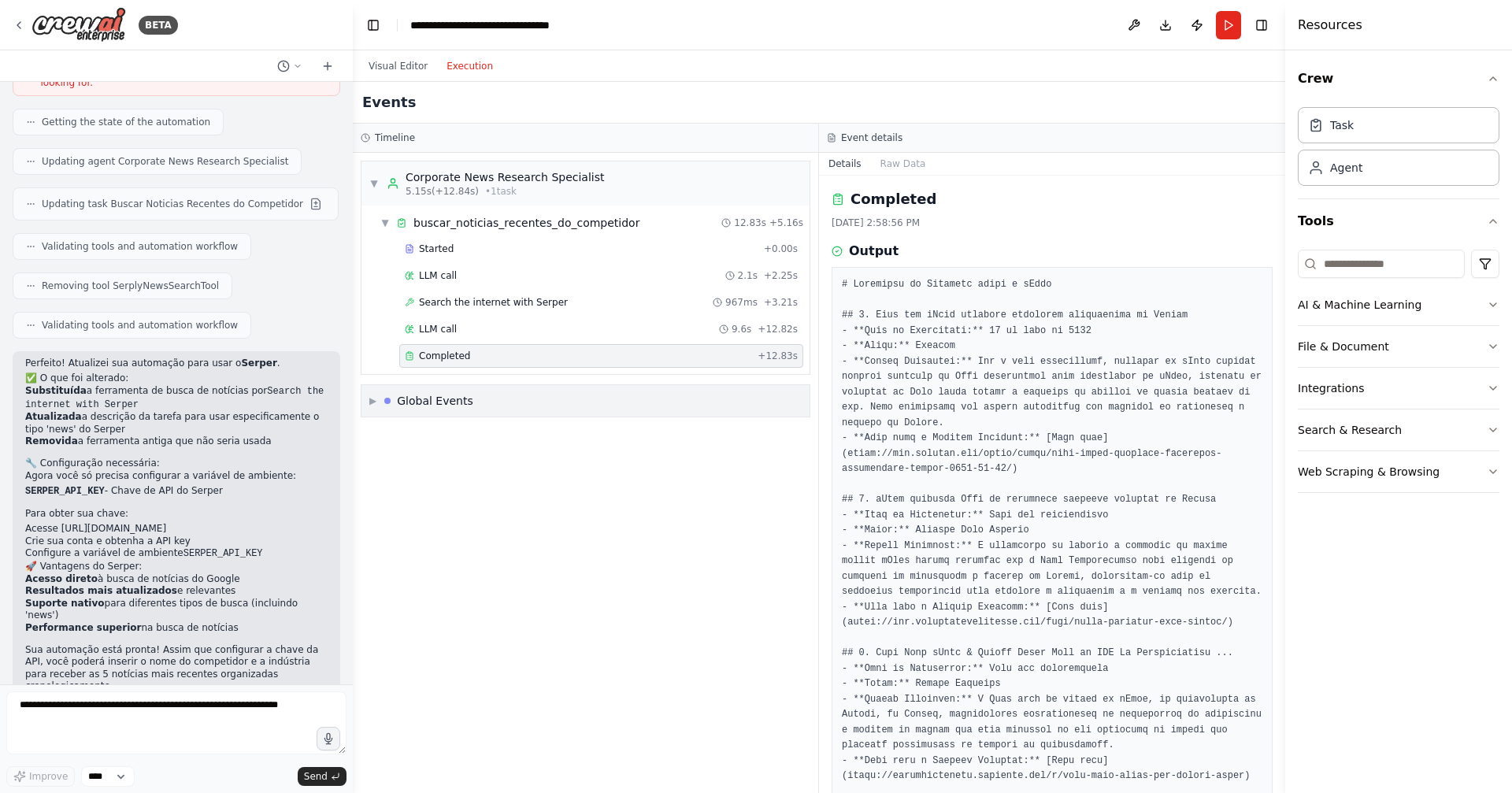
click at [480, 401] on div "▶ Global Events" at bounding box center [586, 400] width 448 height 32
click at [458, 428] on span "Execution Started" at bounding box center [429, 434] width 84 height 13
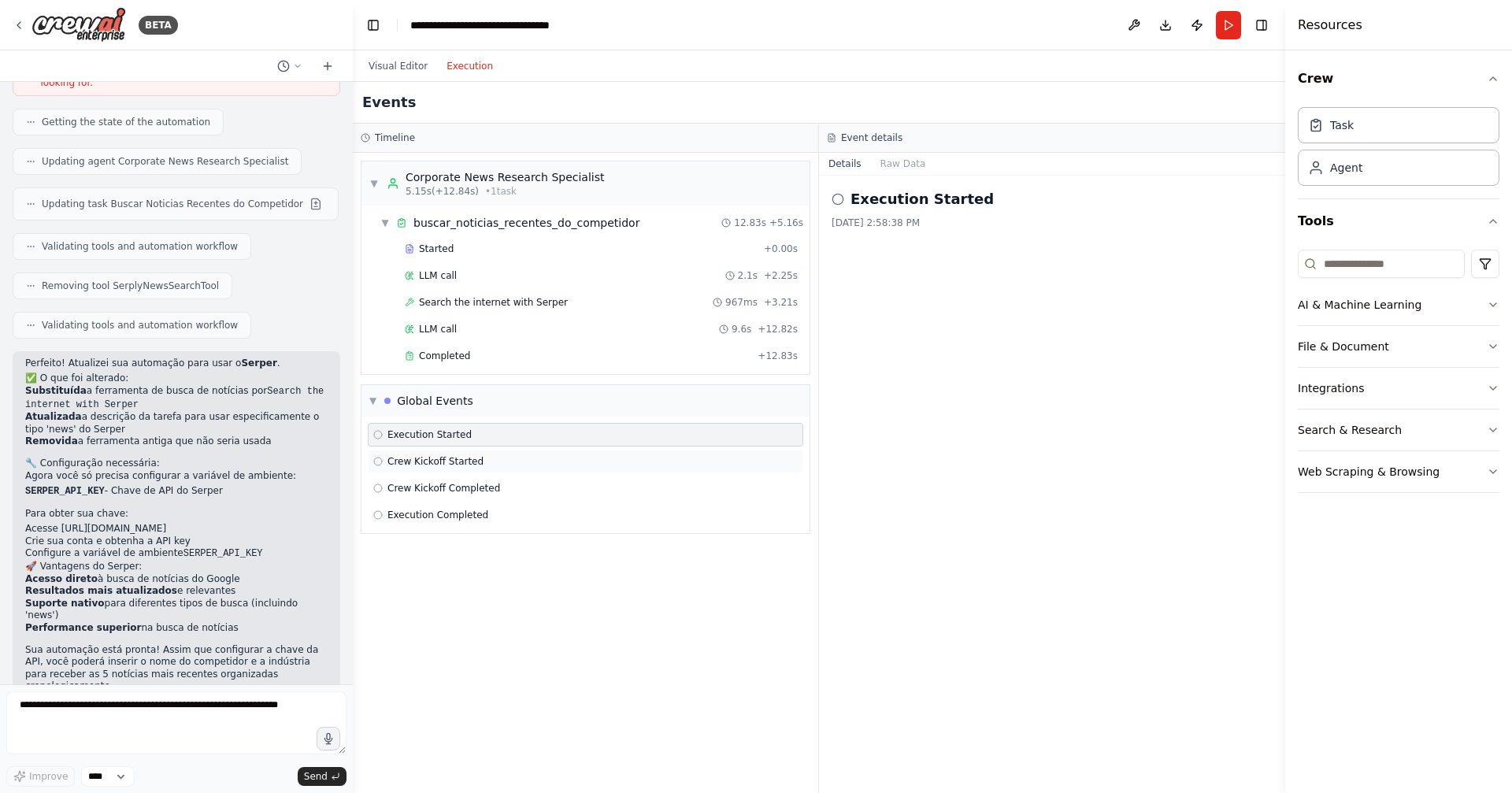
click at [452, 454] on div "Crew Kickoff Started" at bounding box center [585, 462] width 435 height 24
click at [450, 485] on span "Crew Kickoff Completed" at bounding box center [444, 488] width 113 height 13
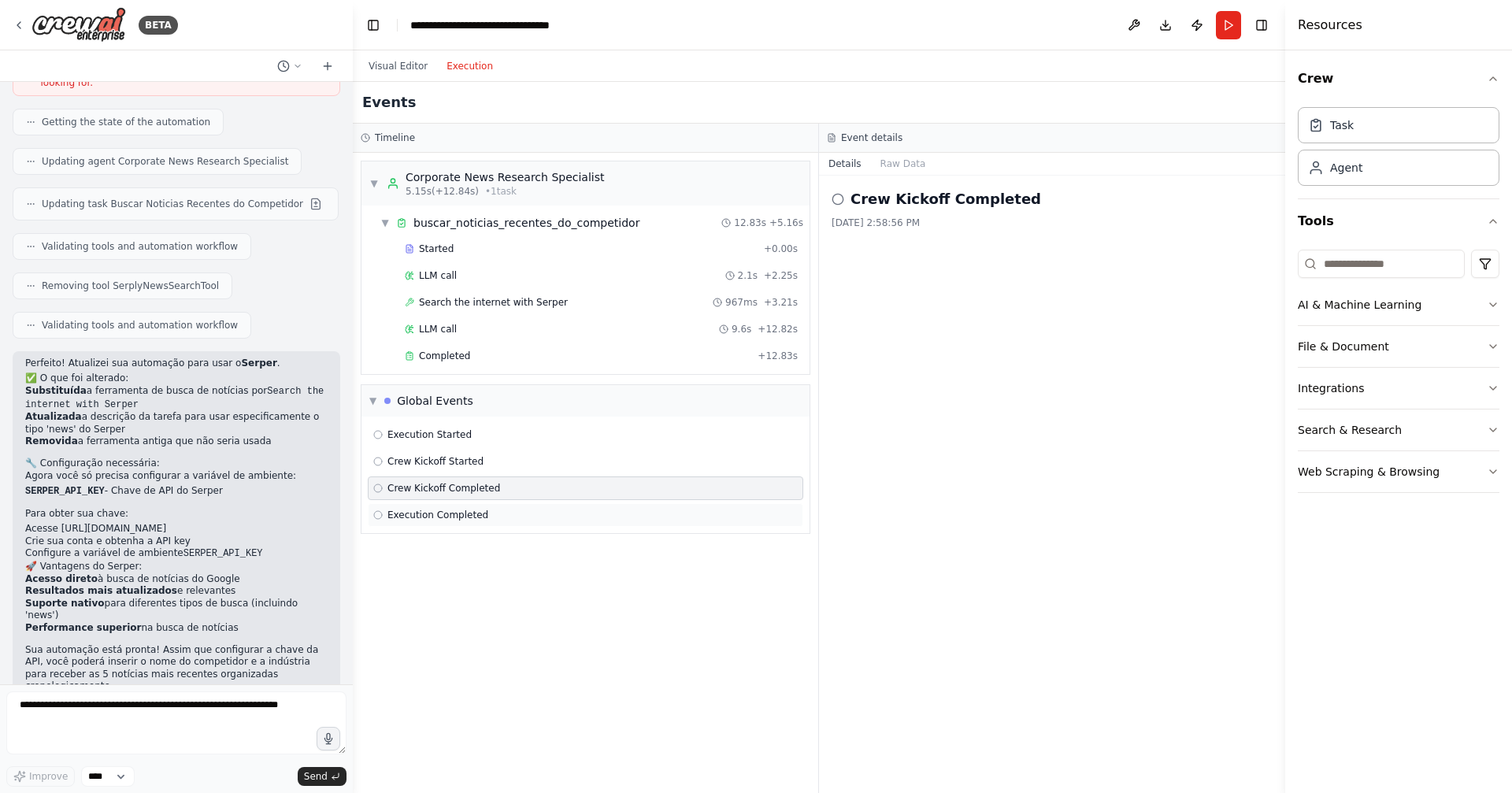
click at [453, 511] on span "Execution Completed" at bounding box center [438, 514] width 101 height 13
click at [489, 435] on div "Execution Started" at bounding box center [586, 434] width 424 height 13
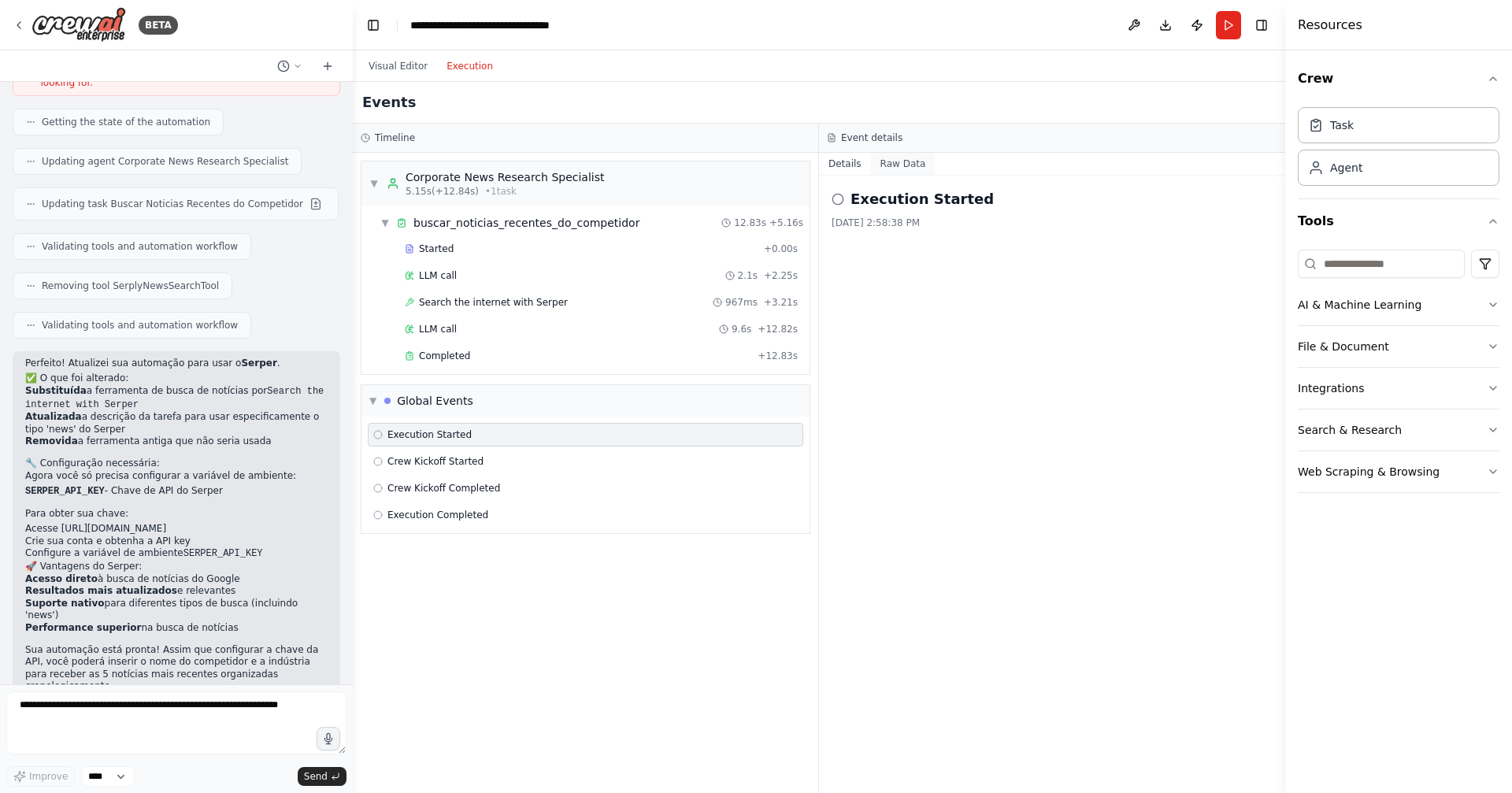
click at [910, 163] on button "Raw Data" at bounding box center [903, 164] width 64 height 22
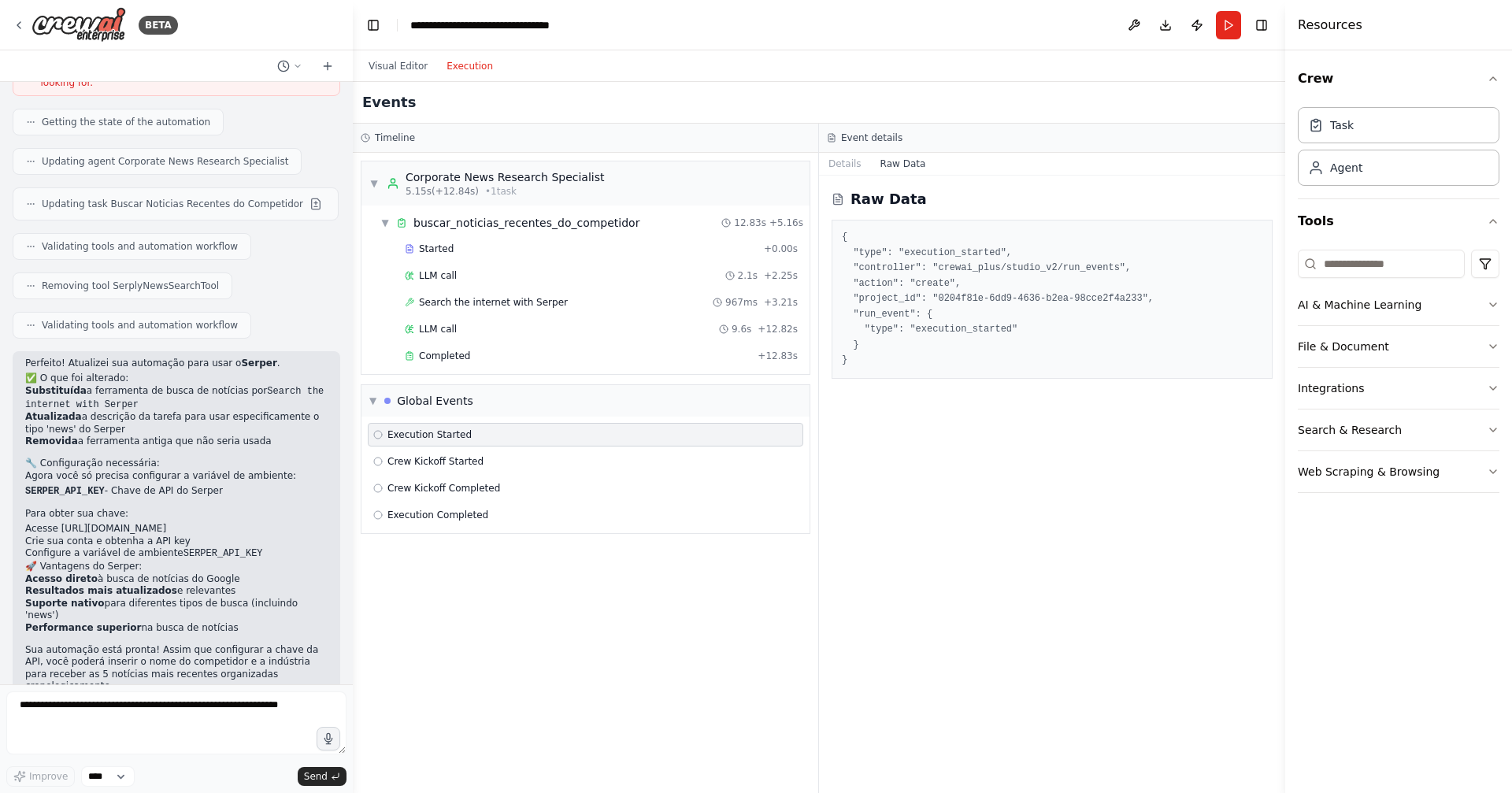
click at [515, 474] on div "Execution Started Crew Kickoff Started Crew Kickoff Completed Execution Complet…" at bounding box center [586, 475] width 448 height 117
click at [454, 404] on div "Global Events" at bounding box center [434, 400] width 76 height 16
click at [458, 353] on span "Completed" at bounding box center [445, 356] width 52 height 13
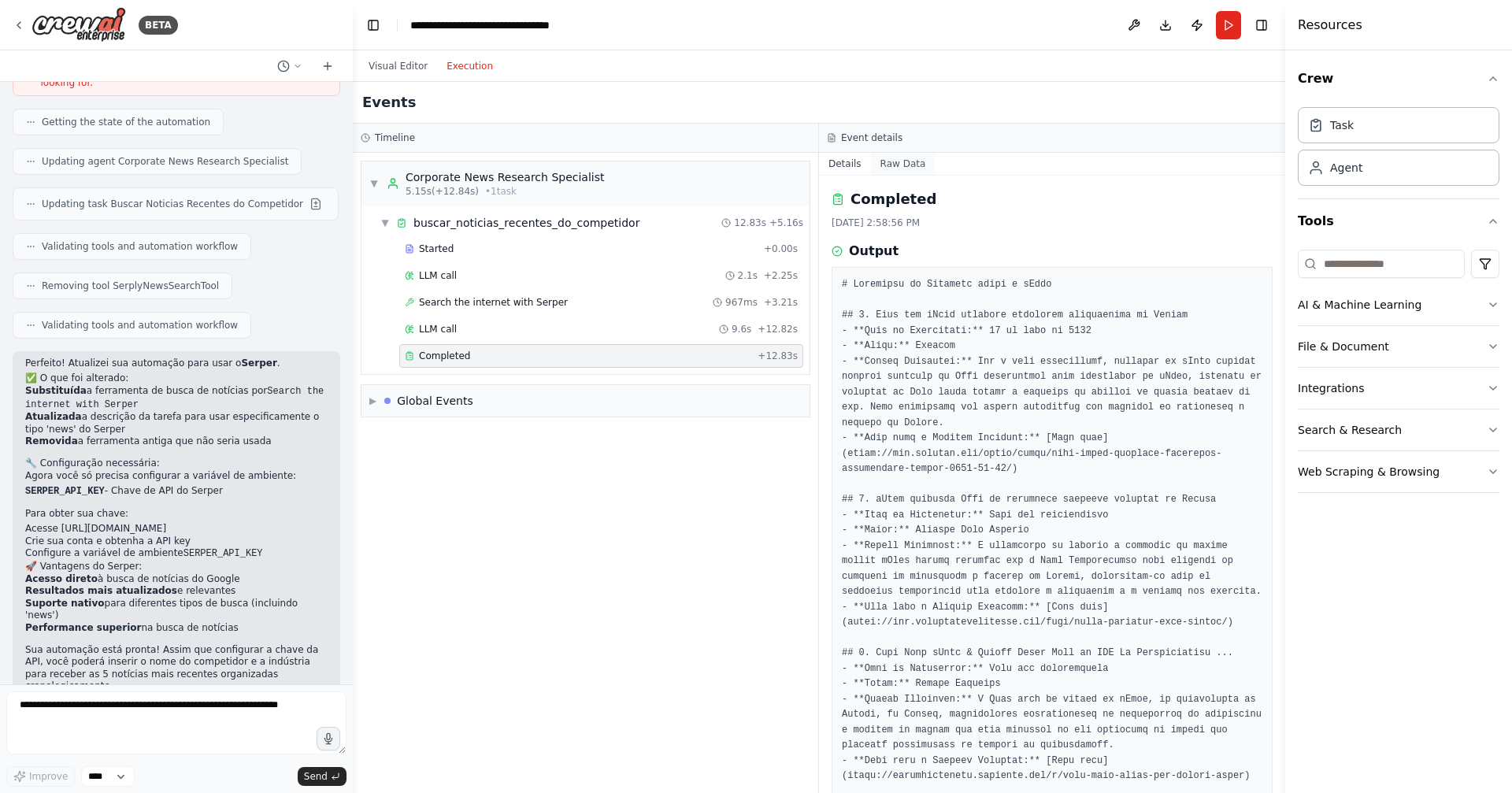
click at [909, 167] on button "Raw Data" at bounding box center [903, 164] width 64 height 22
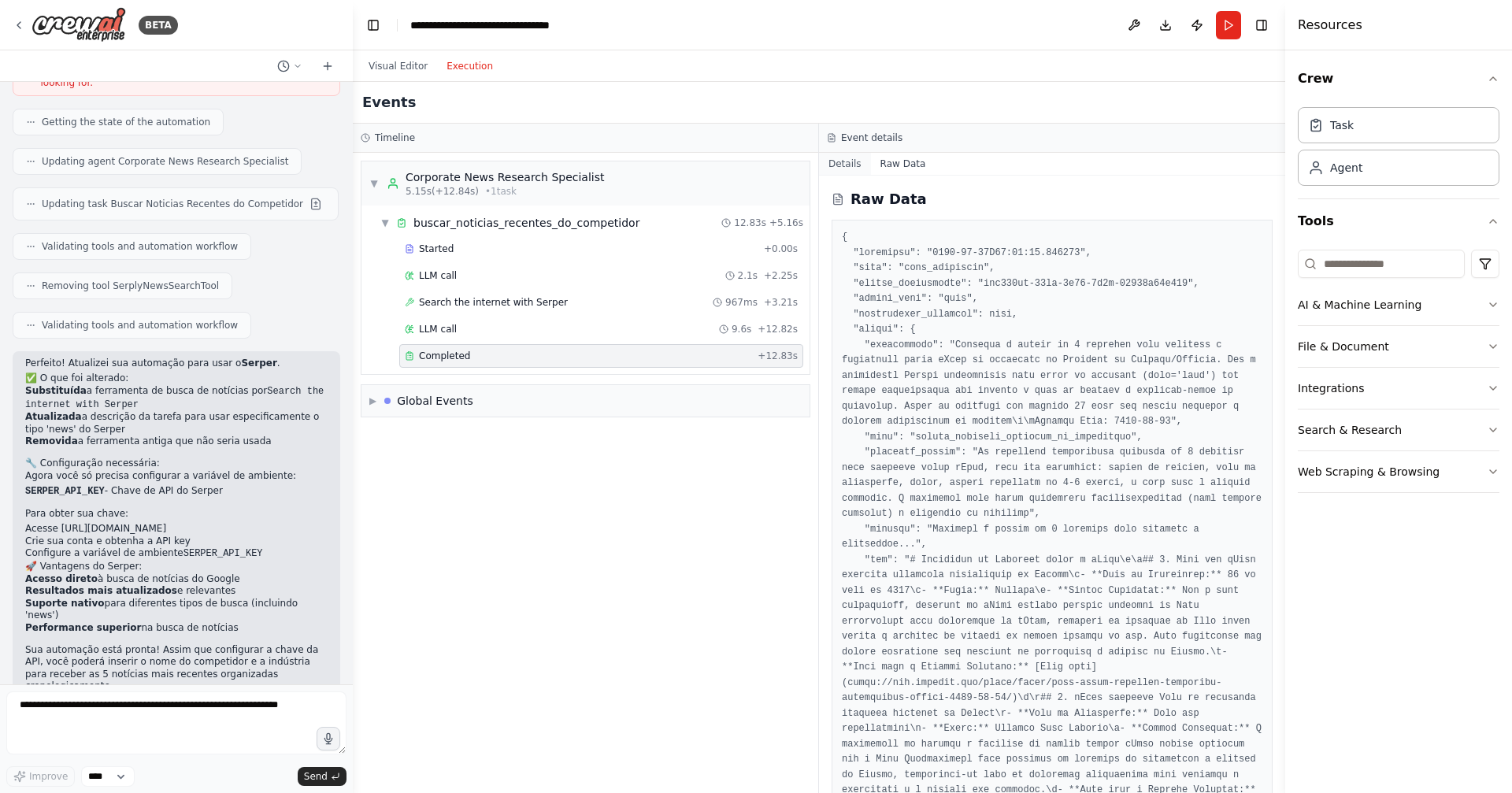
click at [858, 167] on button "Details" at bounding box center [845, 164] width 52 height 22
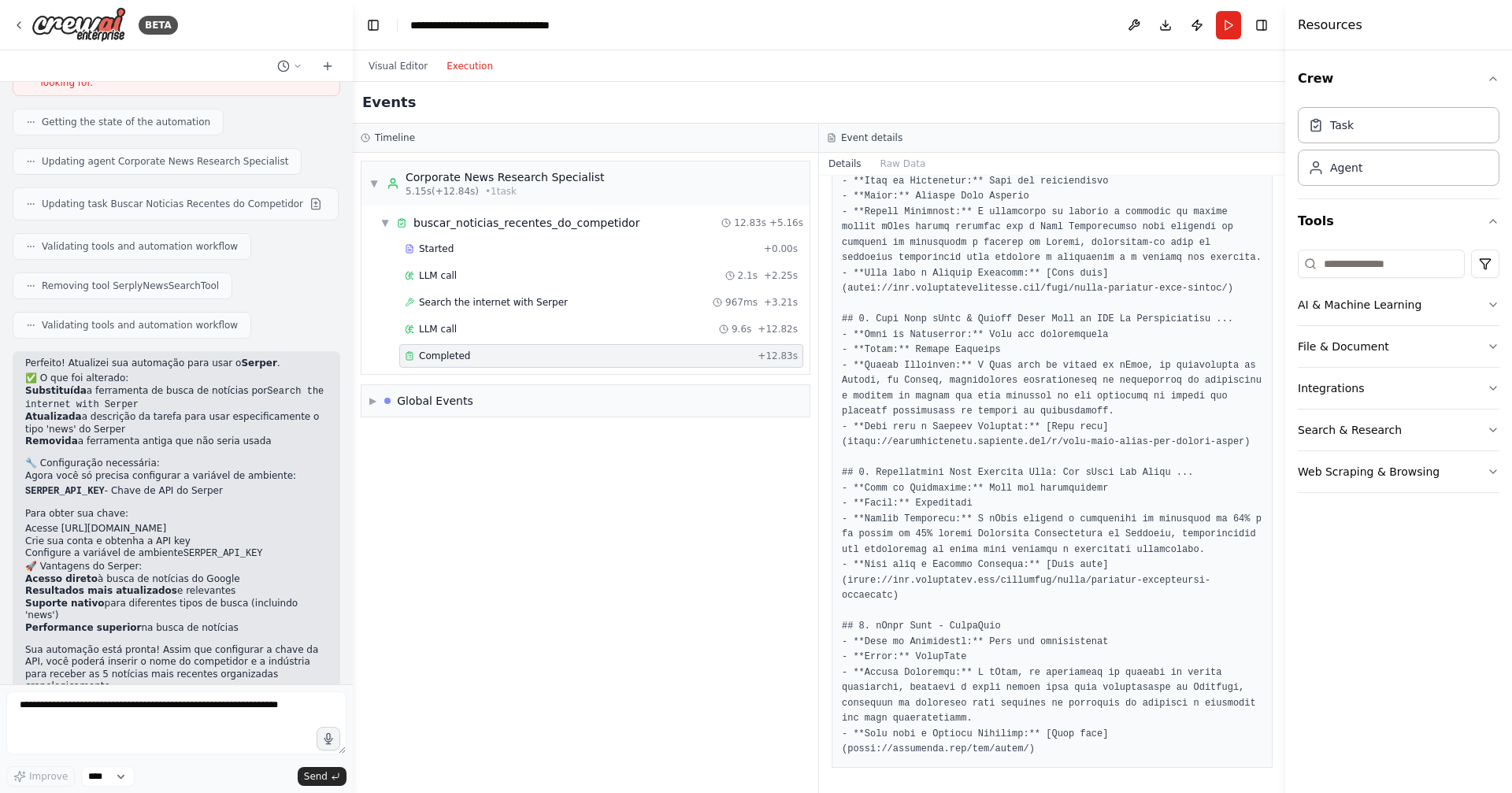
scroll to position [0, 0]
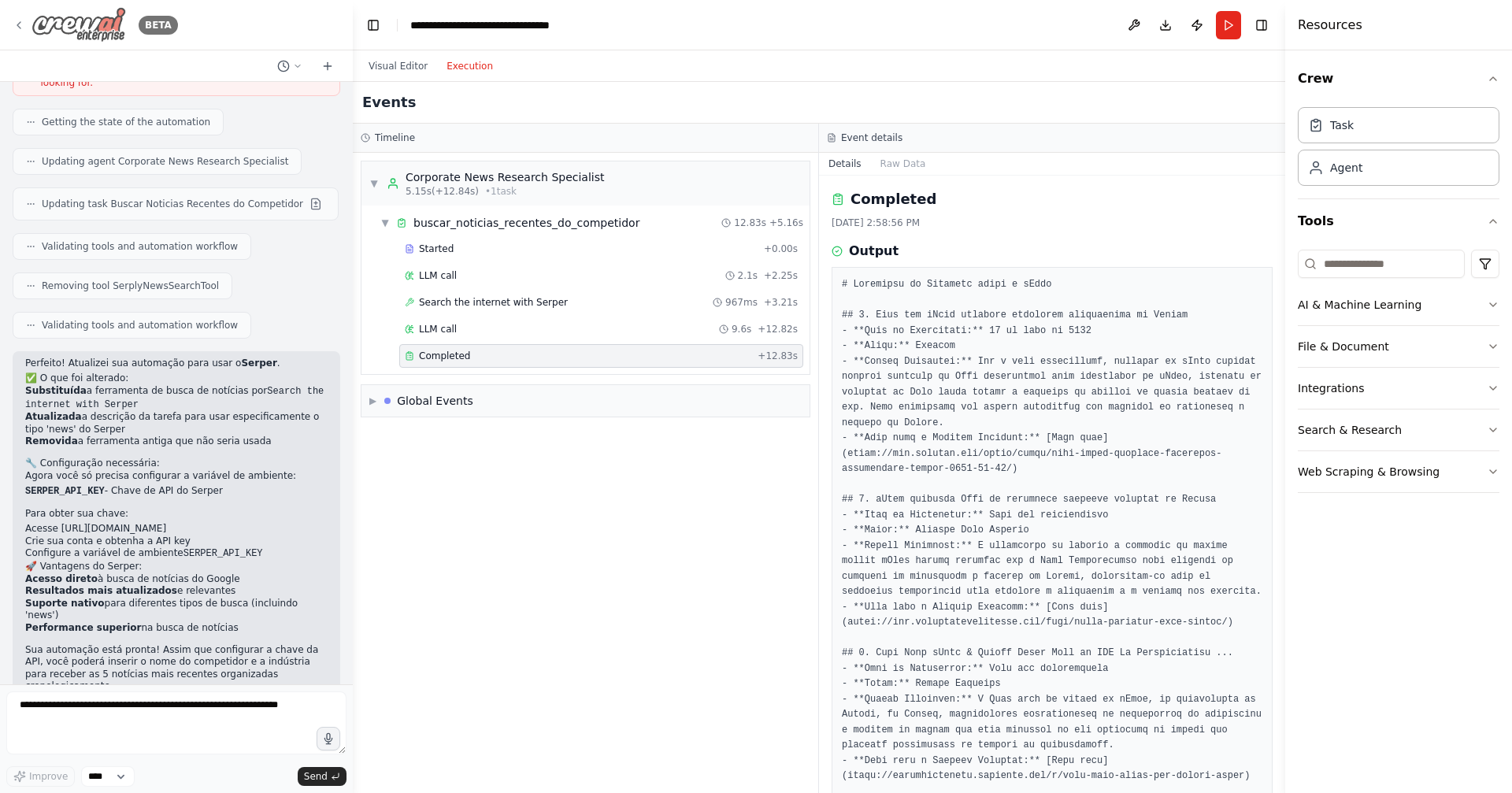
click at [17, 21] on icon at bounding box center [19, 25] width 13 height 13
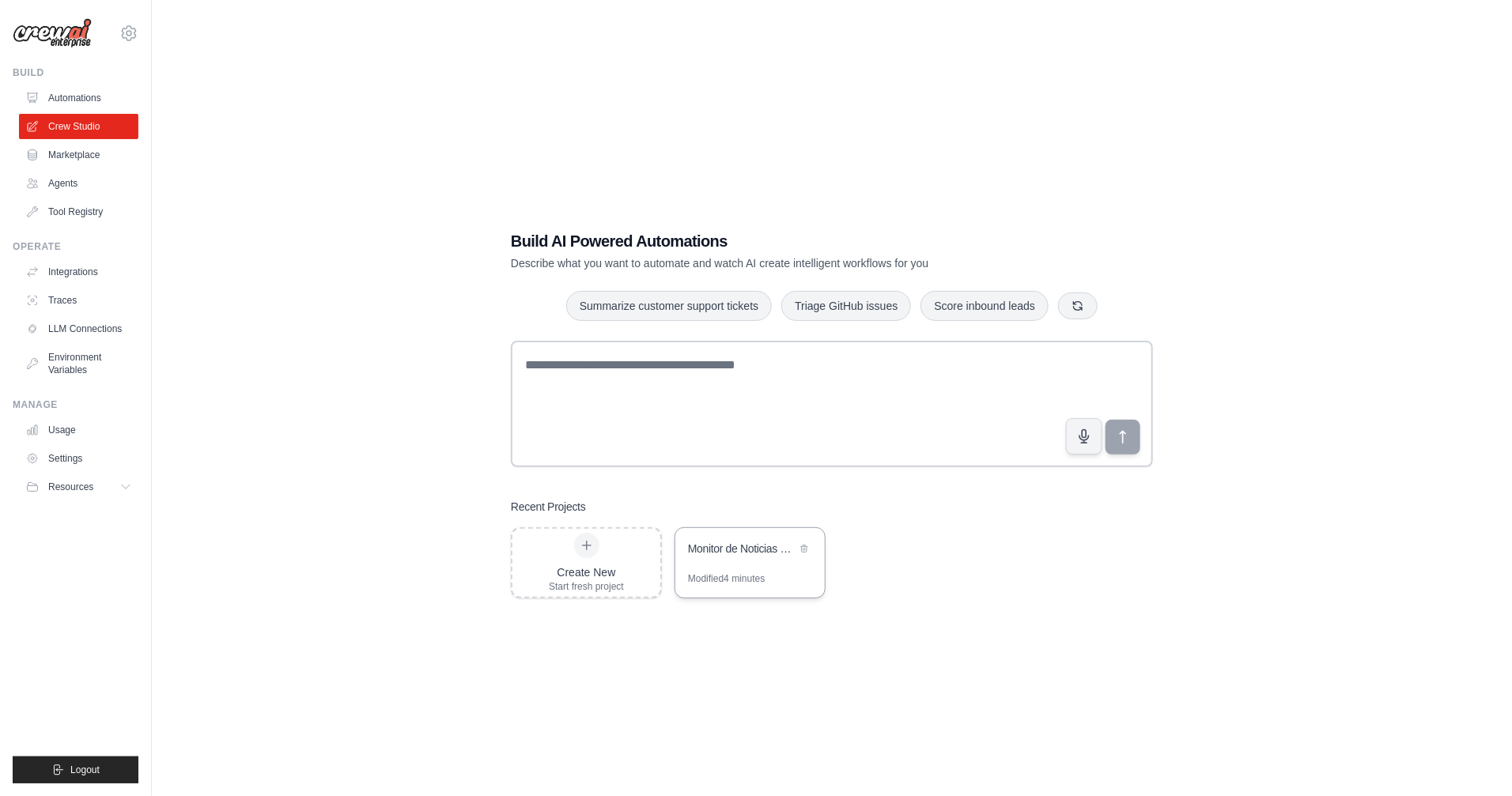
click at [749, 564] on div "Monitor de Noticias de Competidores" at bounding box center [750, 550] width 149 height 44
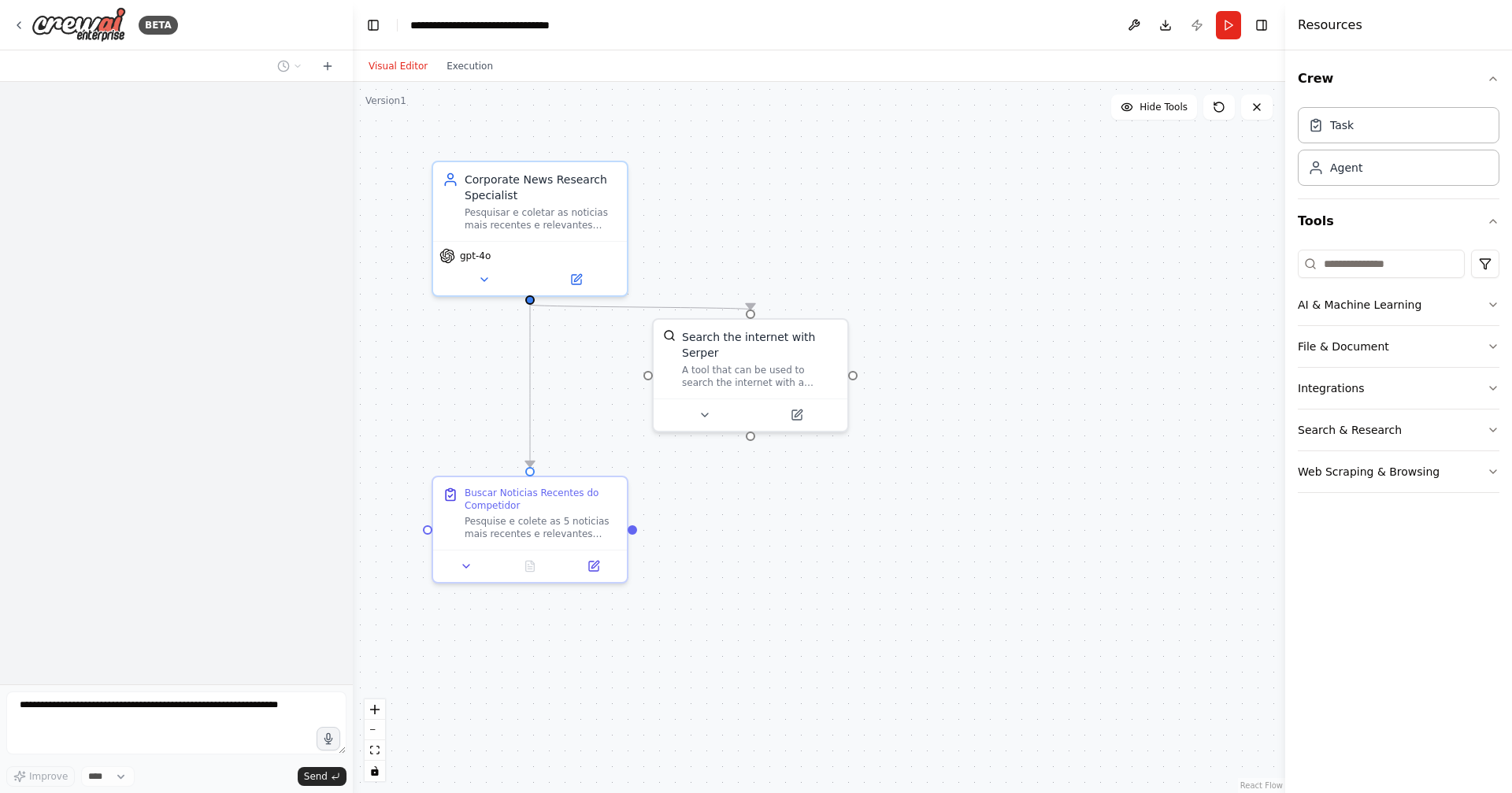
scroll to position [1199, 0]
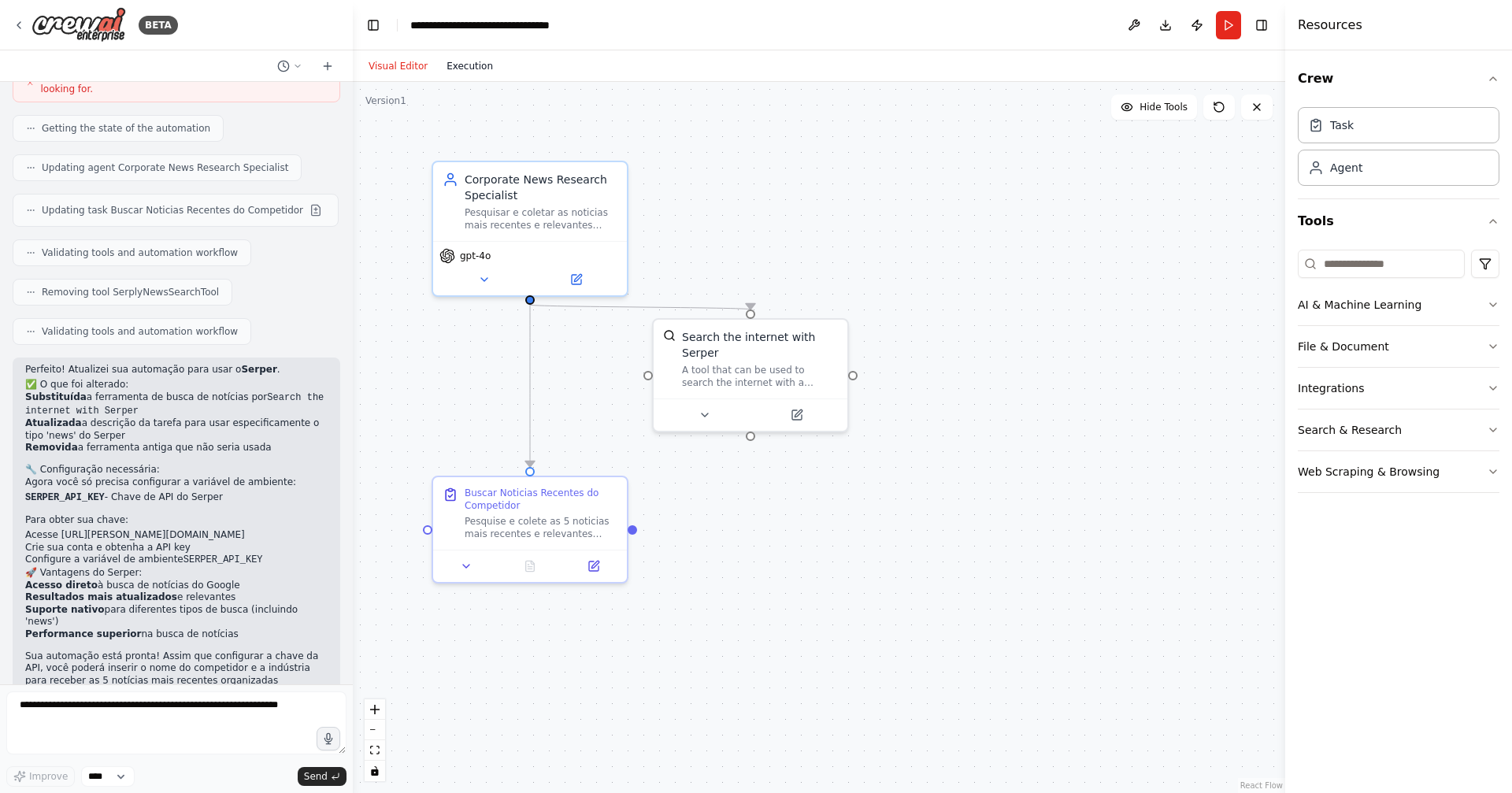
click at [481, 68] on button "Execution" at bounding box center [470, 65] width 65 height 19
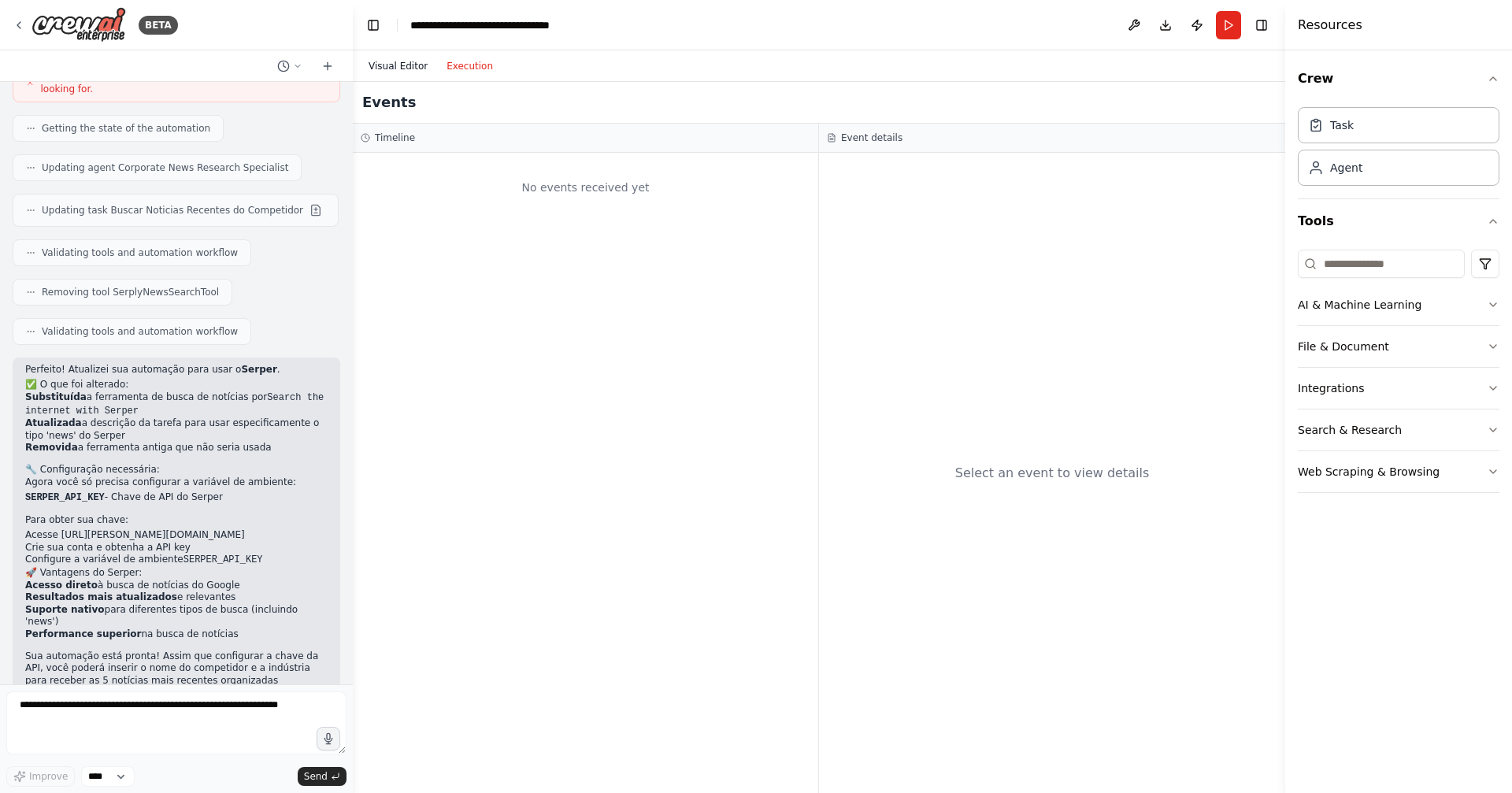
click at [401, 67] on button "Visual Editor" at bounding box center [398, 65] width 78 height 19
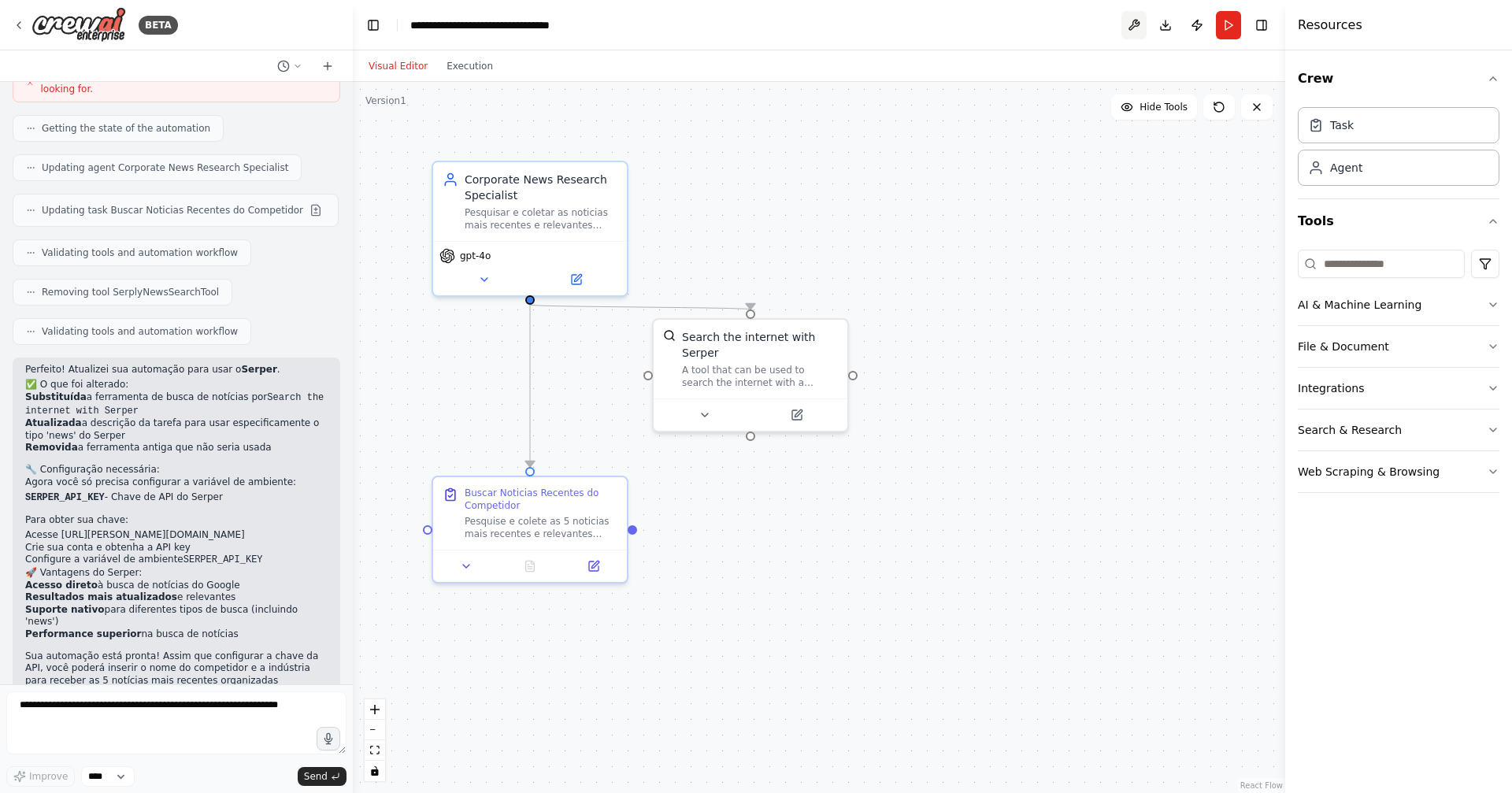
click at [1145, 28] on button at bounding box center [1133, 25] width 25 height 29
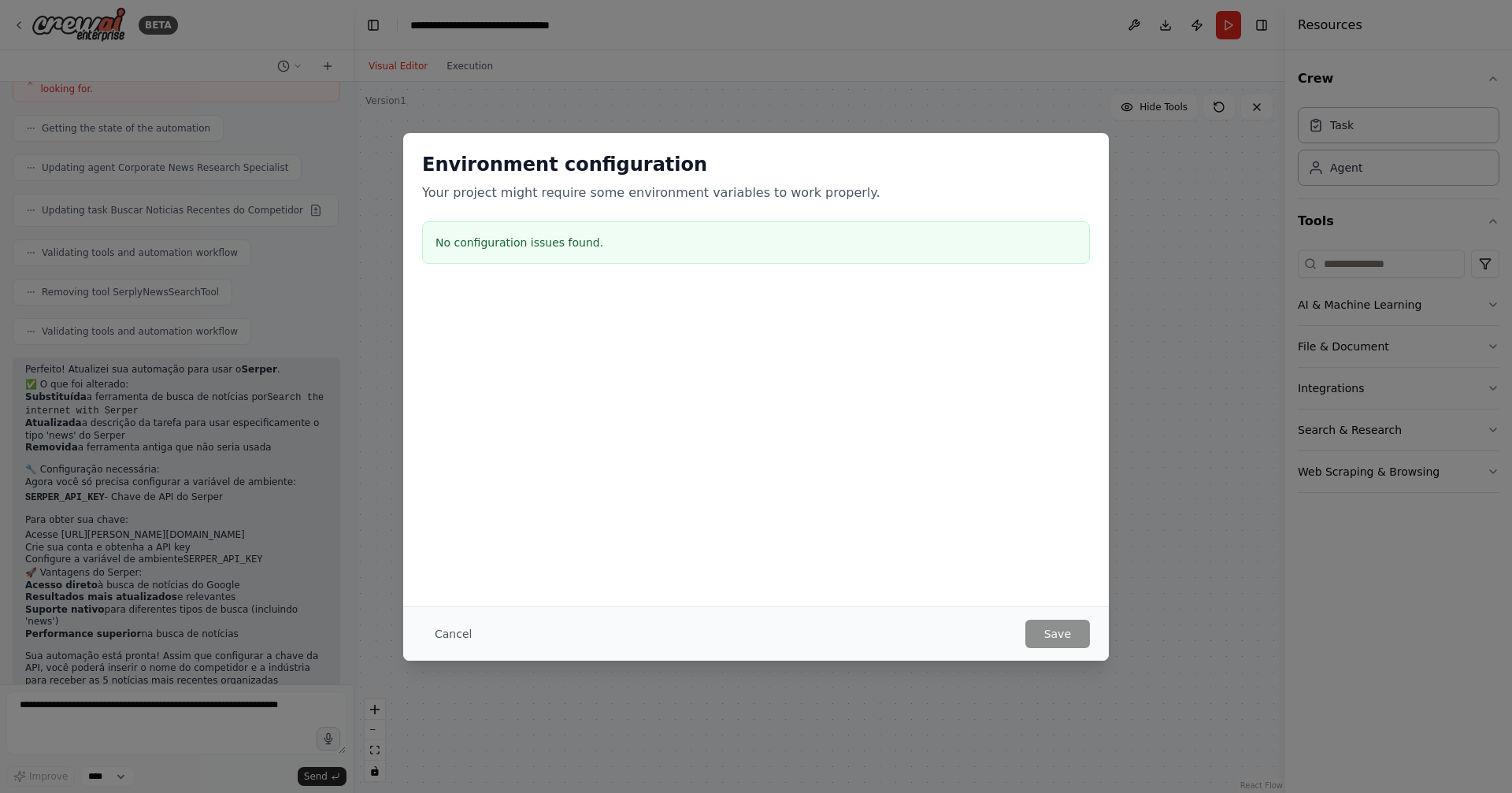
click at [667, 257] on div "No configuration issues found." at bounding box center [756, 242] width 668 height 43
click at [600, 252] on div "No configuration issues found." at bounding box center [756, 242] width 668 height 43
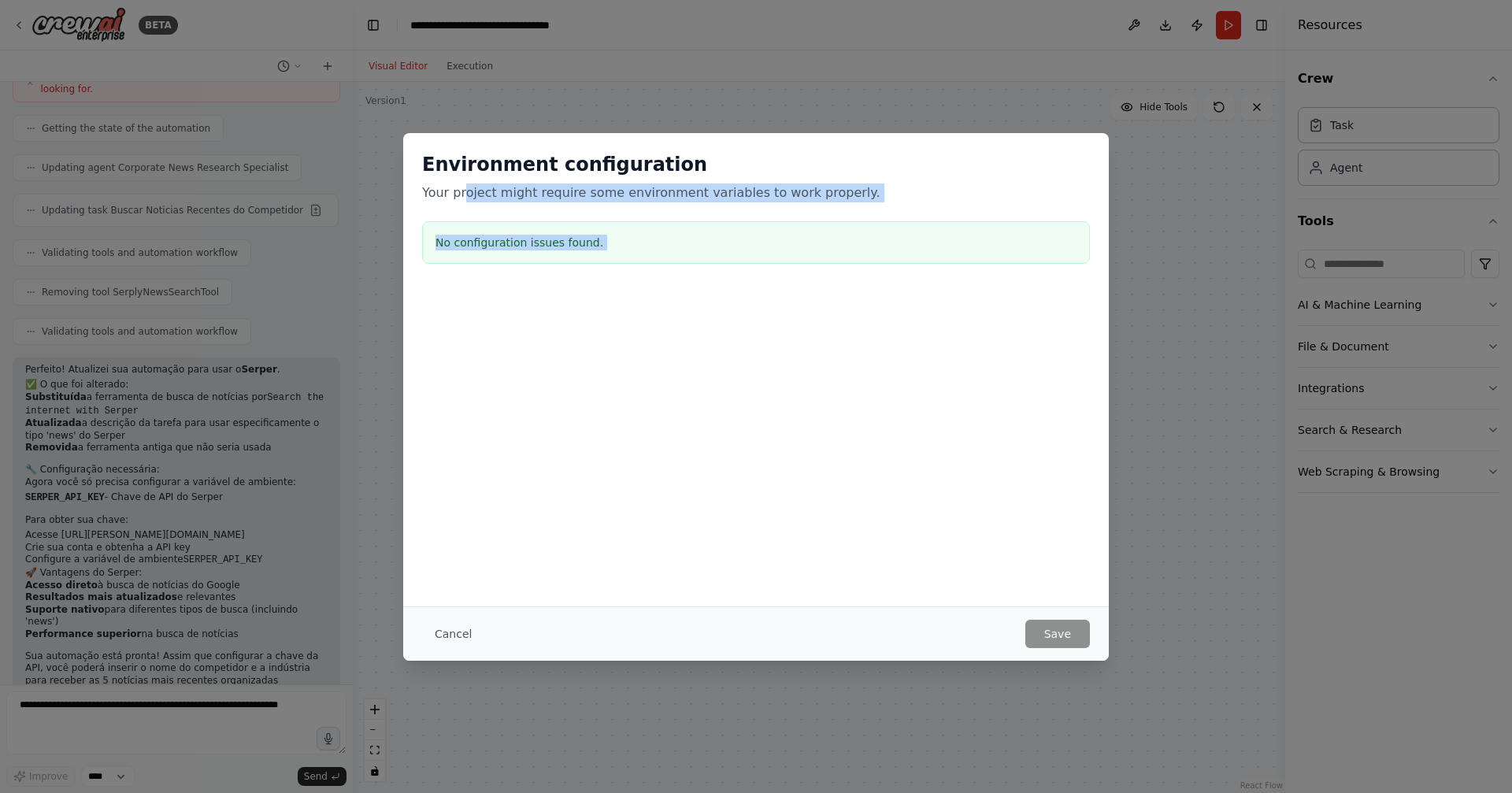
drag, startPoint x: 466, startPoint y: 189, endPoint x: 705, endPoint y: 363, distance: 295.6
click at [699, 356] on div "Environment configuration Your project might require some environment variables…" at bounding box center [756, 289] width 706 height 313
click at [707, 366] on div at bounding box center [756, 368] width 706 height 158
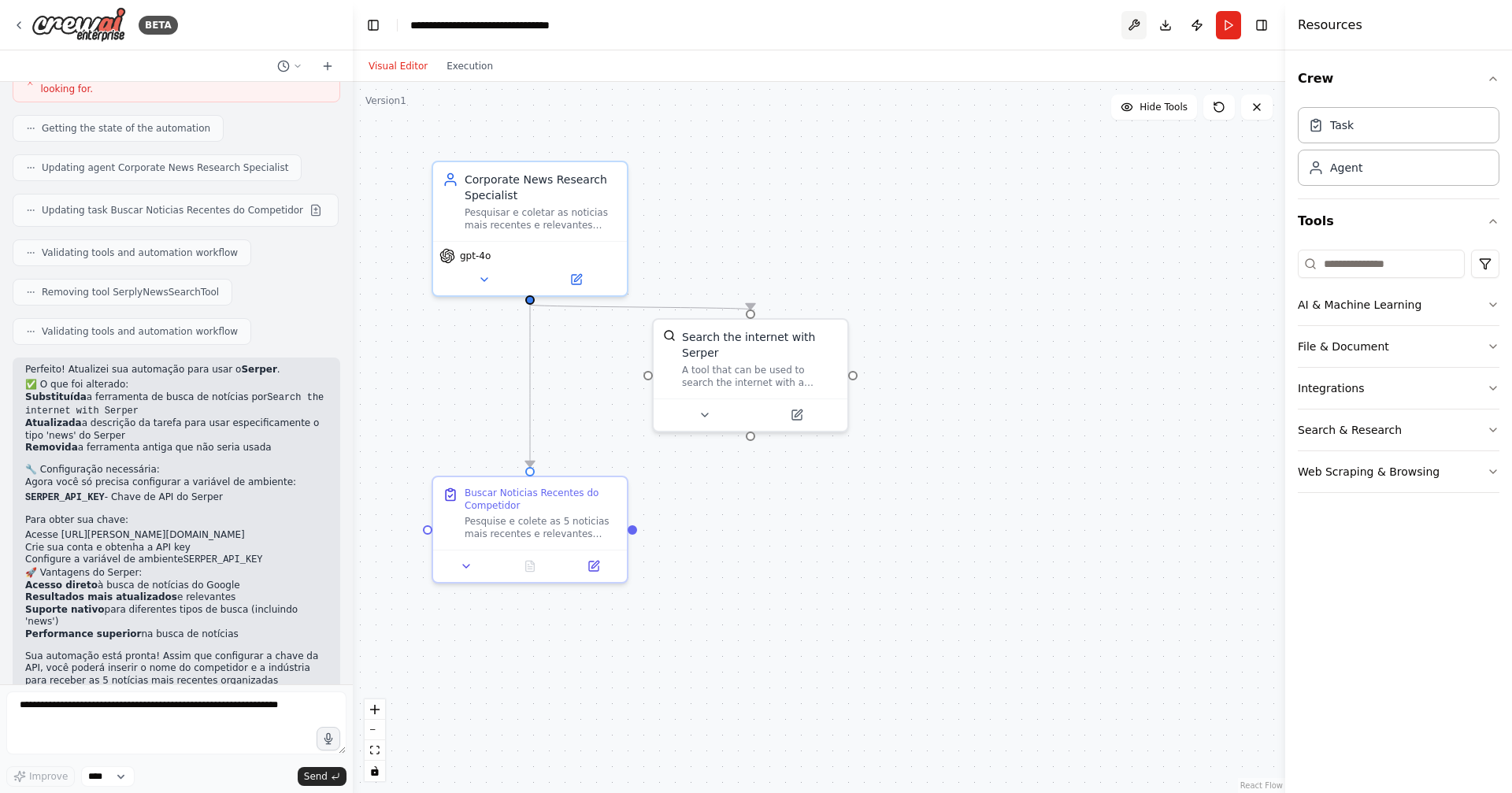
click at [1136, 32] on button at bounding box center [1133, 25] width 25 height 29
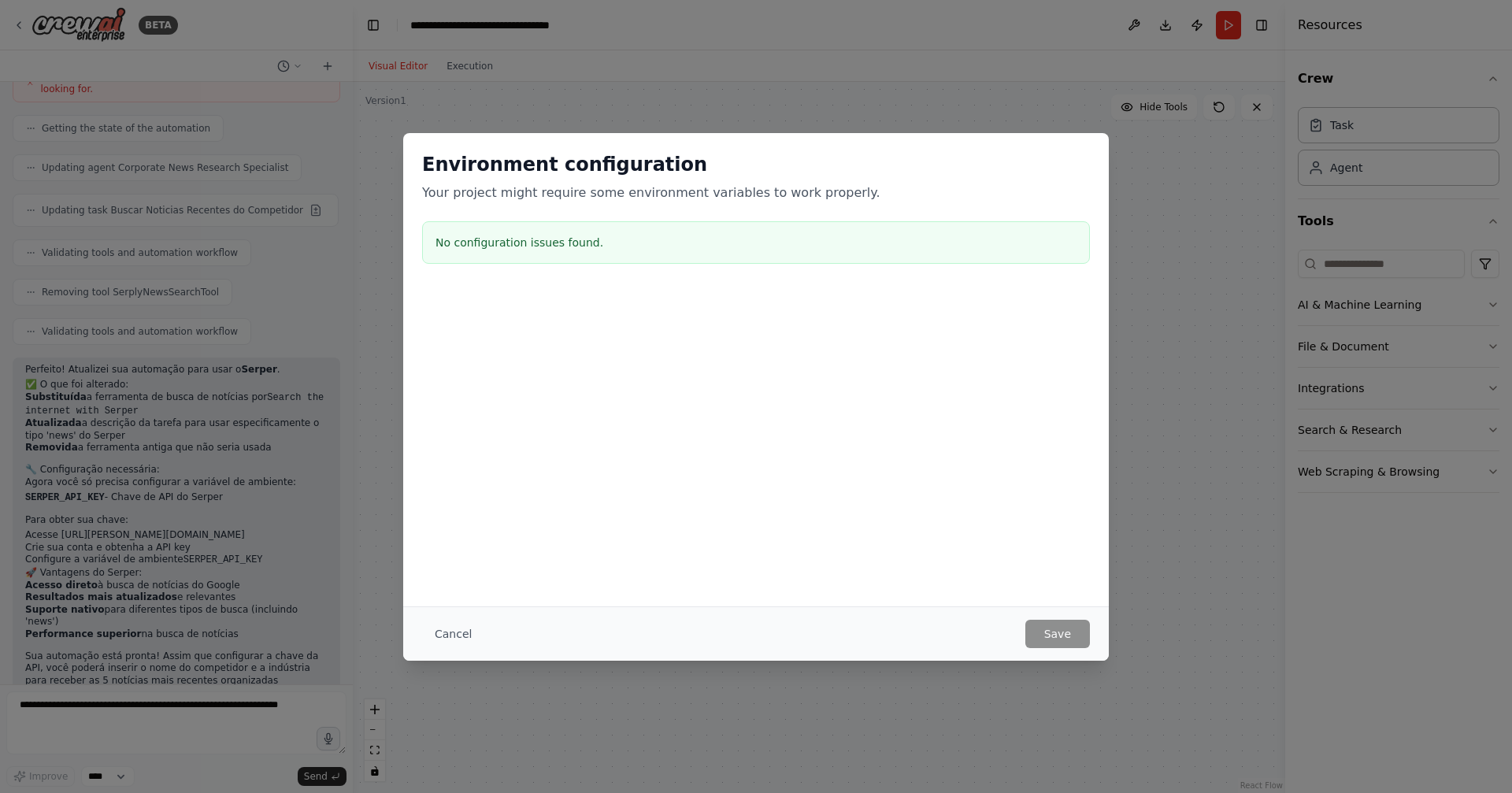
click at [681, 385] on div at bounding box center [756, 368] width 706 height 158
click at [453, 631] on button "Cancel" at bounding box center [453, 633] width 62 height 29
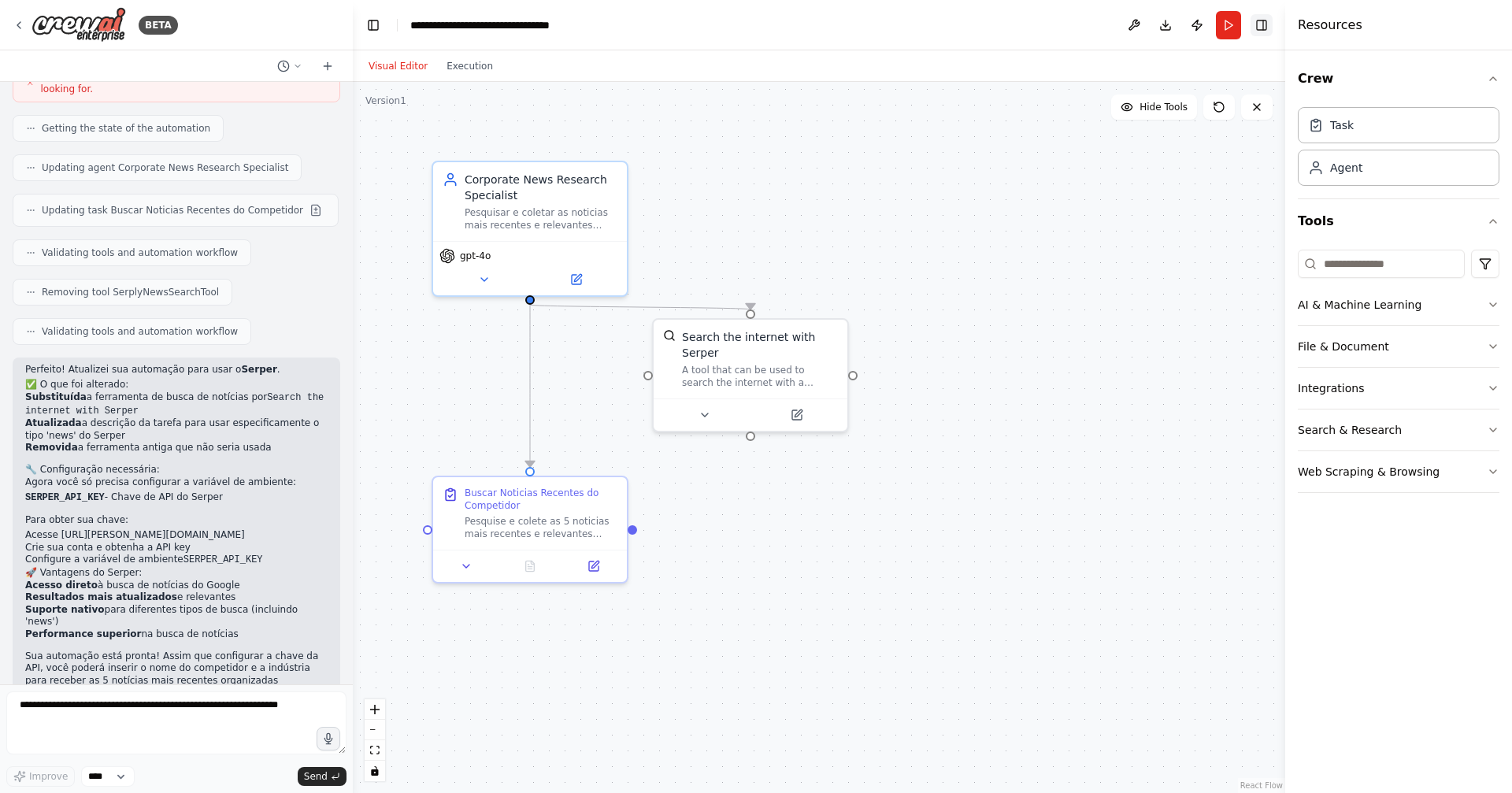
click at [1251, 28] on button "Toggle Right Sidebar" at bounding box center [1262, 25] width 22 height 22
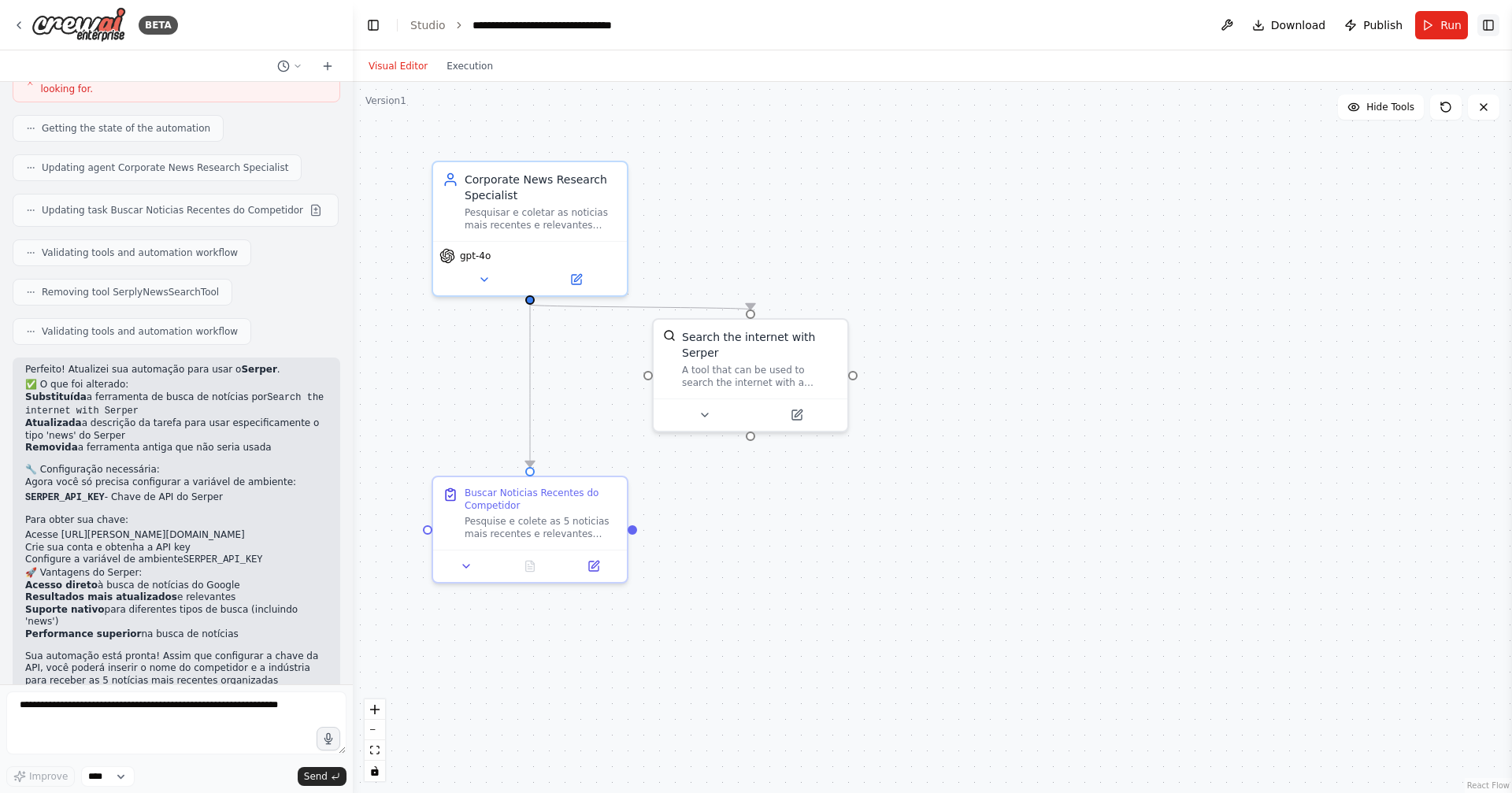
click at [1489, 24] on button "Toggle Right Sidebar" at bounding box center [1488, 25] width 22 height 22
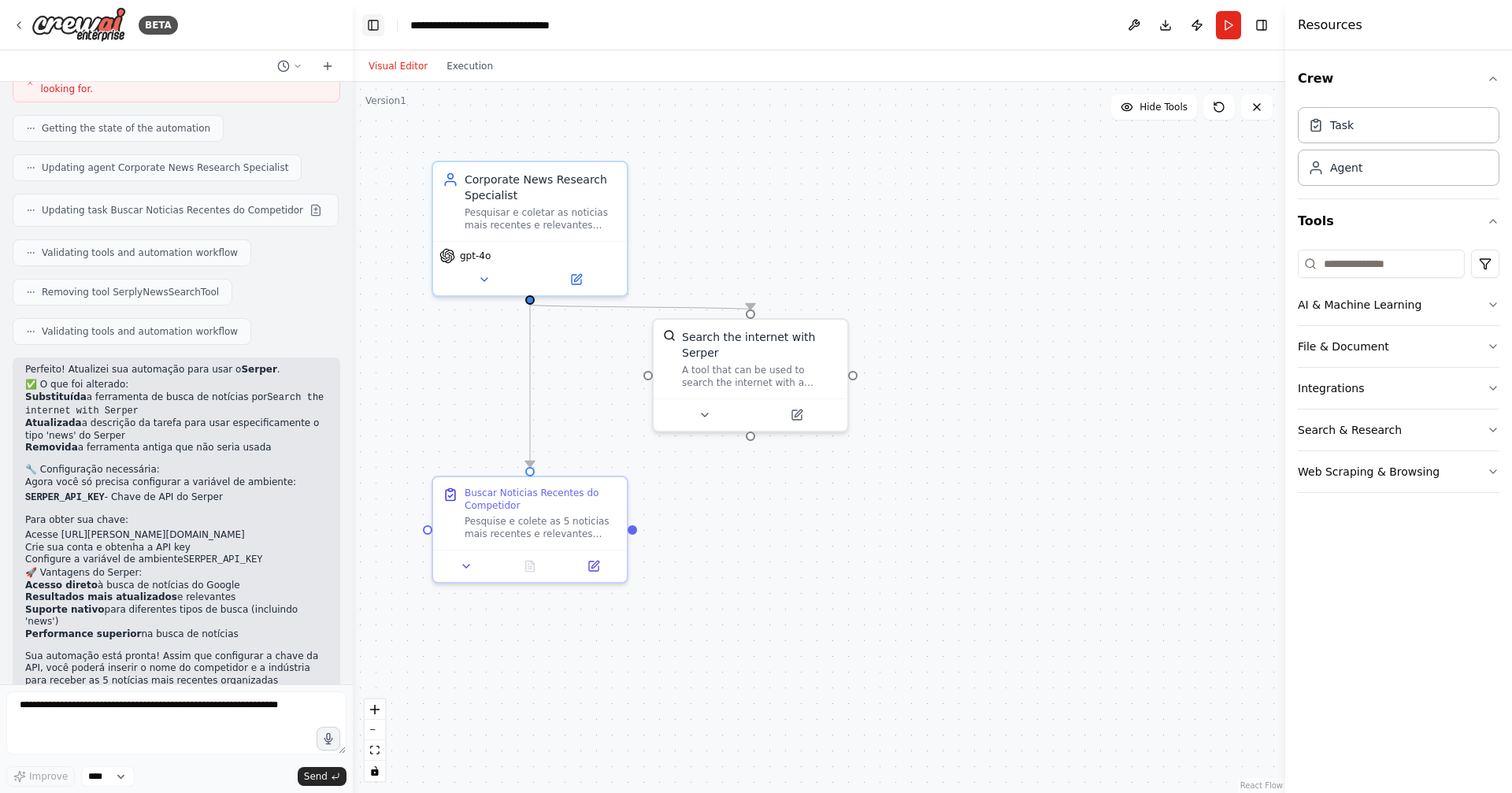
click at [383, 21] on button "Toggle Left Sidebar" at bounding box center [373, 25] width 22 height 22
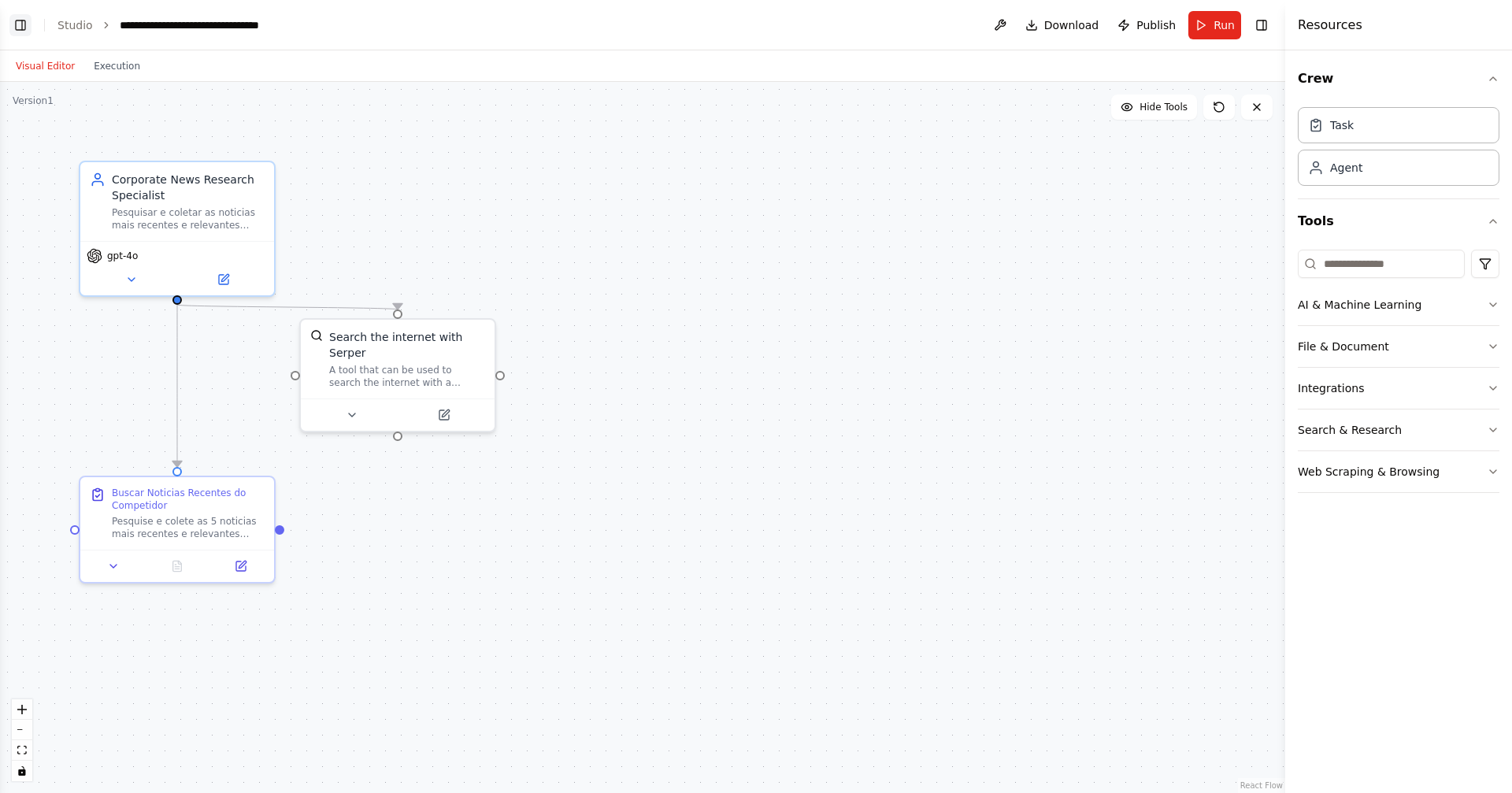
click at [24, 30] on button "Toggle Left Sidebar" at bounding box center [21, 25] width 22 height 22
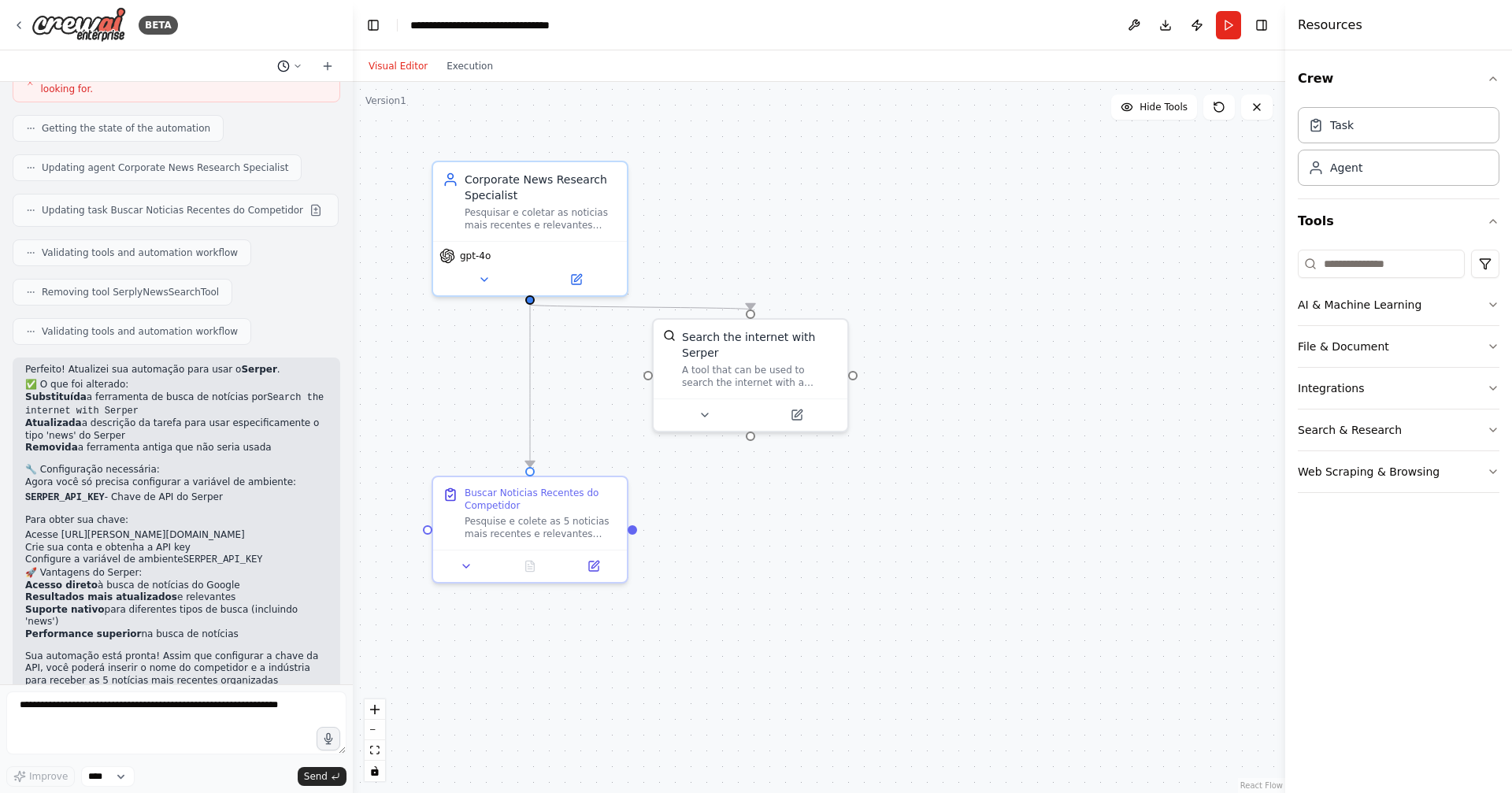
click at [293, 64] on icon at bounding box center [298, 66] width 10 height 10
click at [285, 67] on div at bounding box center [176, 396] width 353 height 793
click at [326, 66] on icon at bounding box center [327, 65] width 13 height 13
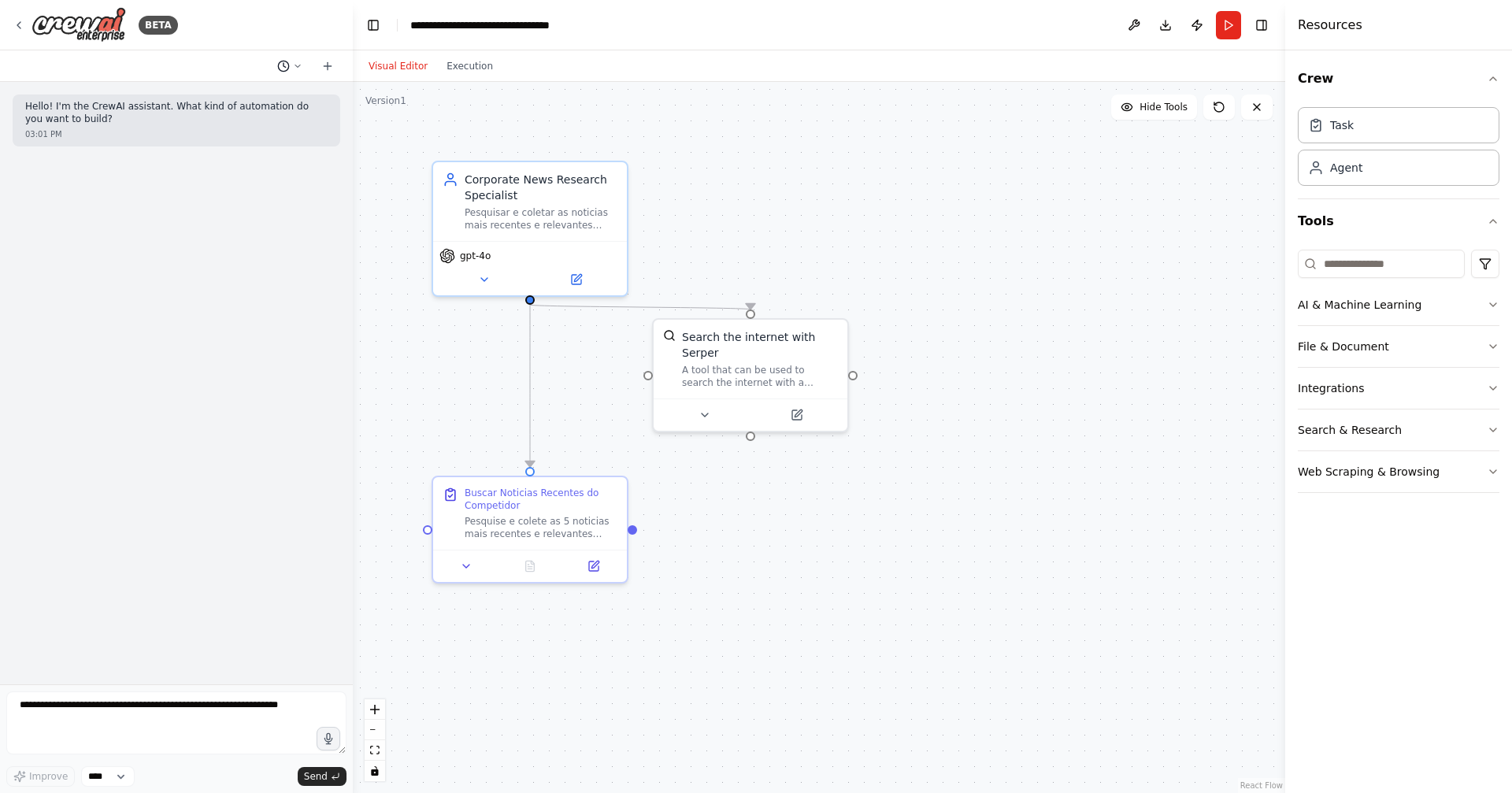
click at [289, 66] on circle at bounding box center [283, 65] width 10 height 10
click at [238, 125] on span "Quero usar o SERPER" at bounding box center [221, 123] width 102 height 13
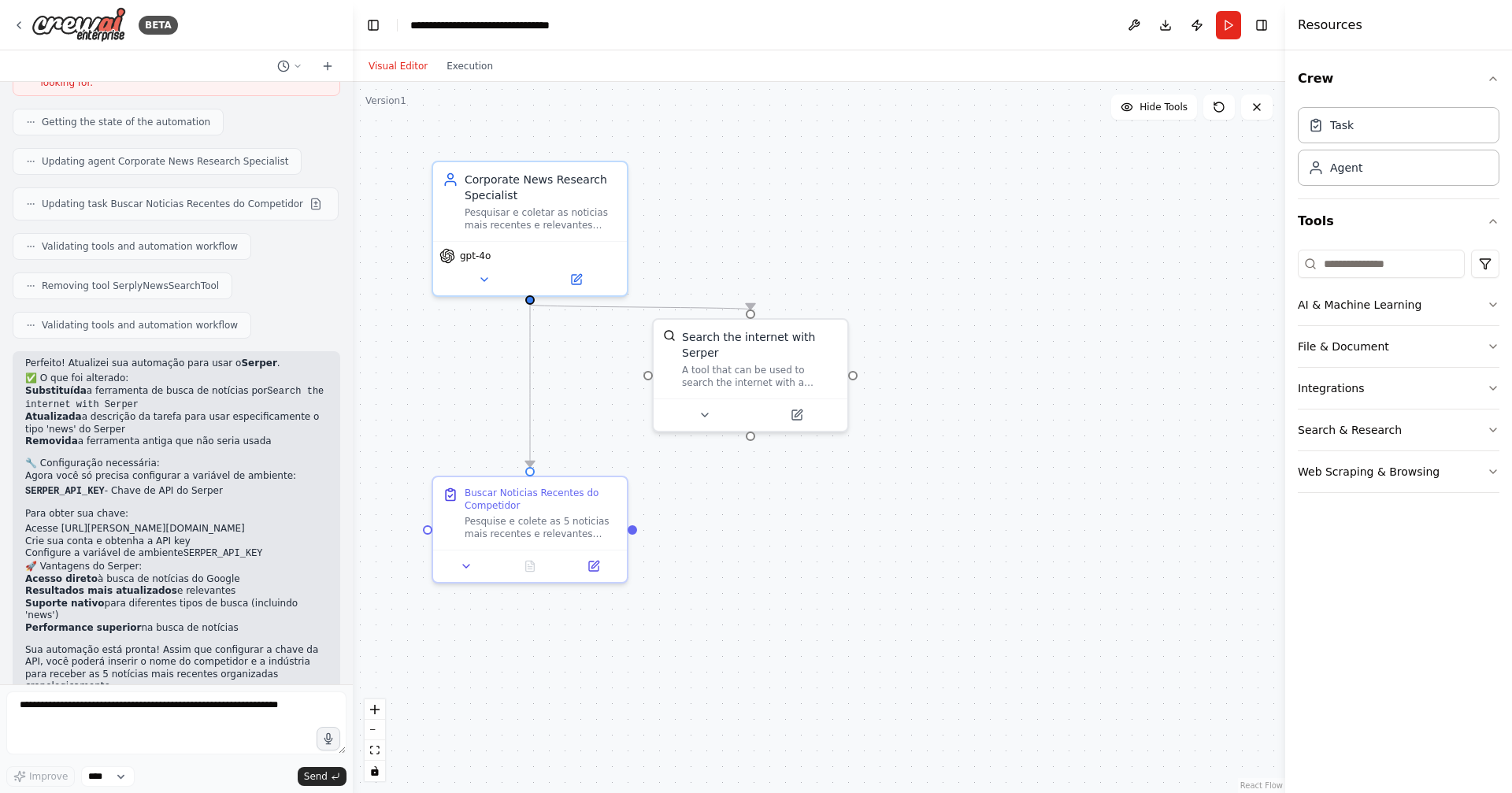
scroll to position [1205, 0]
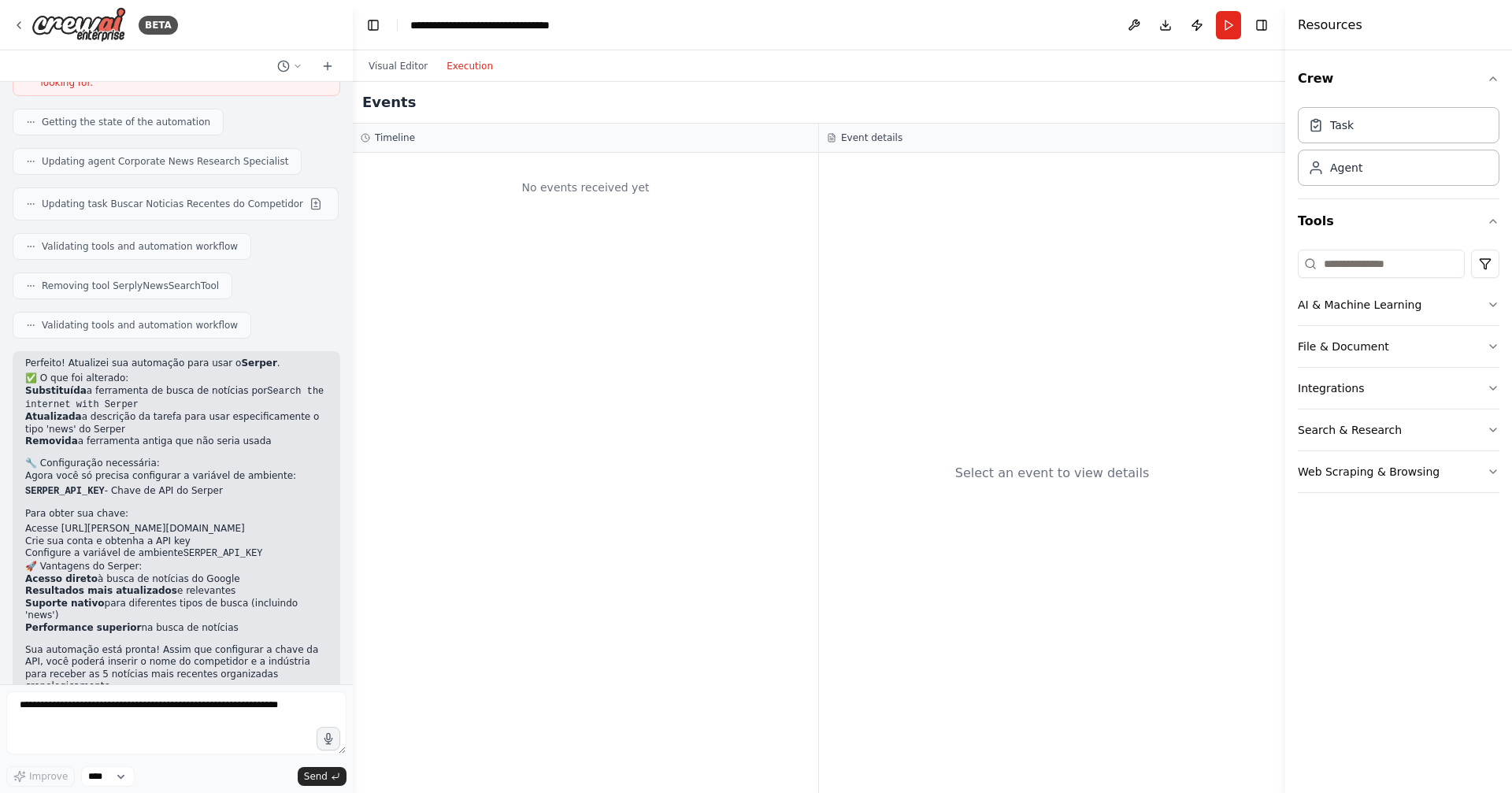
click at [477, 57] on button "Execution" at bounding box center [470, 65] width 65 height 19
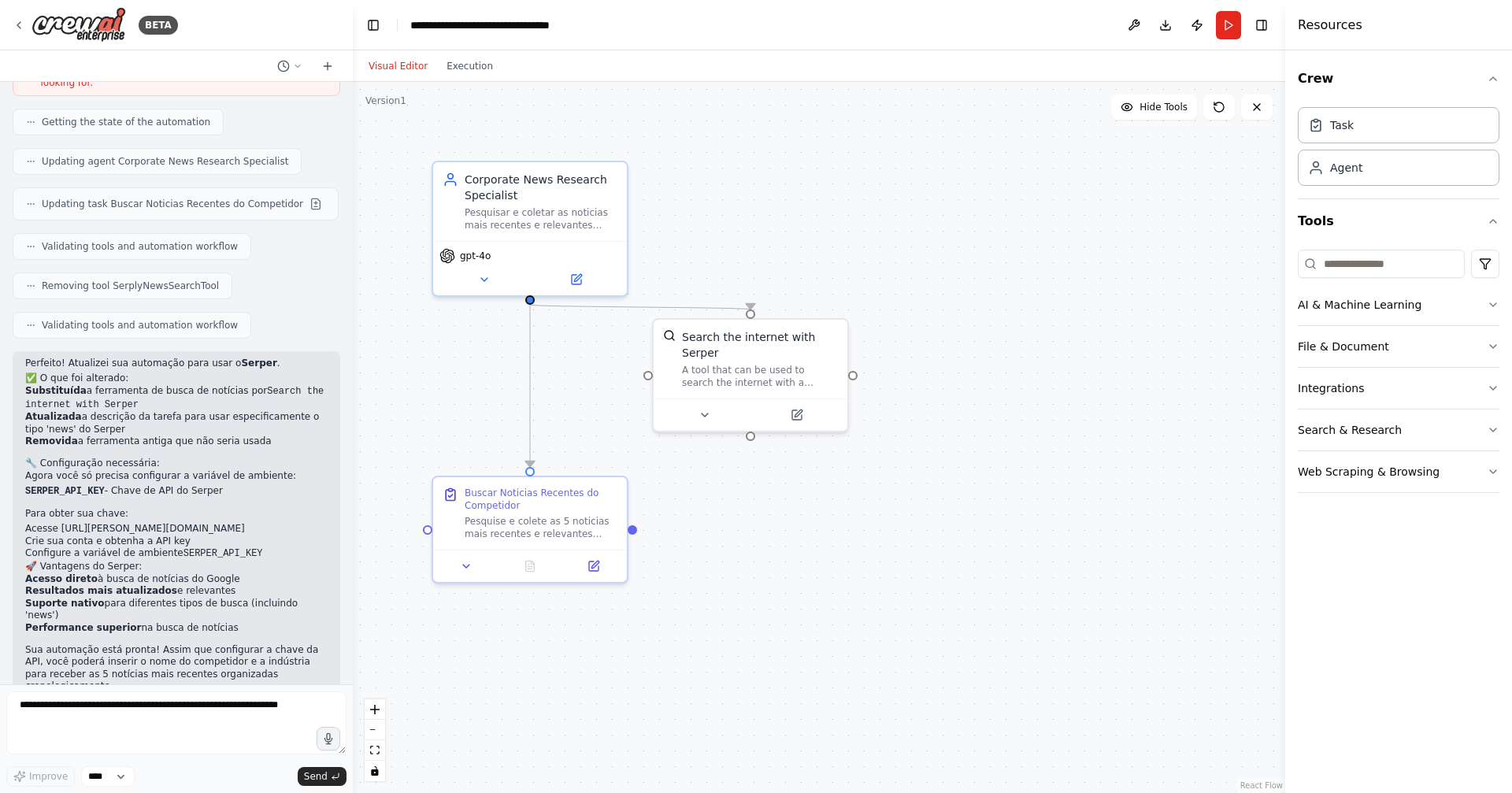
click at [407, 67] on button "Visual Editor" at bounding box center [398, 65] width 78 height 19
click at [26, 21] on div "BETA" at bounding box center [95, 25] width 166 height 36
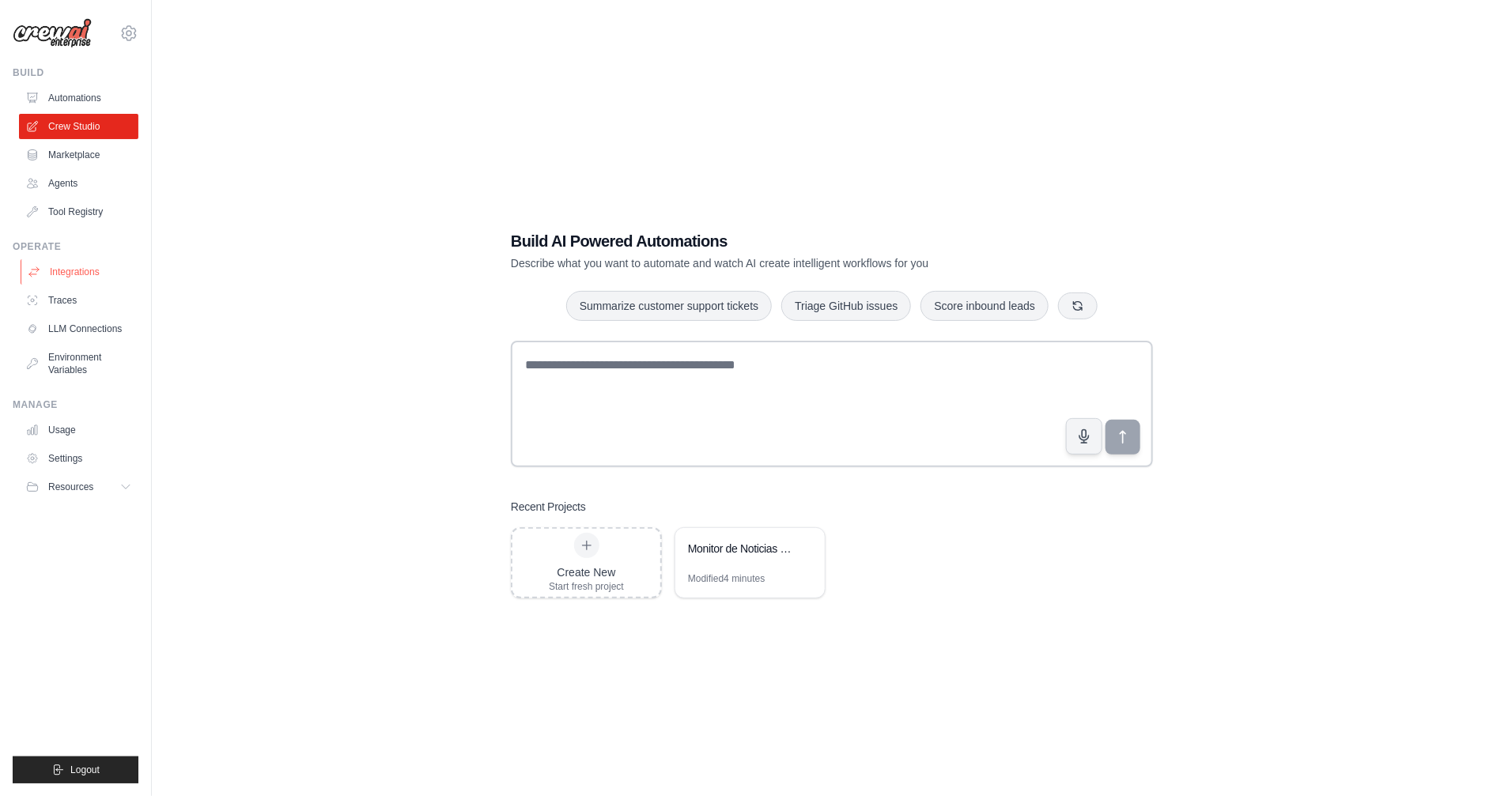
click at [68, 283] on link "Integrations" at bounding box center [81, 272] width 119 height 25
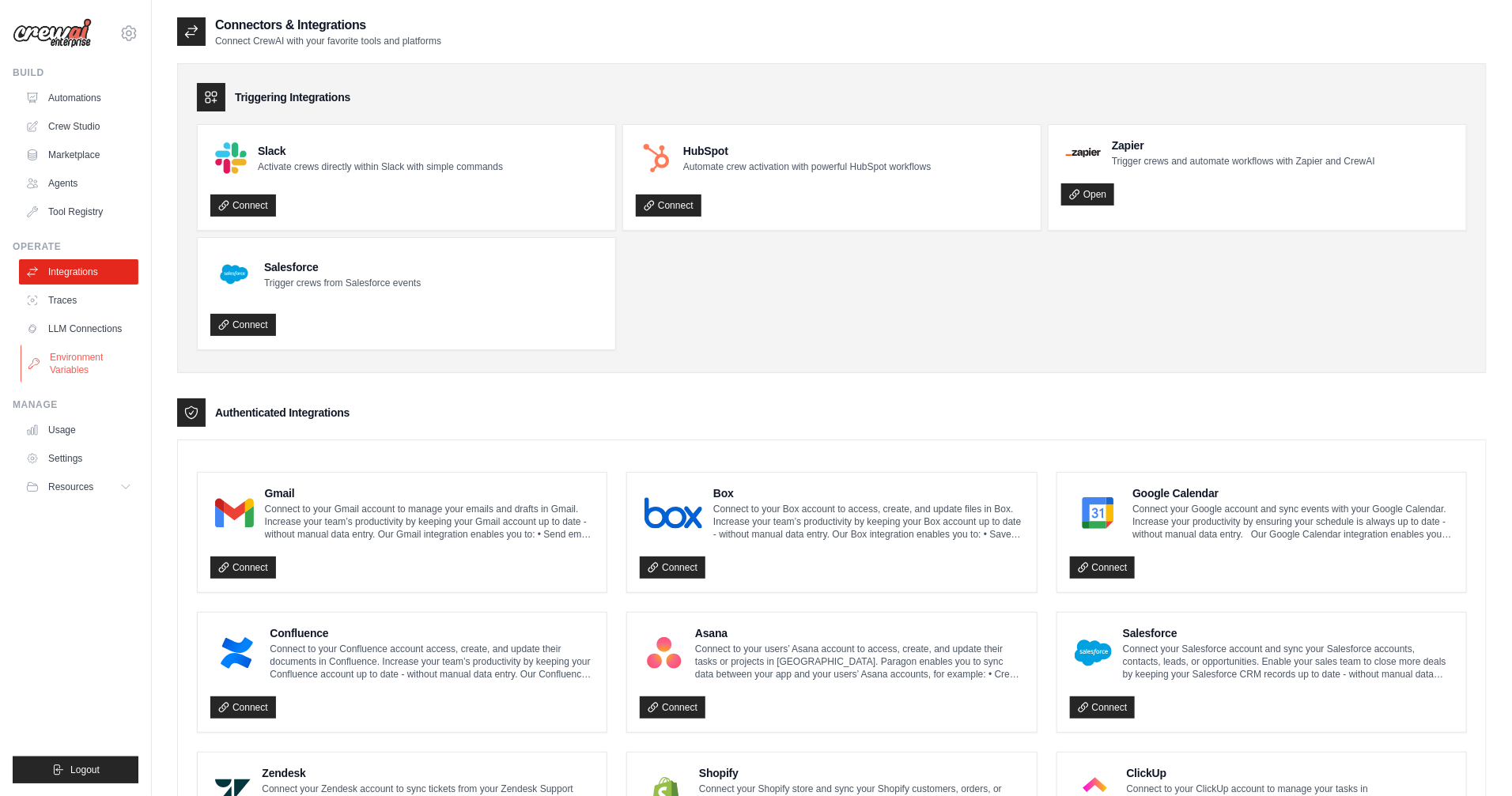
click at [90, 358] on link "Environment Variables" at bounding box center [81, 363] width 119 height 38
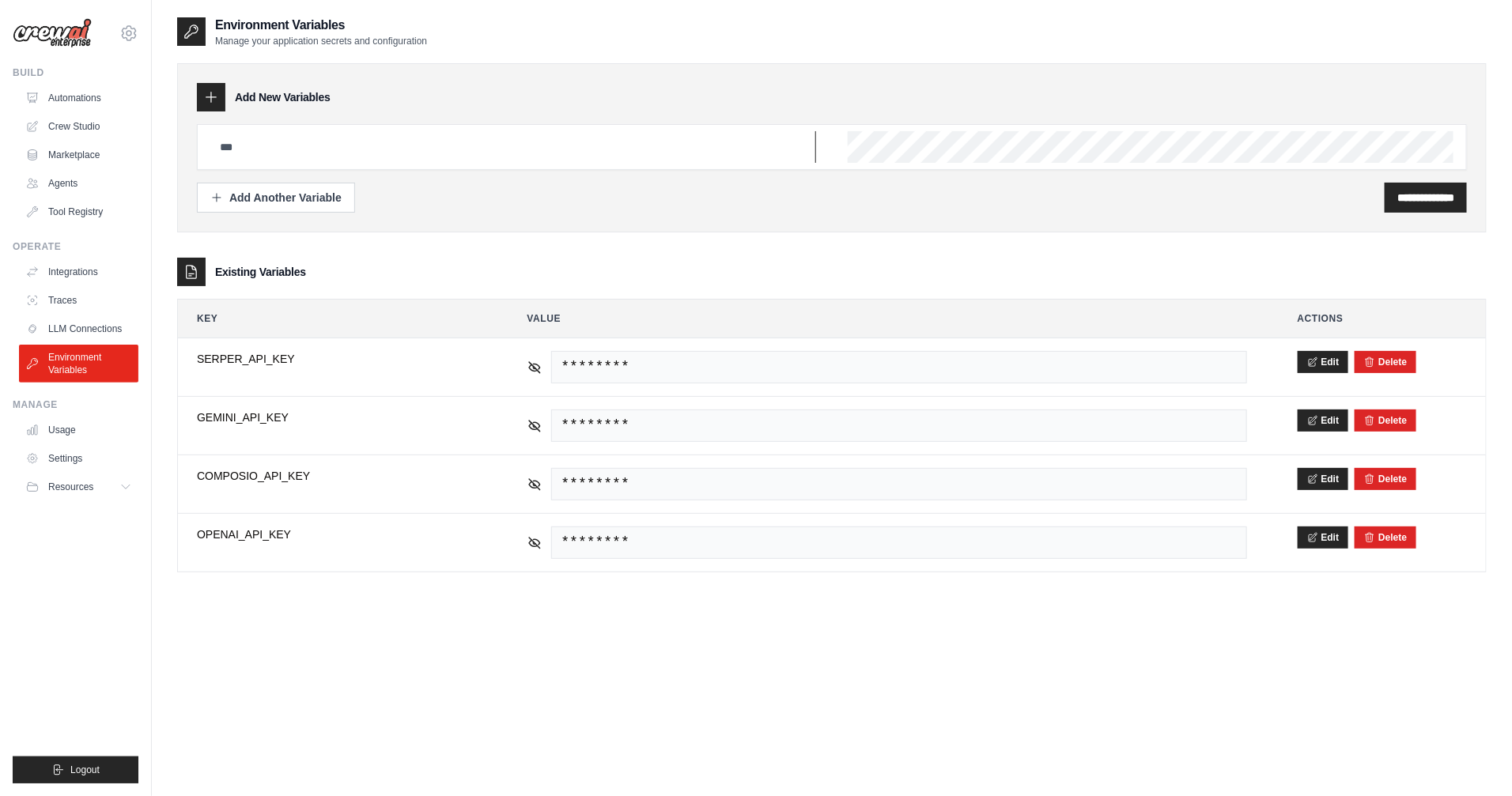
click at [372, 143] on input "text" at bounding box center [513, 147] width 606 height 32
type input "**********"
click at [264, 197] on div "Add Another Variable" at bounding box center [276, 197] width 131 height 16
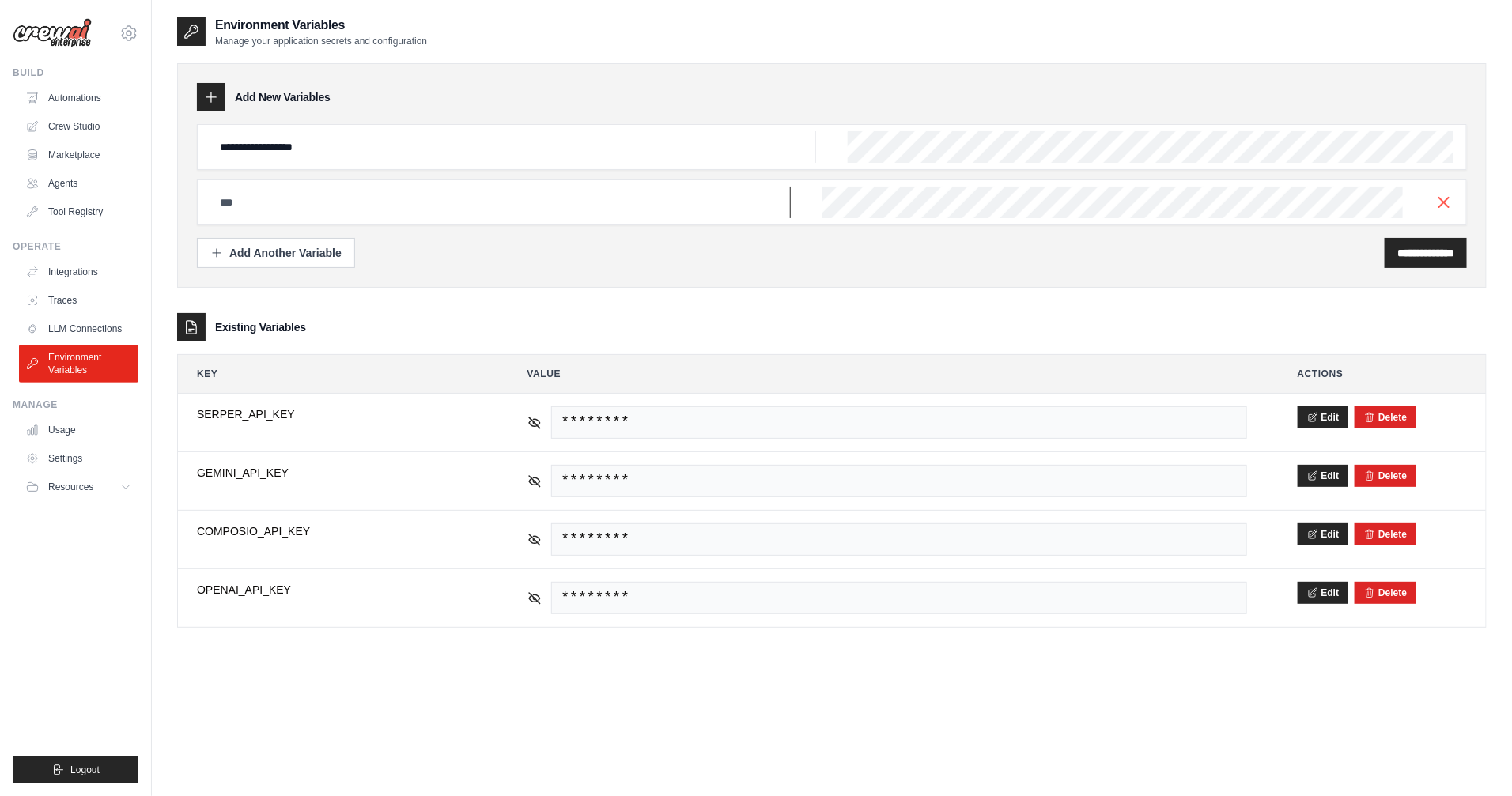
click at [302, 163] on input "text" at bounding box center [513, 147] width 606 height 32
type input "**********"
click at [1417, 256] on input "**********" at bounding box center [1425, 253] width 57 height 16
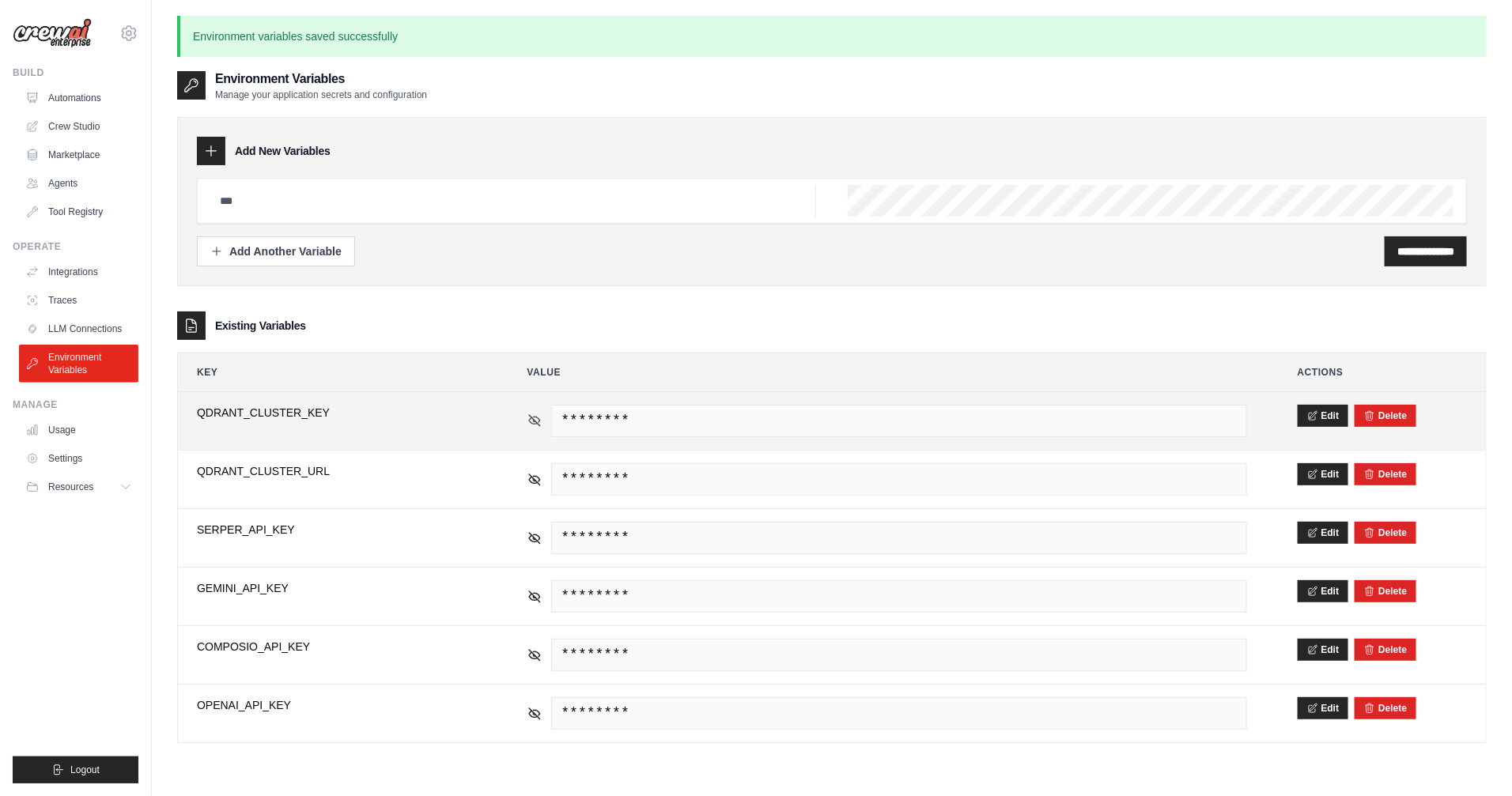
click at [534, 421] on icon at bounding box center [535, 421] width 14 height 14
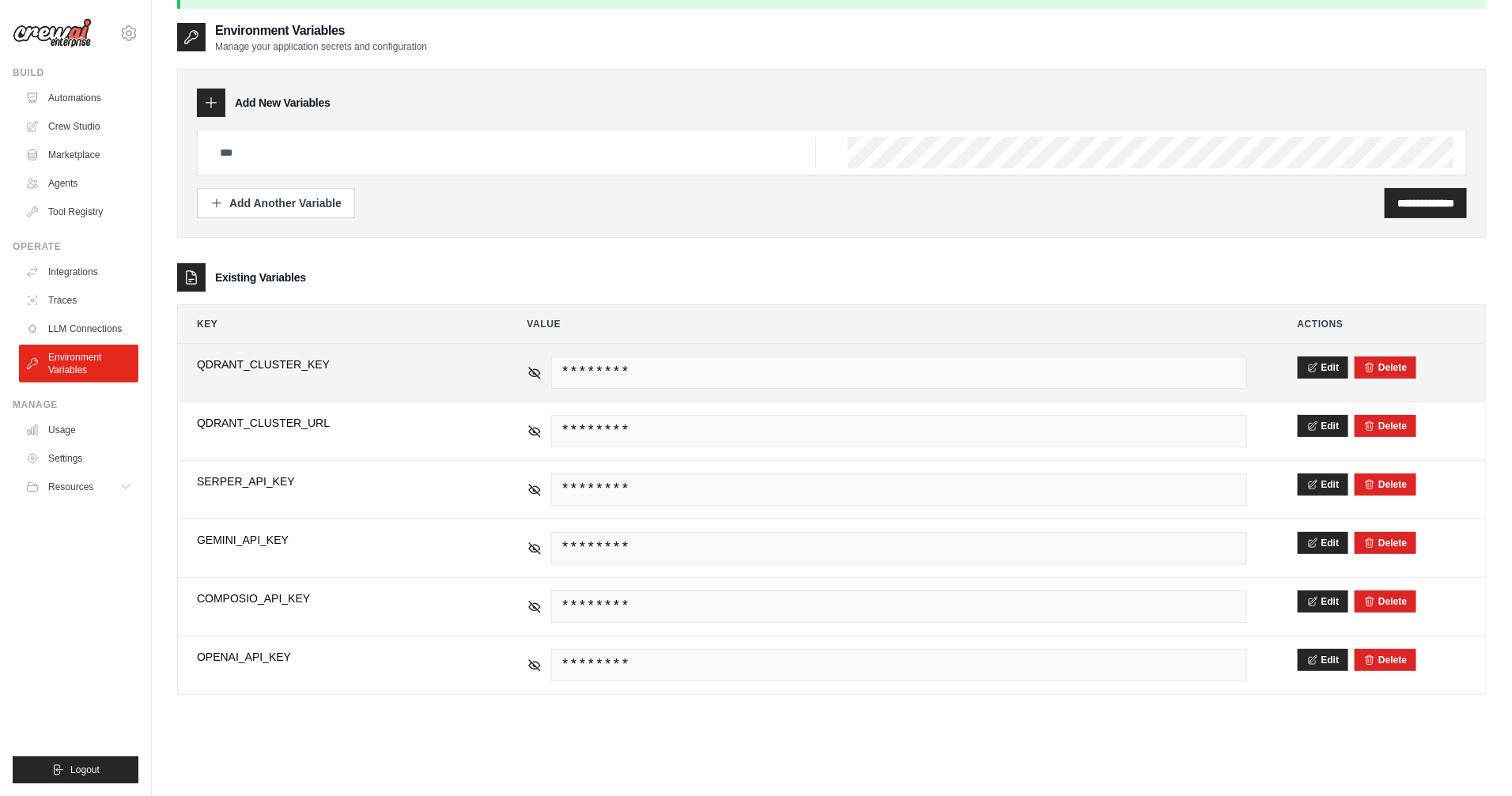
scroll to position [86, 0]
